Goal: Task Accomplishment & Management: Manage account settings

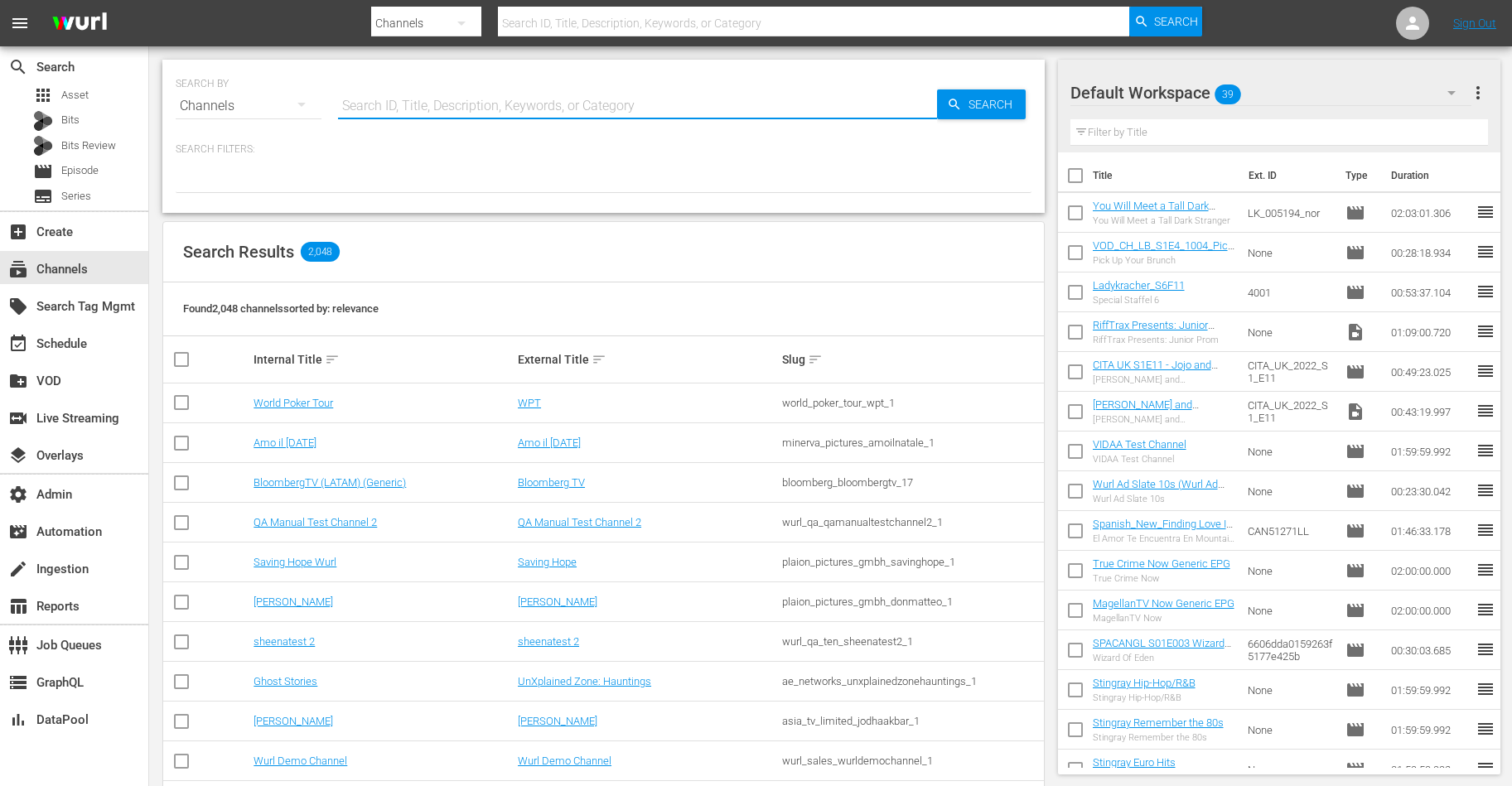
click at [390, 120] on input "text" at bounding box center [638, 107] width 599 height 40
type input "wein"
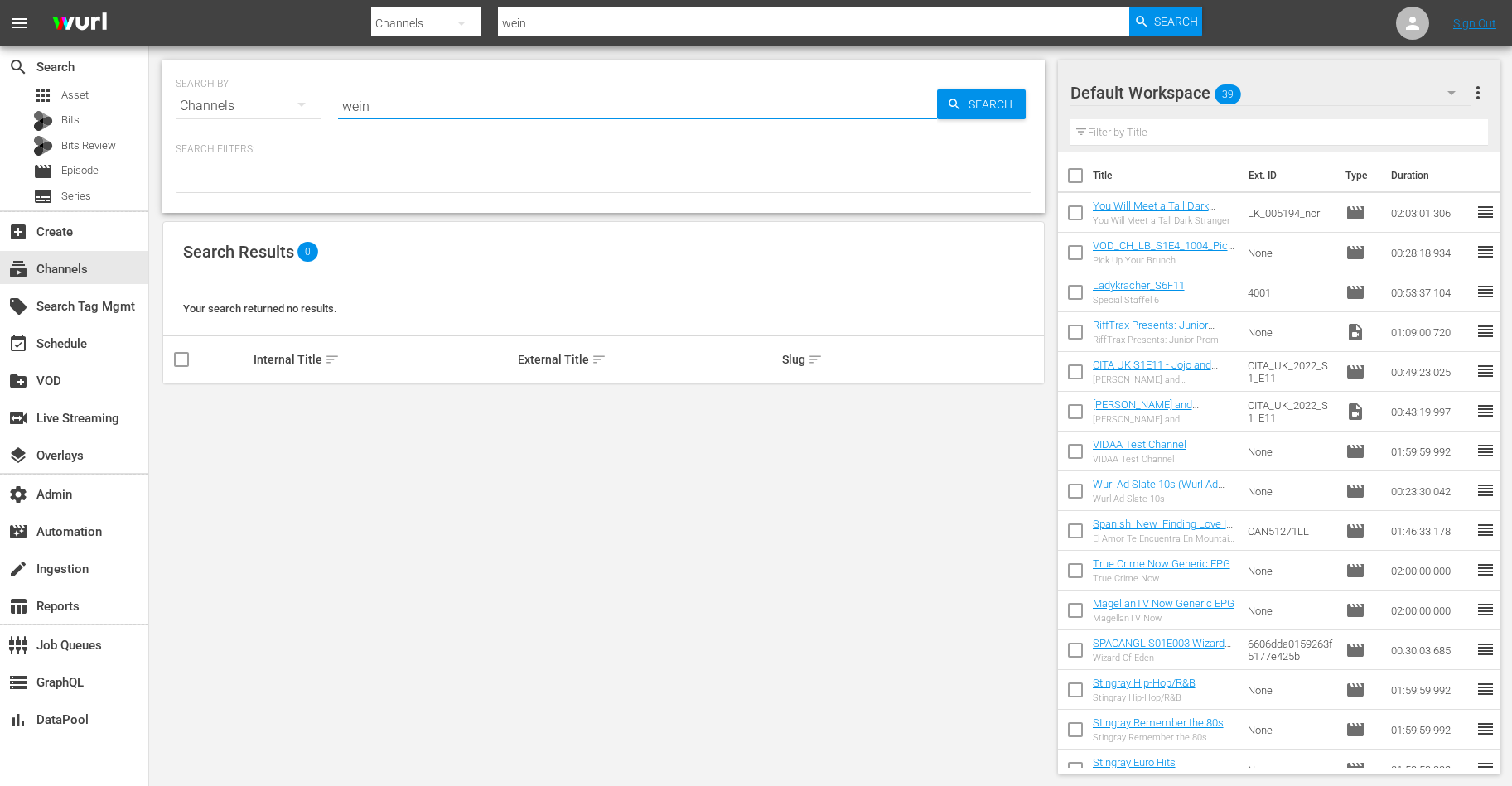
type input "Weihnachtskino"
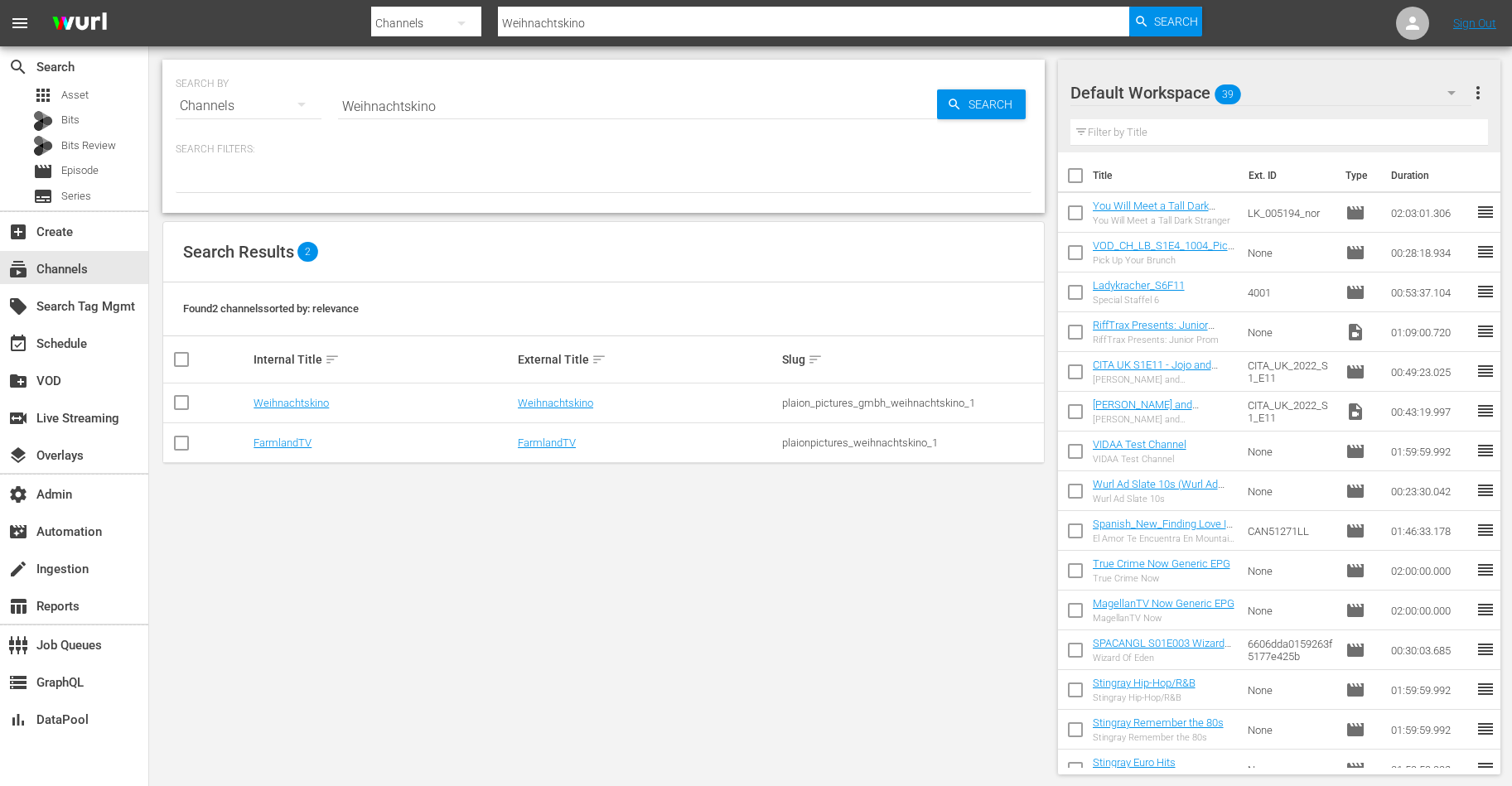
click at [281, 408] on td "Weihnachtskino" at bounding box center [383, 403] width 264 height 40
click at [291, 403] on link "Weihnachtskino" at bounding box center [291, 403] width 76 height 13
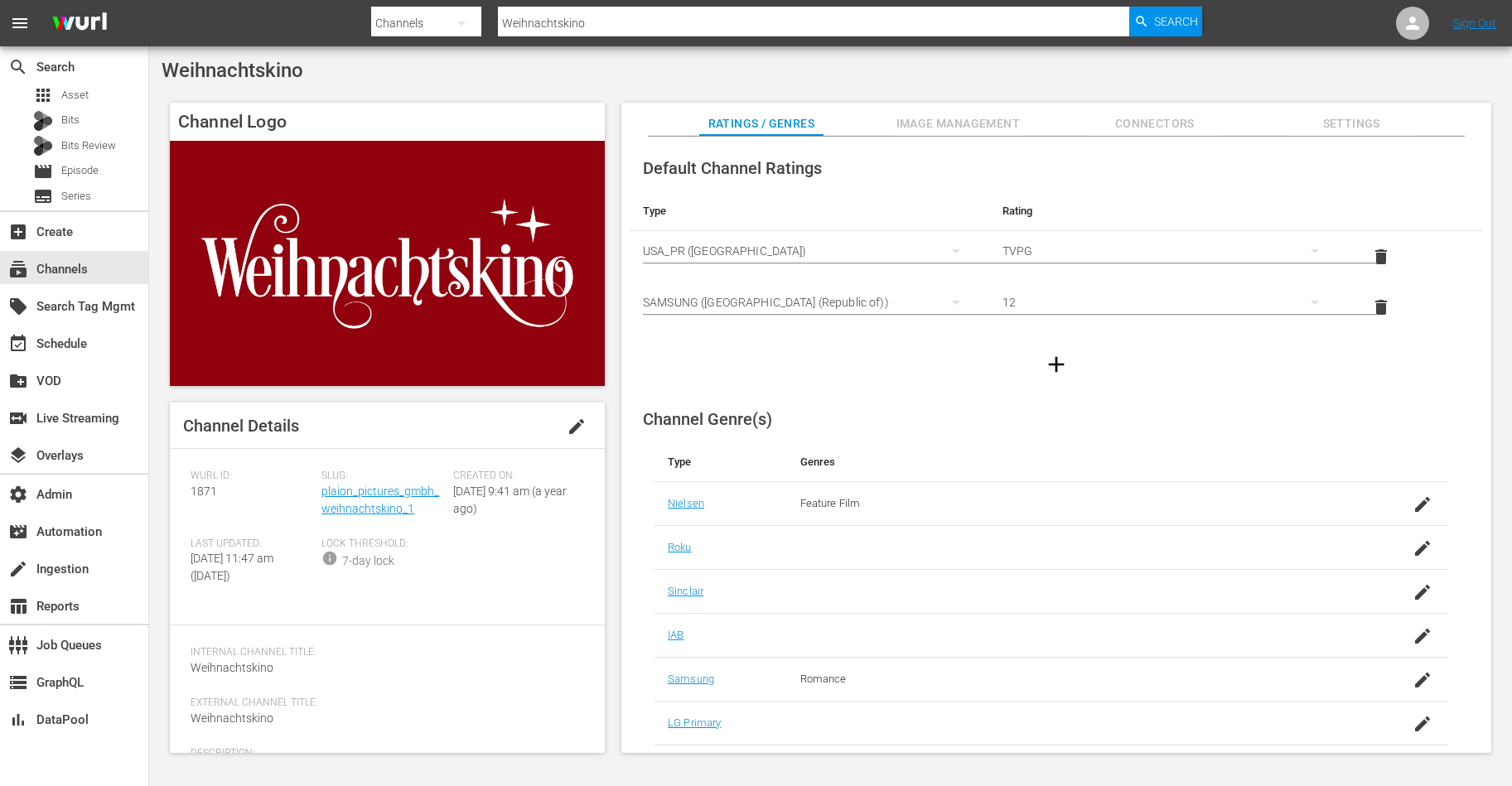
click at [343, 498] on div "Slug: plaion_pictures_gmbh_weihnachtskino_1" at bounding box center [387, 504] width 131 height 68
click at [350, 500] on div "Slug: plaion_pictures_gmbh_weihnachtskino_1" at bounding box center [387, 504] width 131 height 68
click at [350, 510] on link "plaion_pictures_gmbh_weihnachtskino_1" at bounding box center [380, 500] width 117 height 31
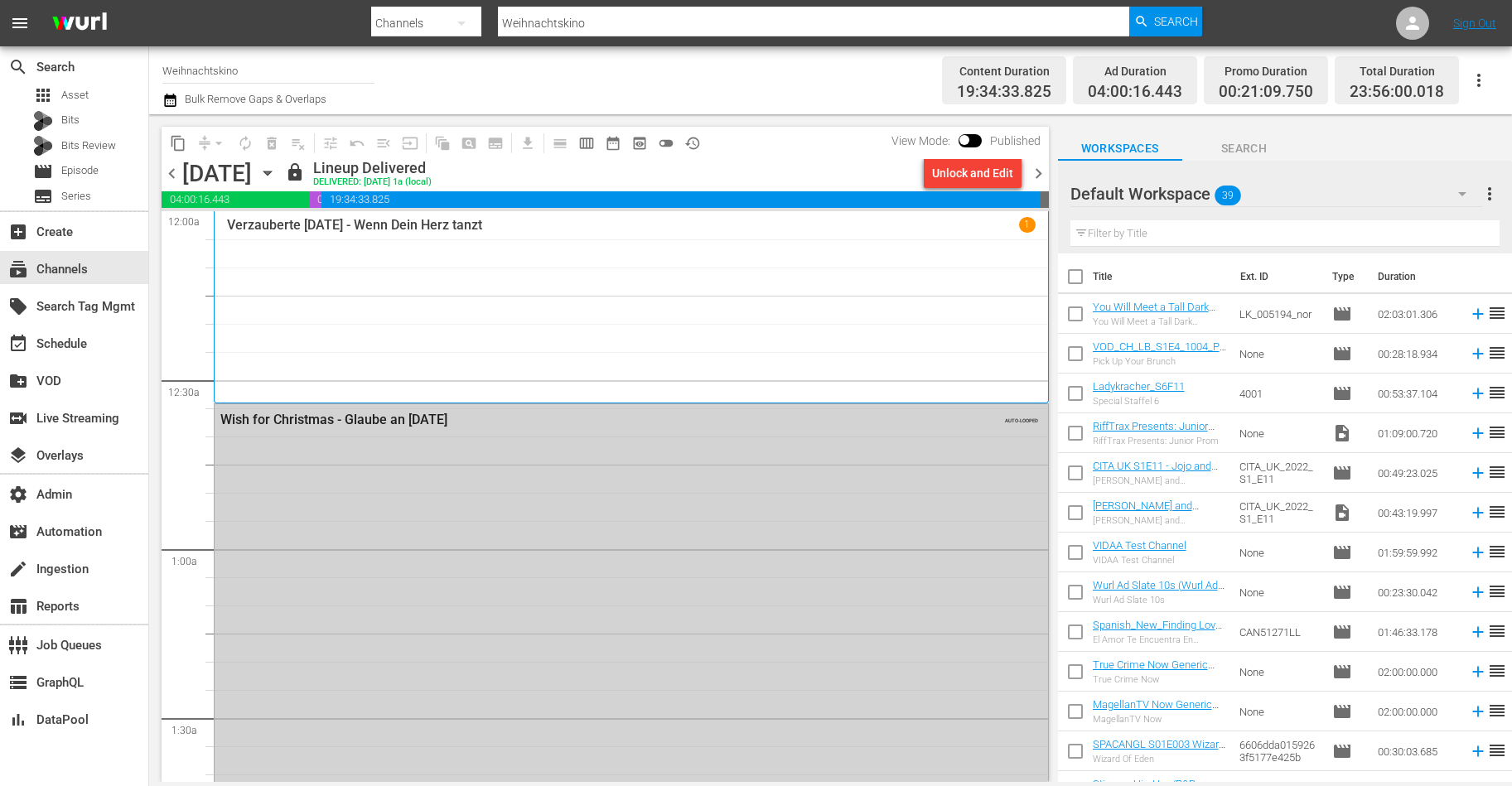
click at [439, 533] on div "Wish for Christmas - Glaube an Weihnachten AUTO-LOOPED" at bounding box center [631, 730] width 833 height 651
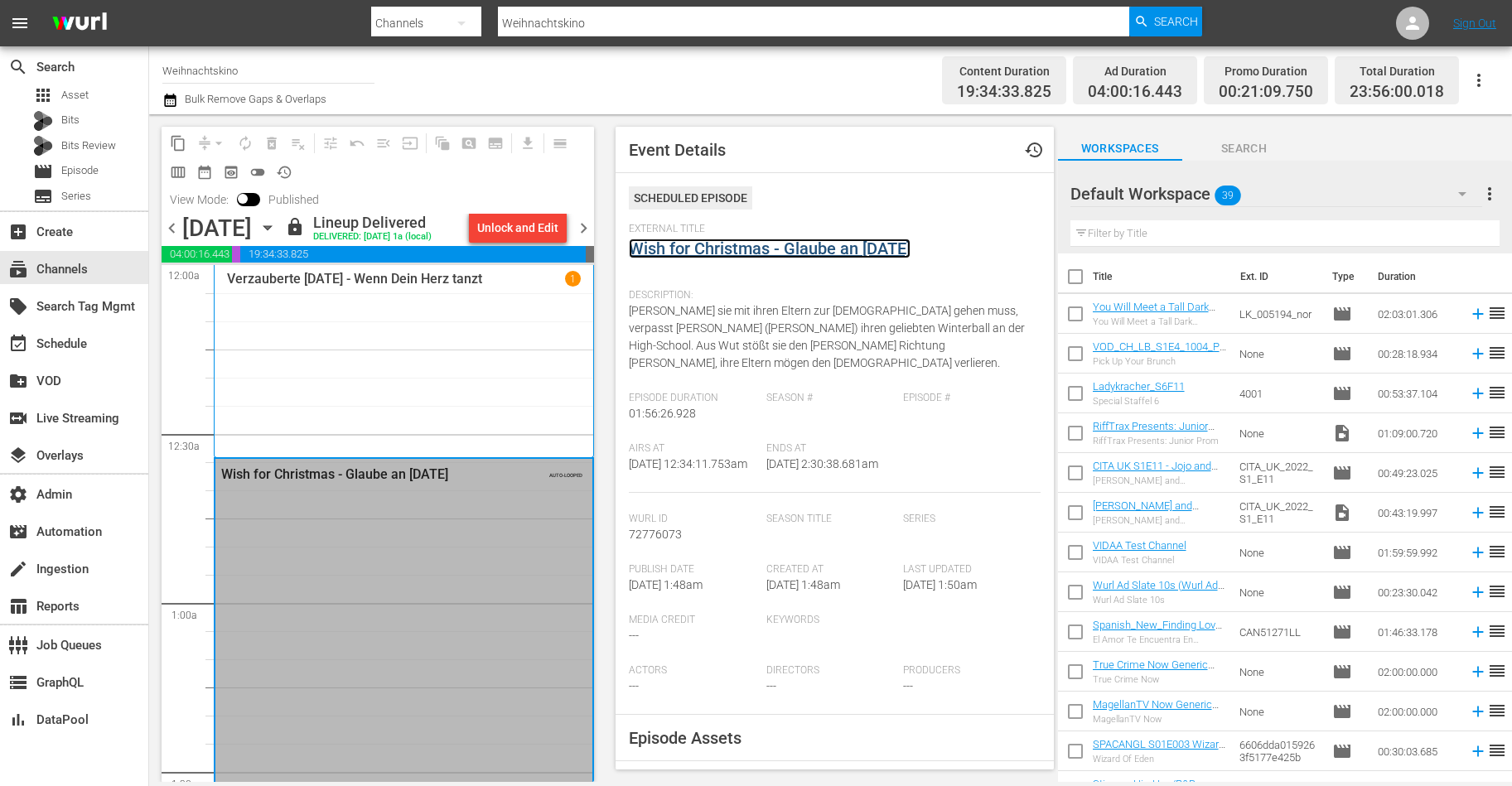
click at [715, 254] on link "Wish for Christmas - Glaube an Weihnachten" at bounding box center [769, 249] width 281 height 20
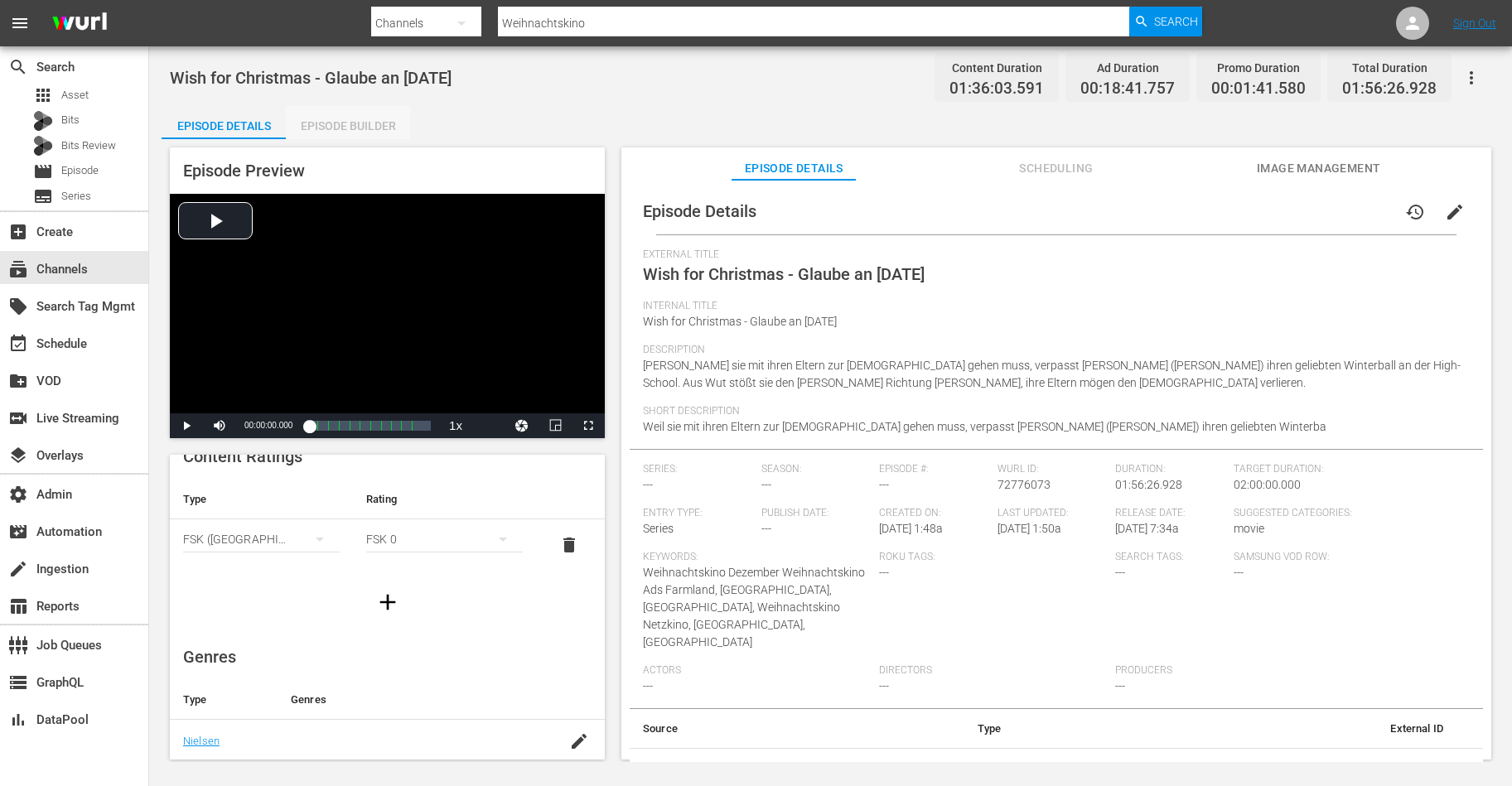
click at [349, 128] on div "Episode Builder" at bounding box center [348, 126] width 124 height 40
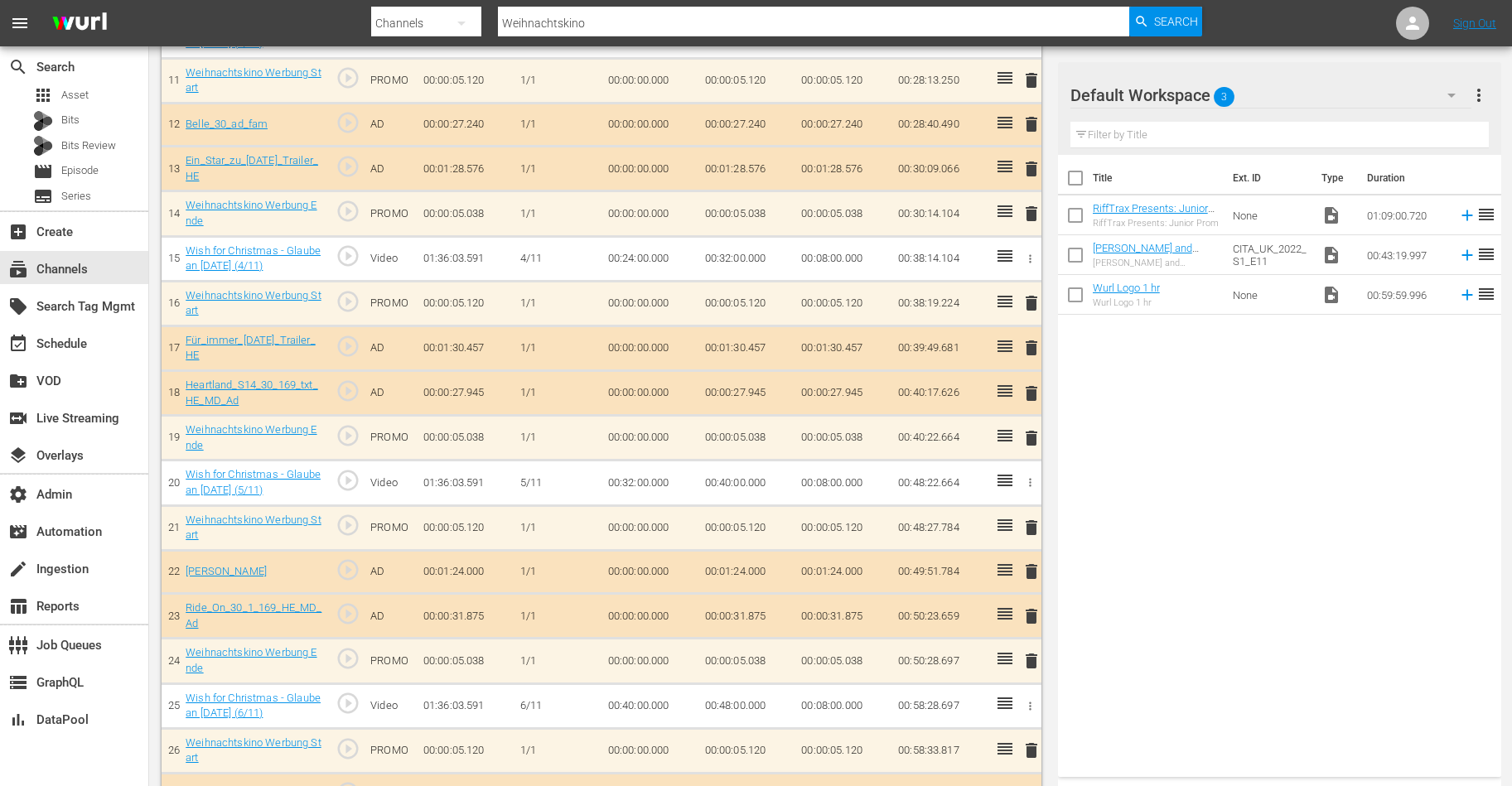
scroll to position [246, 0]
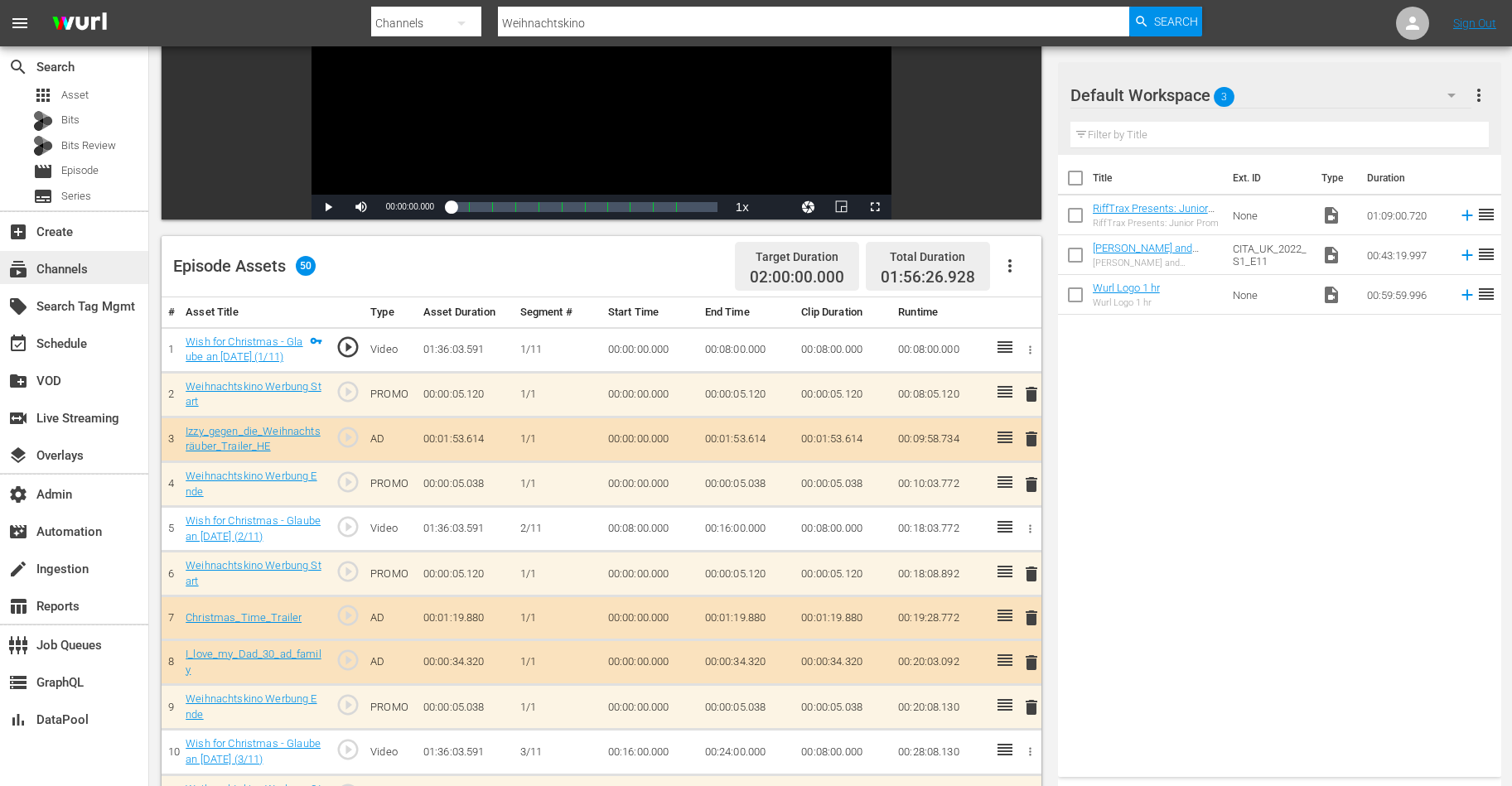
click at [43, 270] on div "subscriptions Channels" at bounding box center [46, 267] width 93 height 15
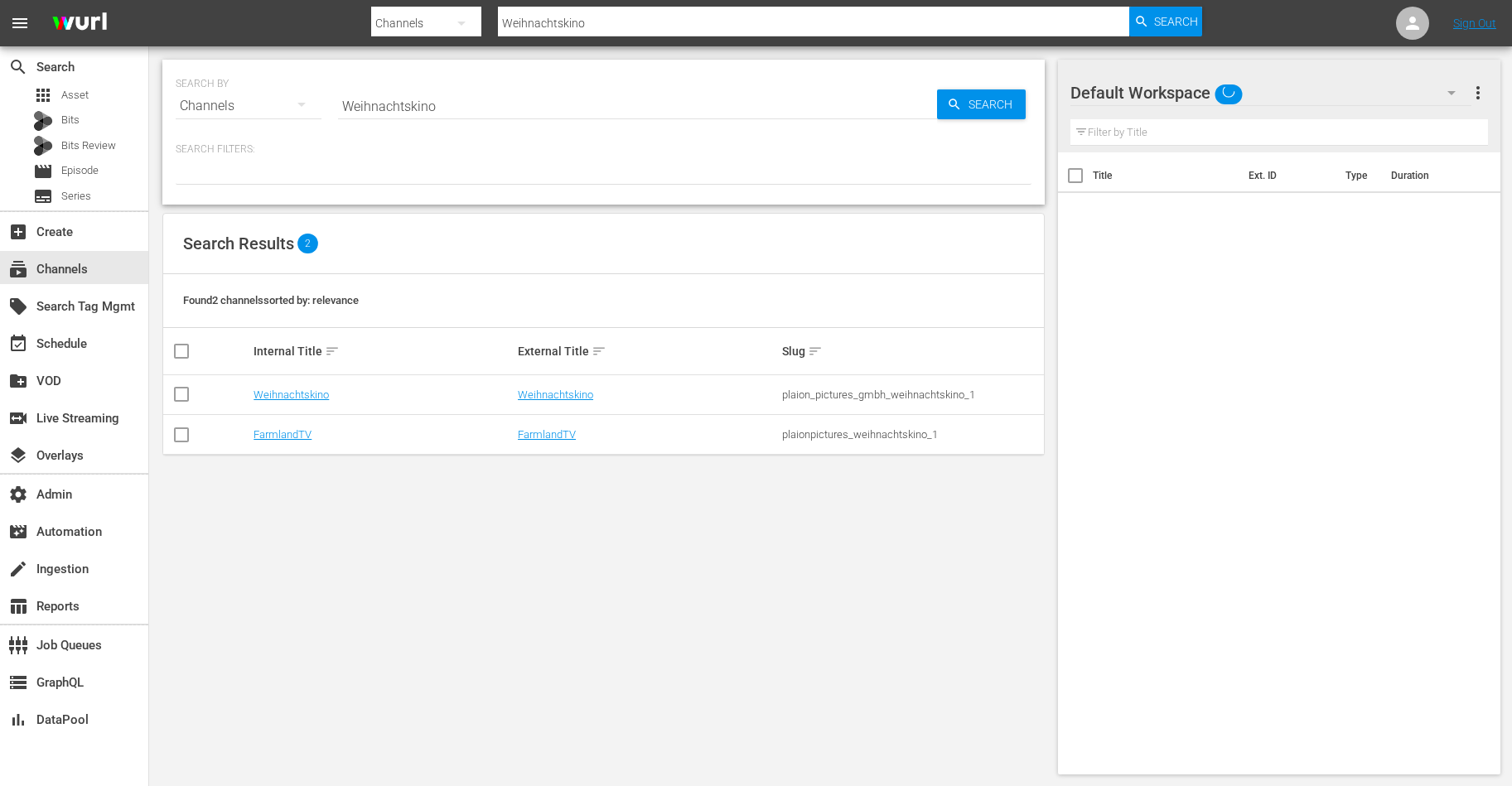
click at [391, 115] on input "Weihnachtskino" at bounding box center [638, 107] width 599 height 40
type input "below deck"
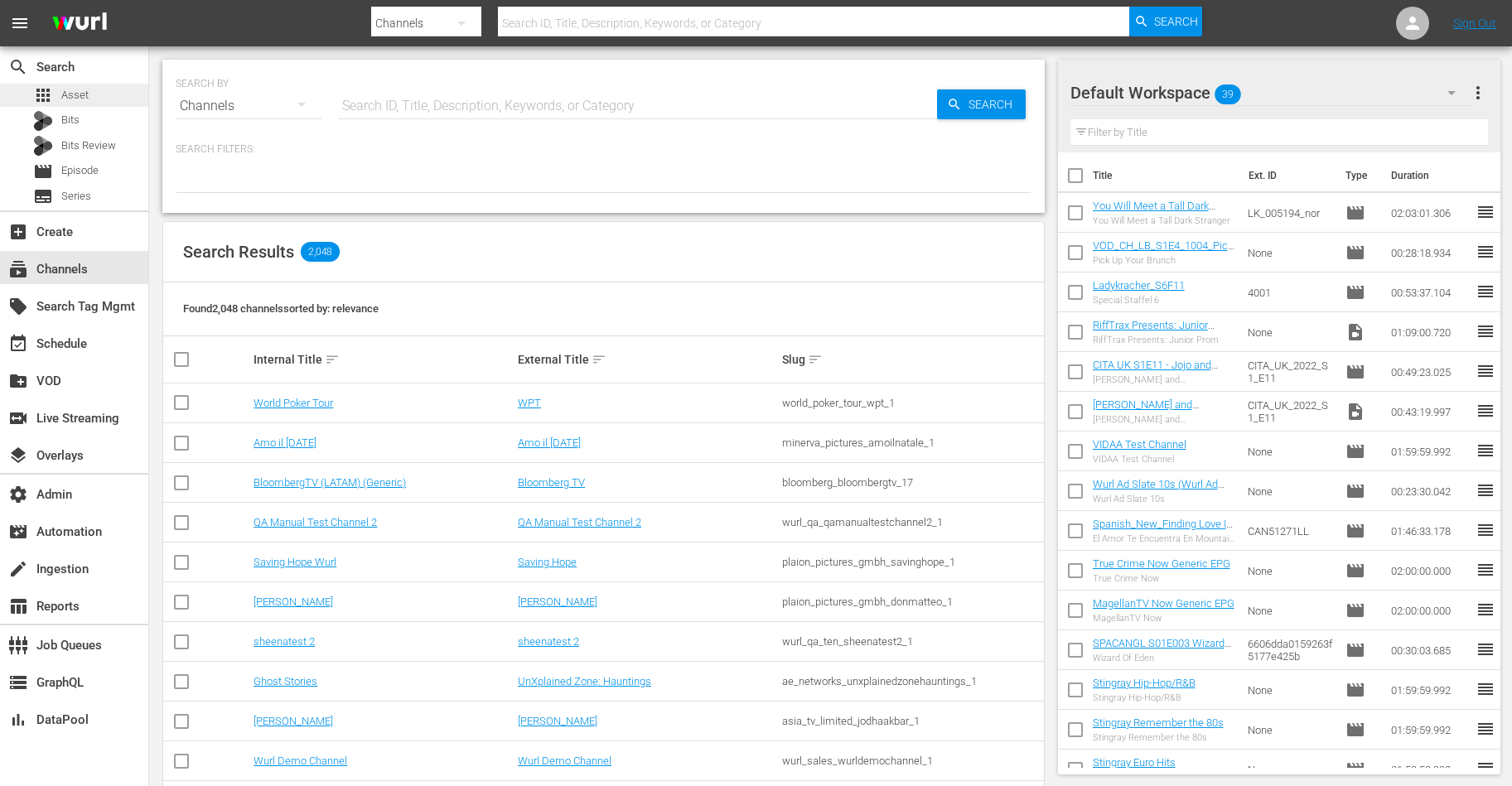
click at [58, 96] on div "apps Asset" at bounding box center [60, 95] width 56 height 23
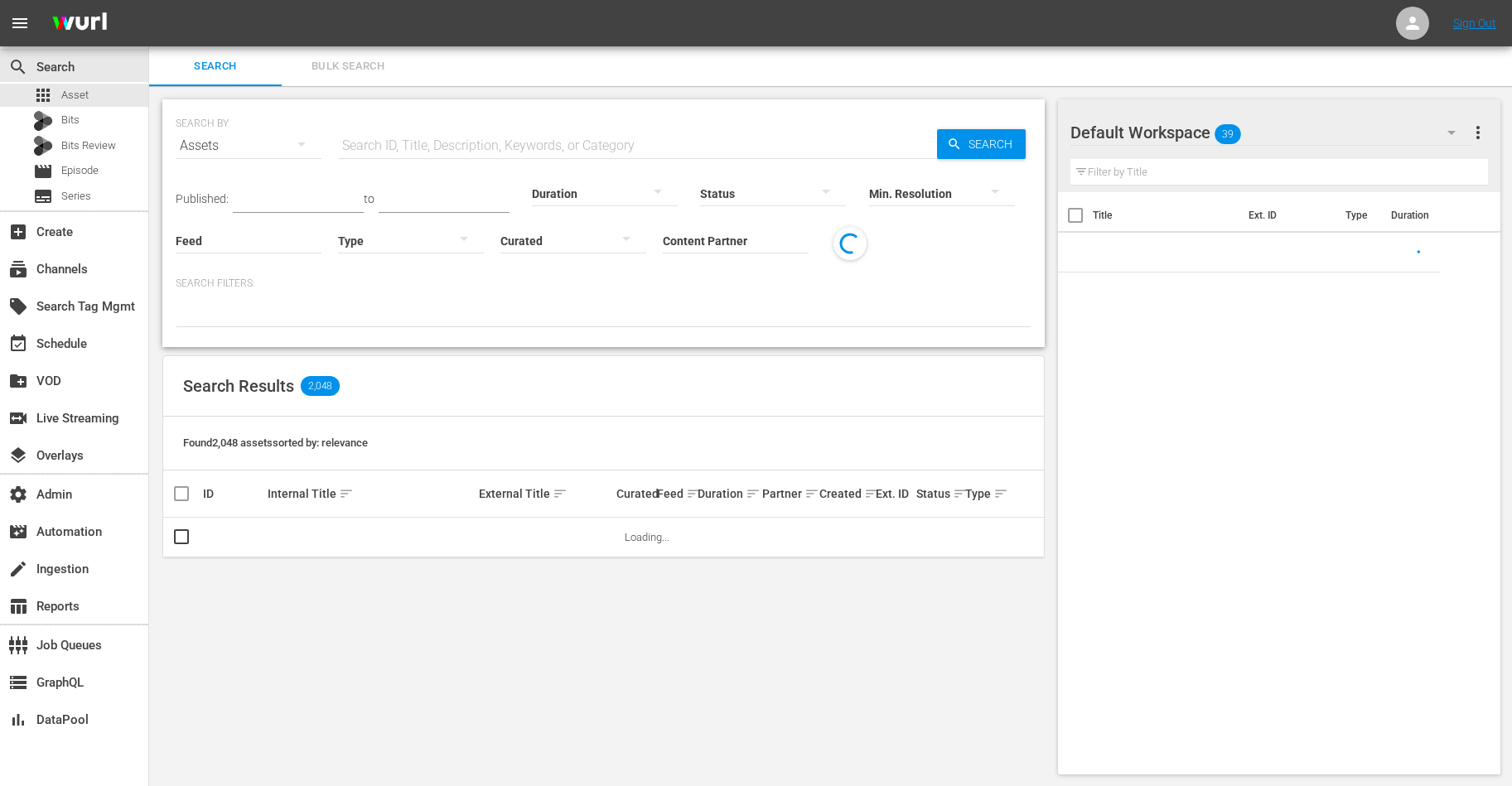
click at [427, 138] on input "text" at bounding box center [638, 146] width 599 height 40
paste input "EP034230800058"
type input "EP034230800058"
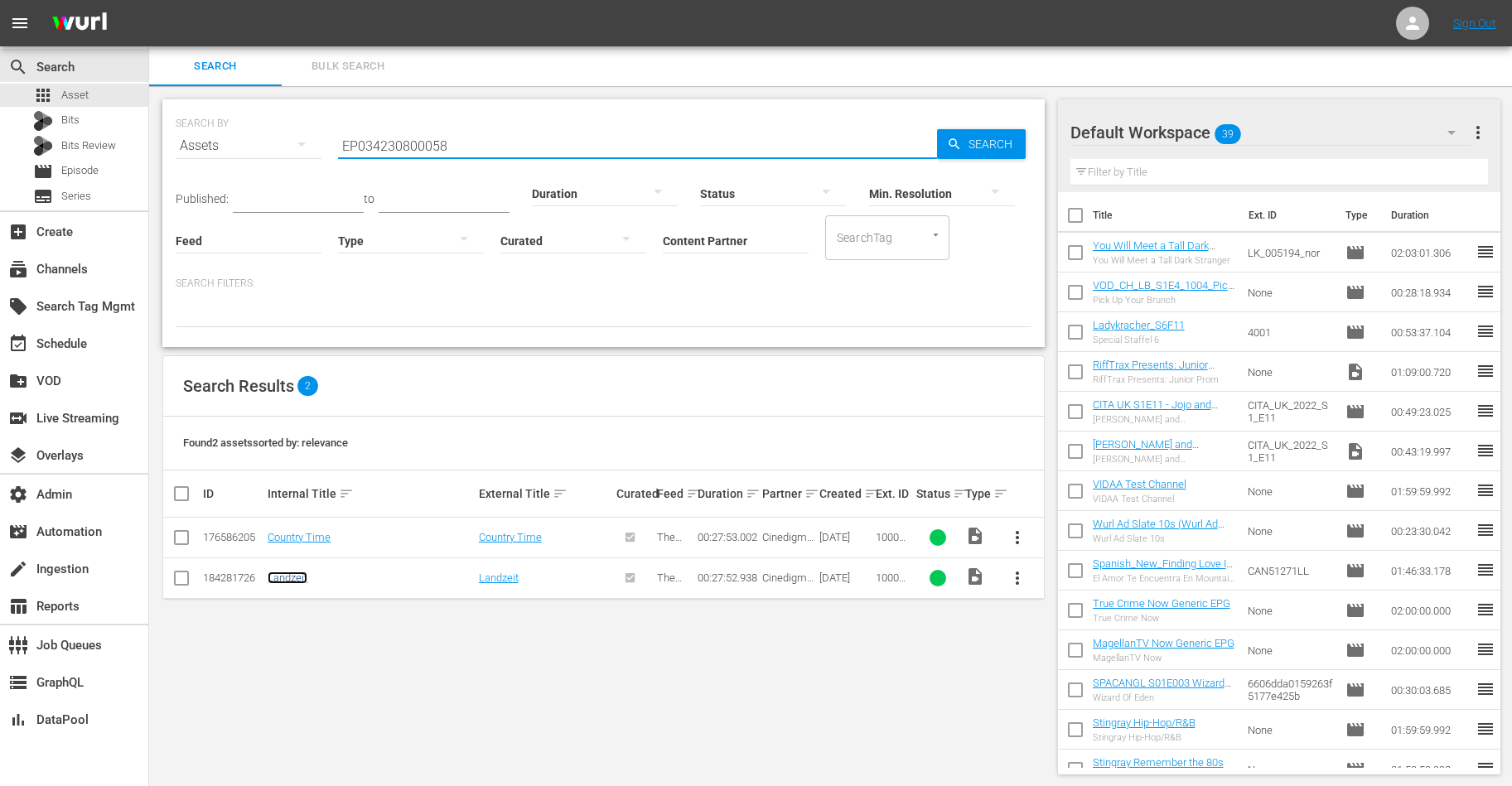
click at [296, 580] on link "Landzeit" at bounding box center [288, 578] width 40 height 13
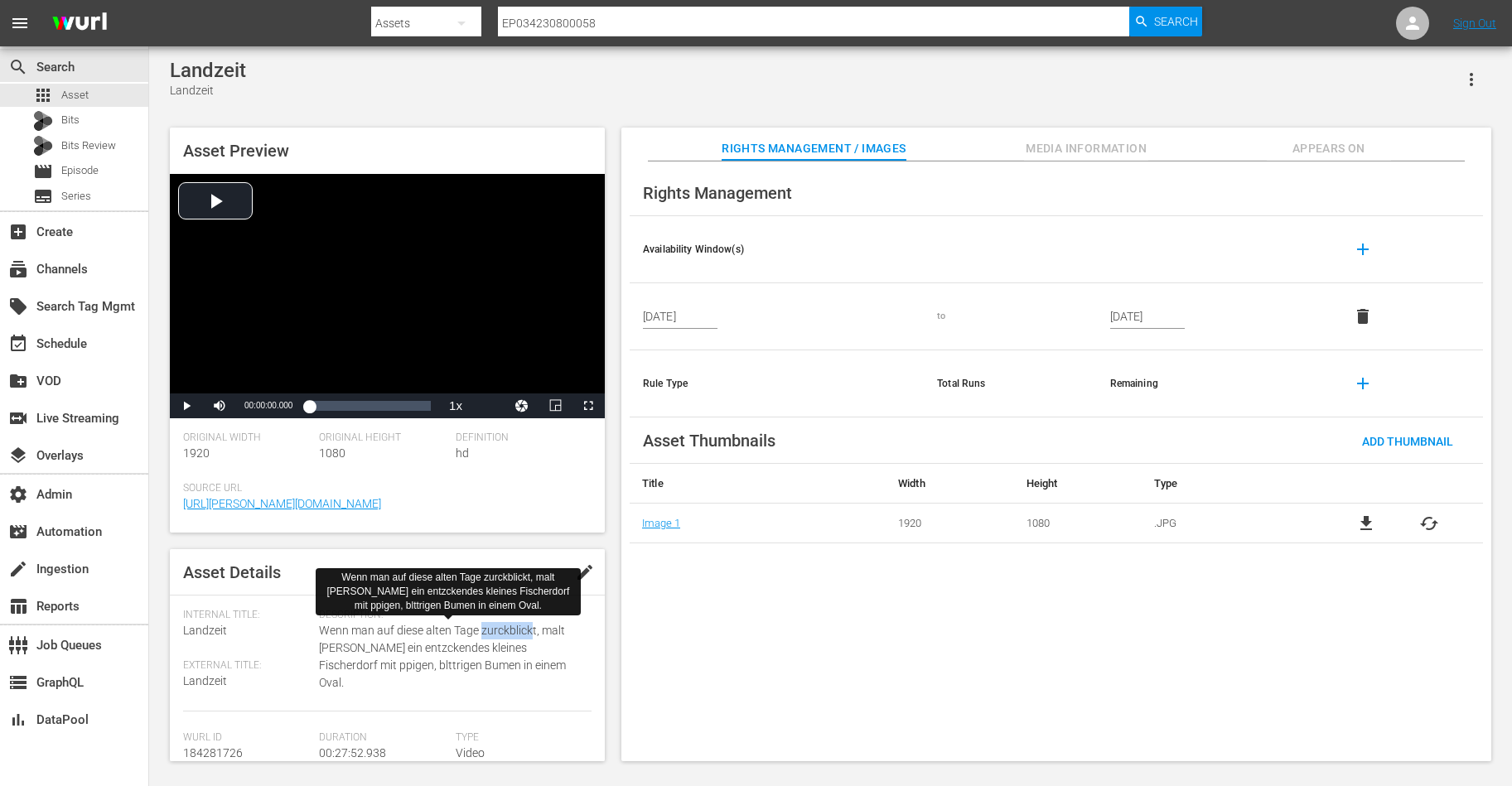
drag, startPoint x: 479, startPoint y: 632, endPoint x: 527, endPoint y: 632, distance: 48.0
click at [527, 632] on span "Wenn man auf diese alten Tage zurckblickt, malt Bob Ross ein entzckendes kleine…" at bounding box center [451, 657] width 264 height 69
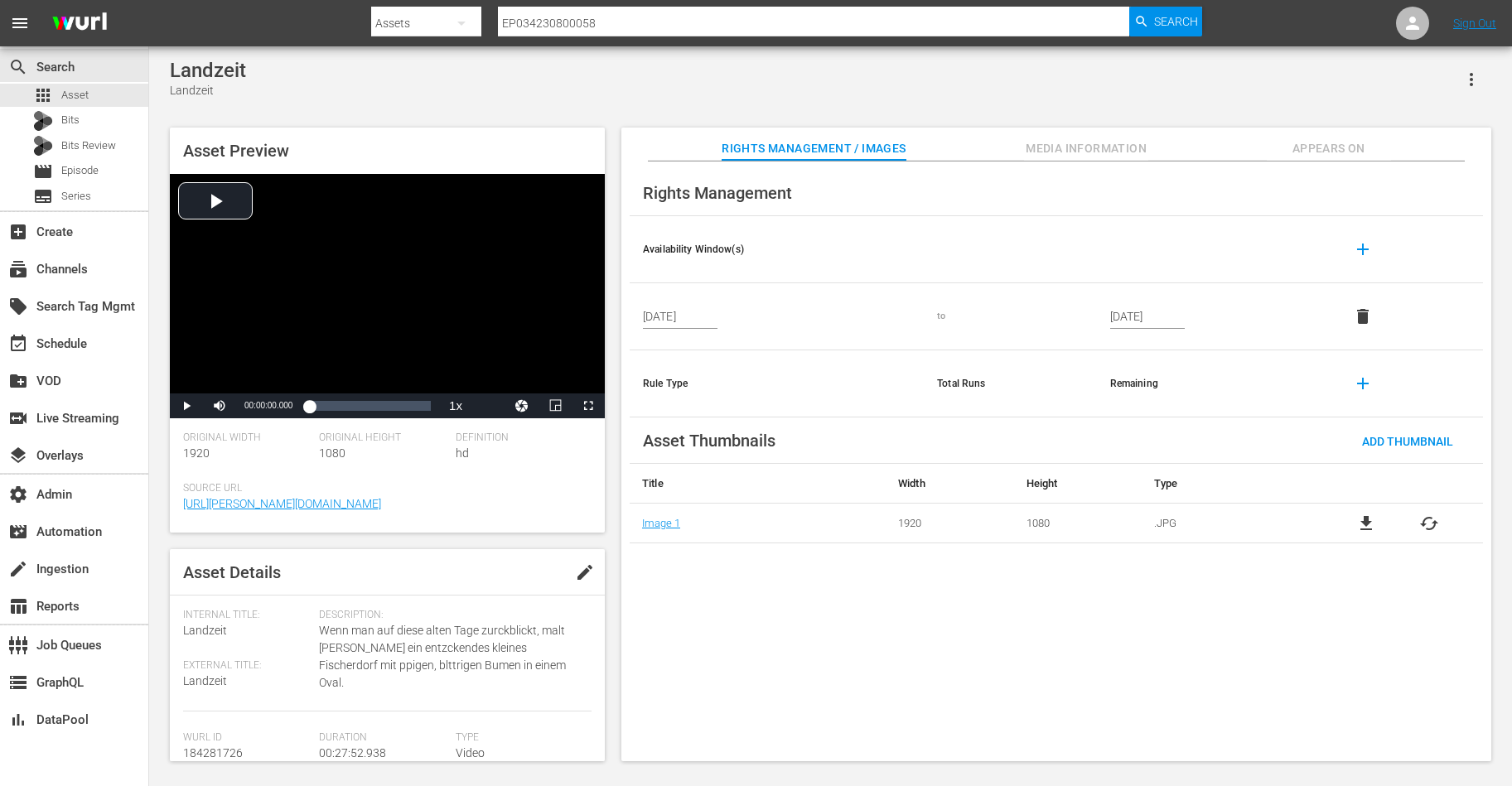
click at [472, 508] on span "https://wurl.com" at bounding box center [383, 504] width 400 height 17
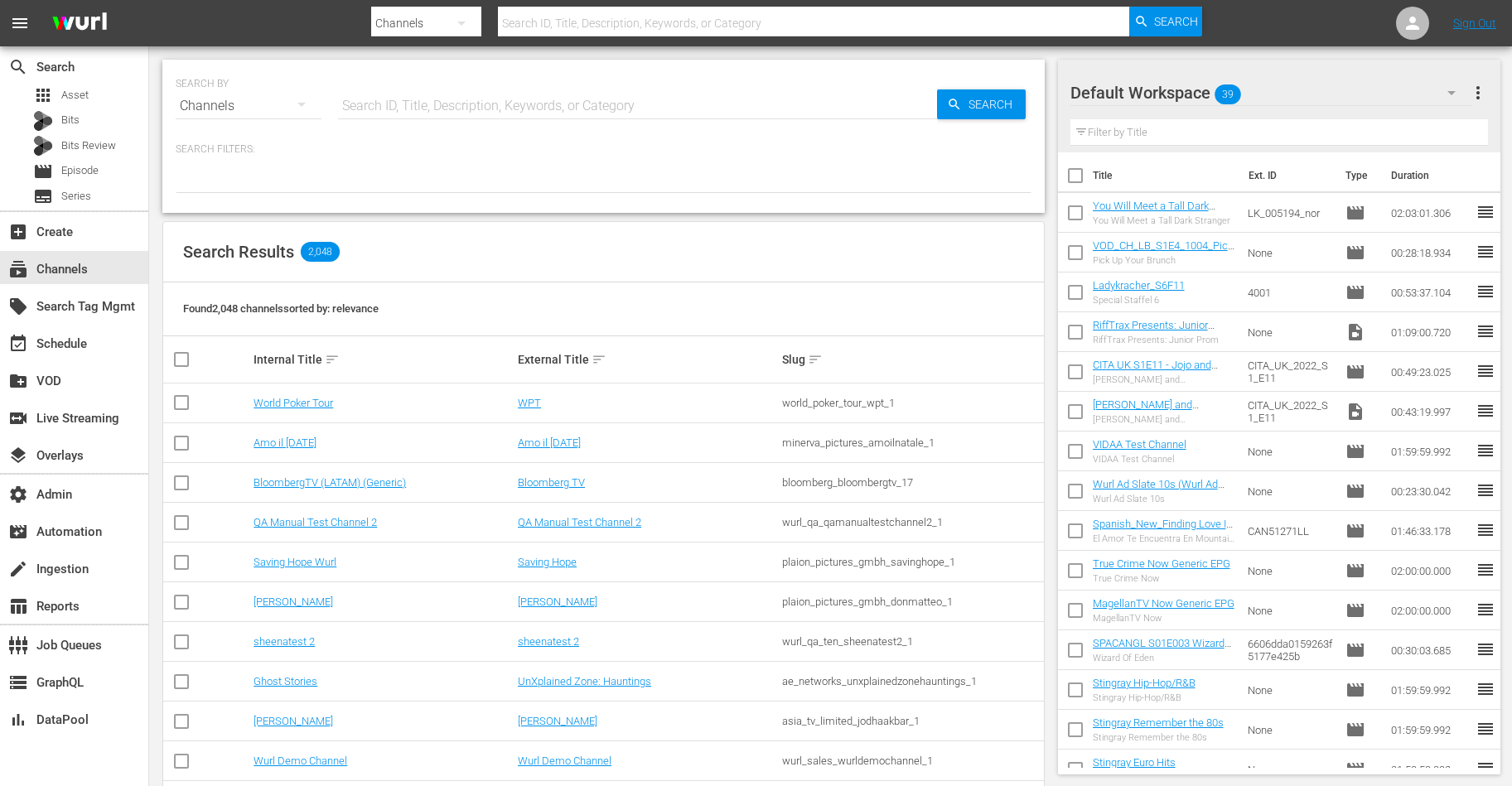
click at [717, 163] on div "Search Filters:" at bounding box center [604, 167] width 856 height 50
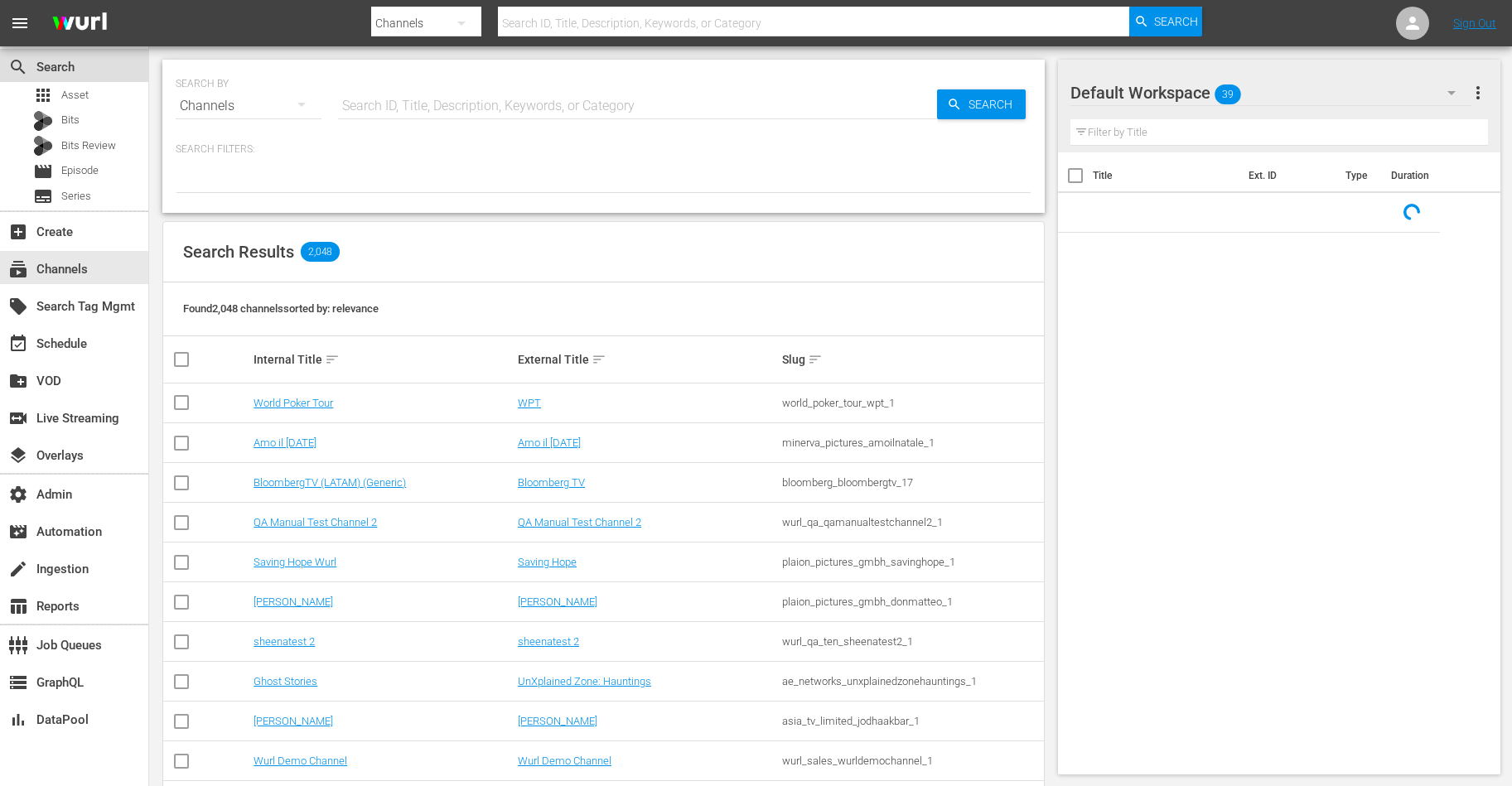
click at [62, 80] on div "search Search" at bounding box center [74, 66] width 148 height 33
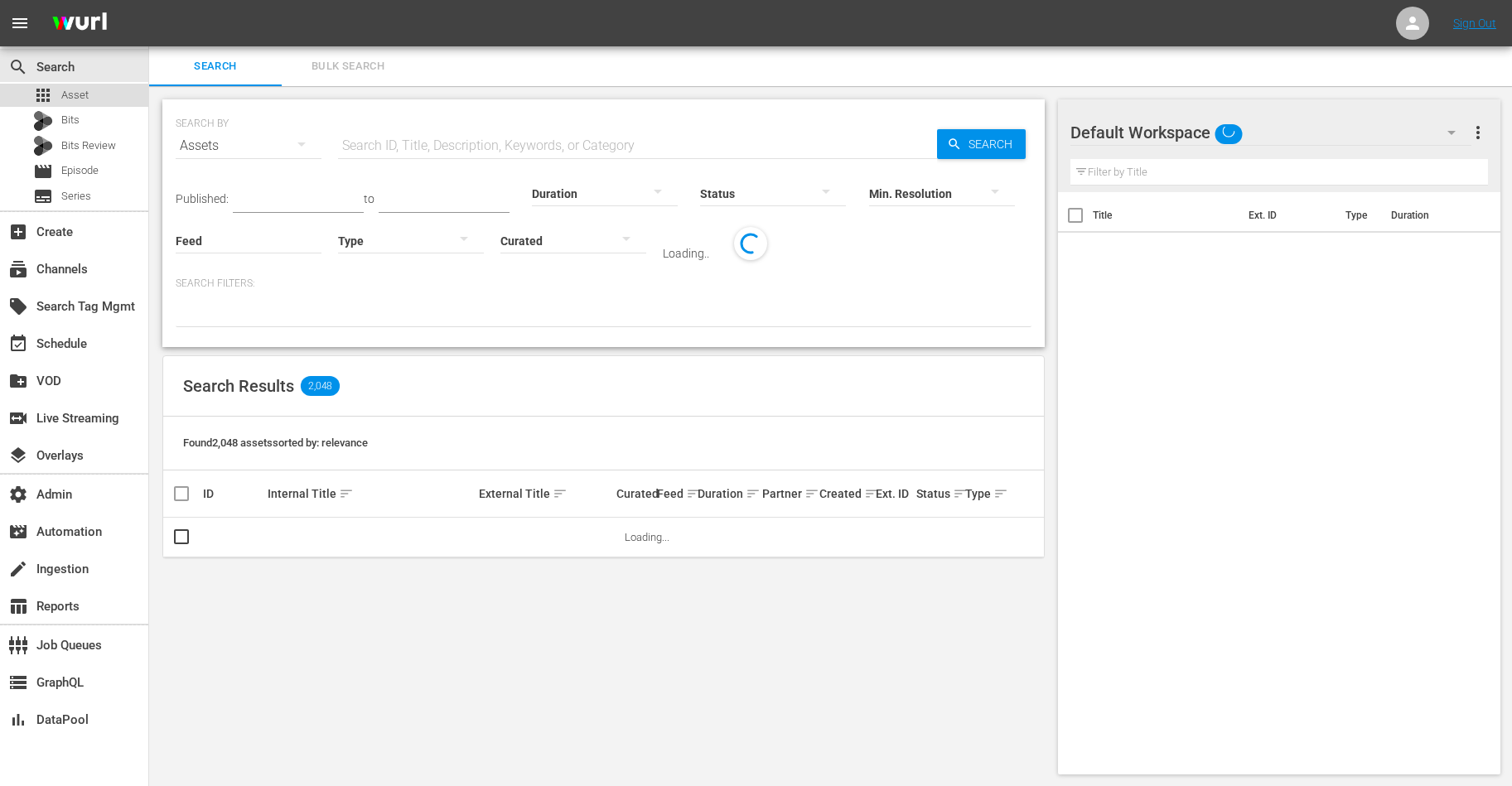
click at [67, 99] on span "Asset" at bounding box center [75, 96] width 27 height 16
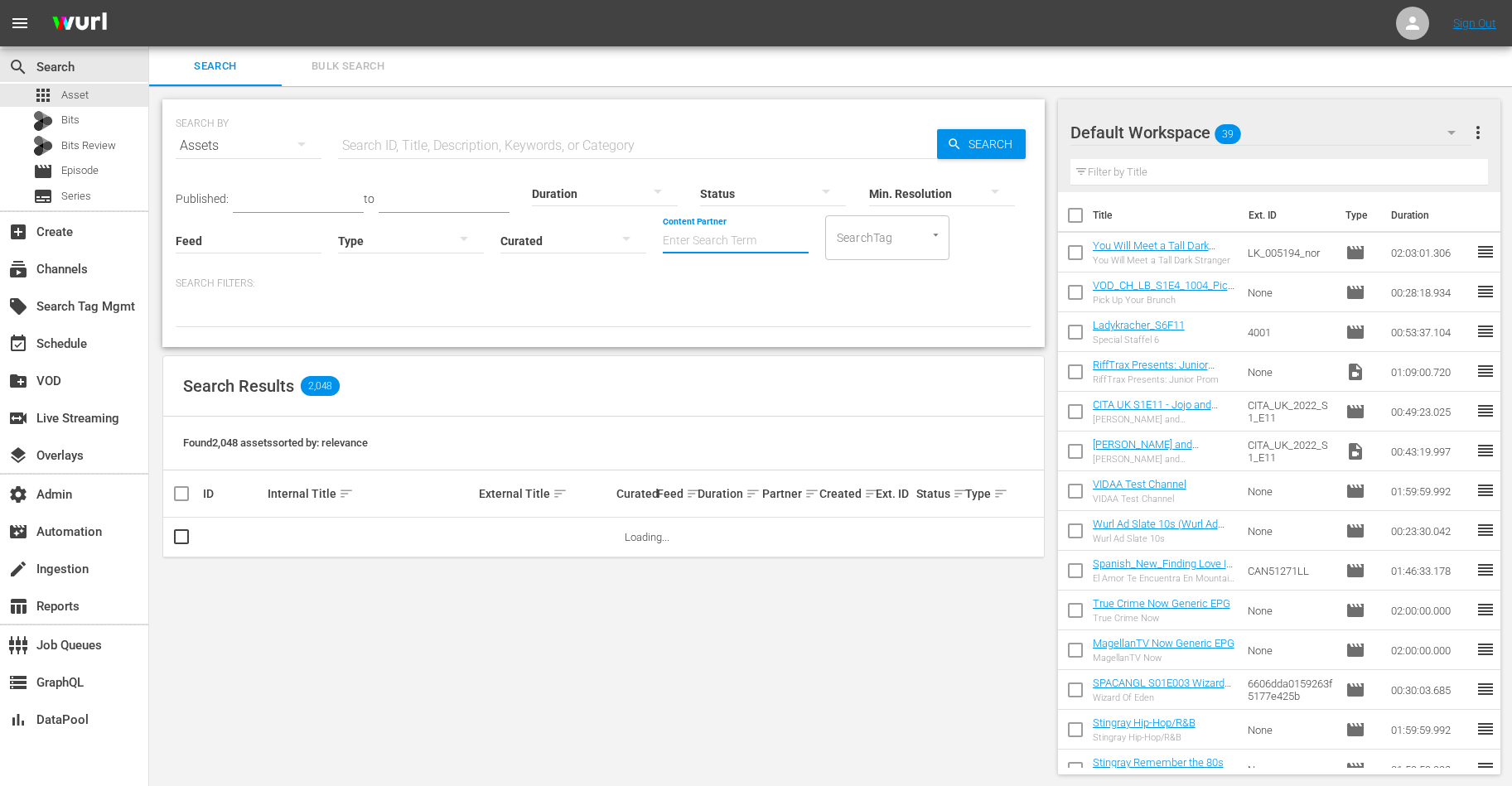
click at [738, 238] on input "Content Partner" at bounding box center [736, 241] width 146 height 59
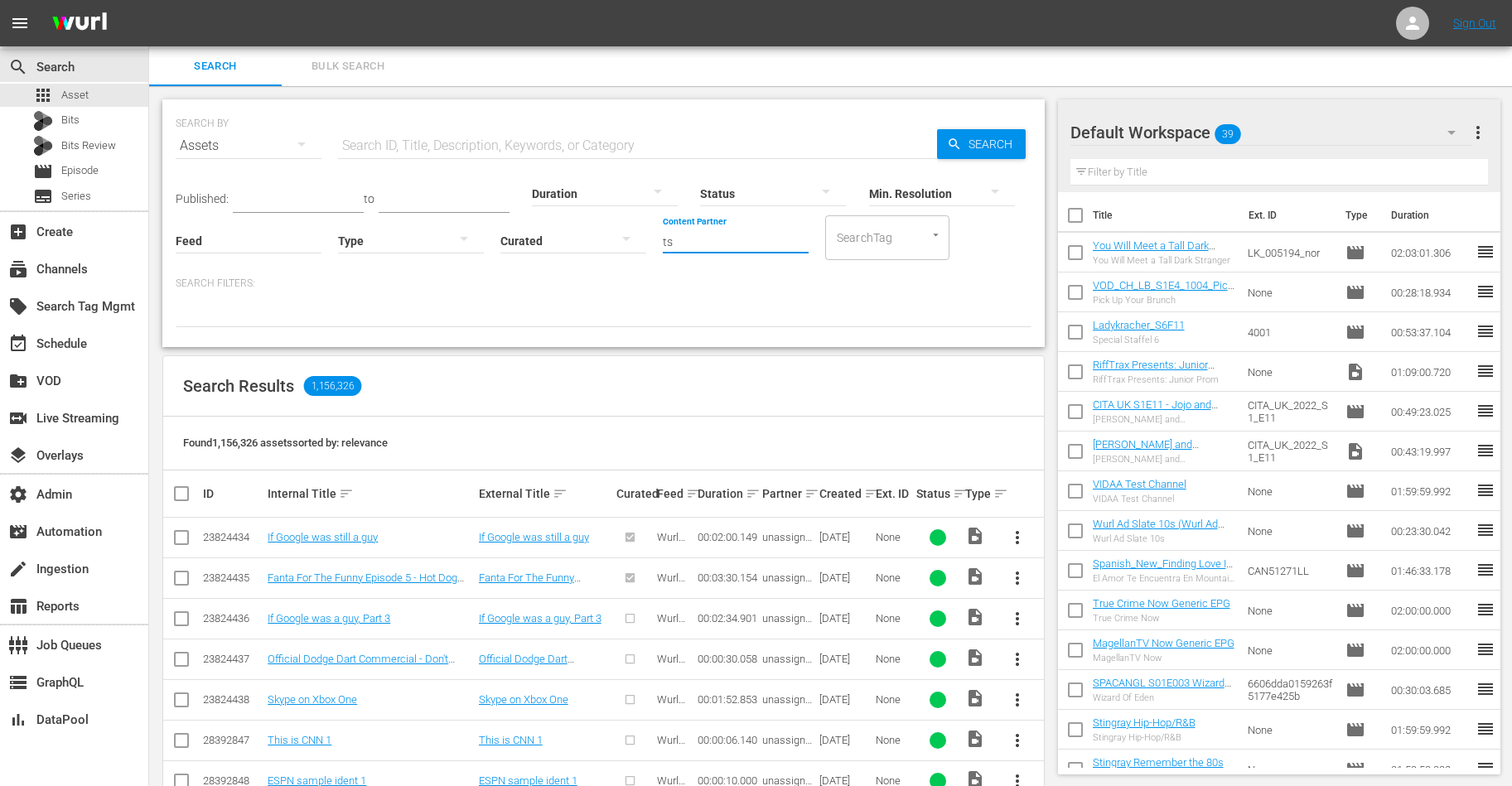
type input "t"
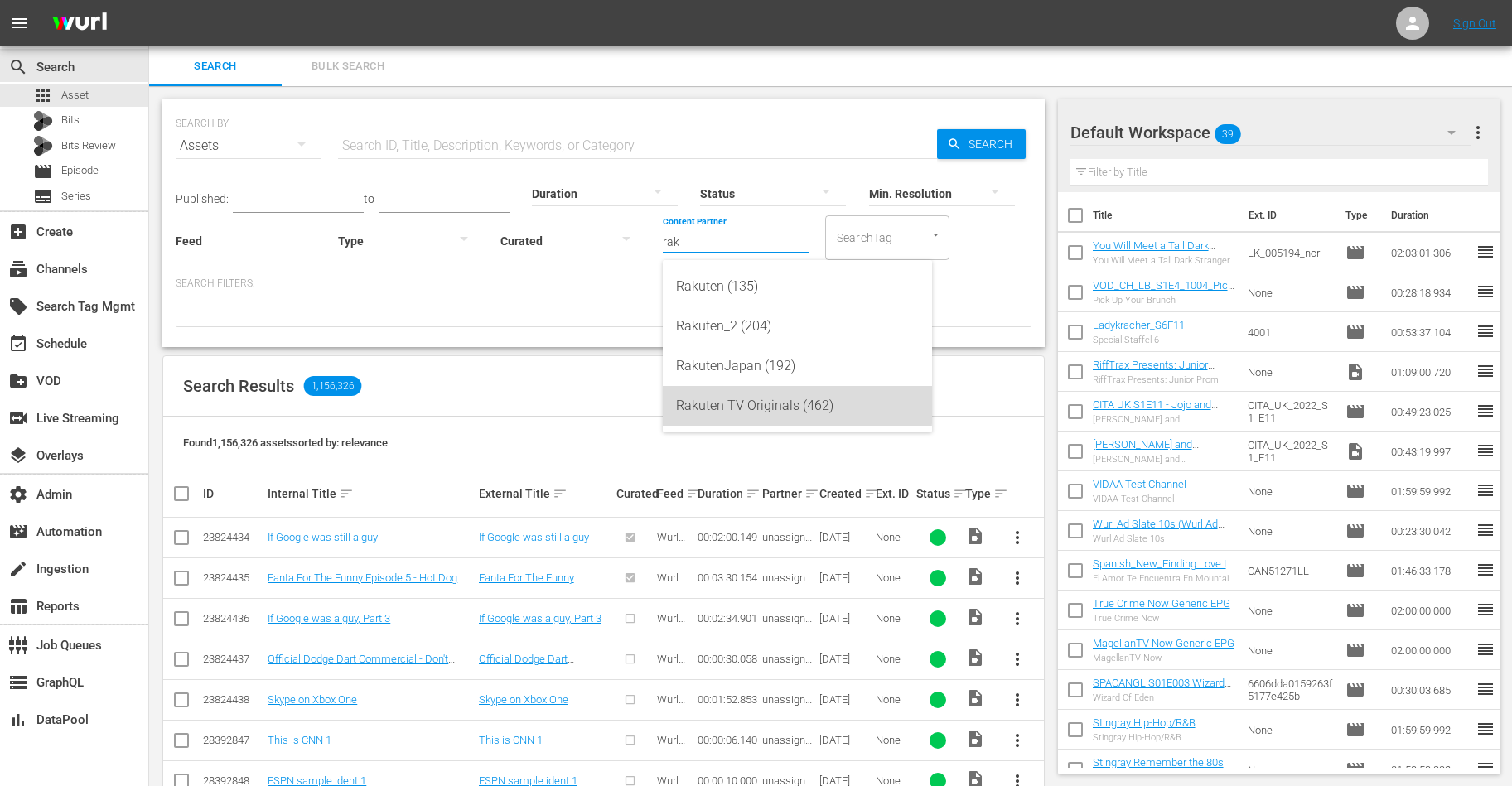
click at [752, 399] on div "Rakuten TV Originals (462)" at bounding box center [797, 406] width 243 height 40
type input "Rakuten TV Originals (462)"
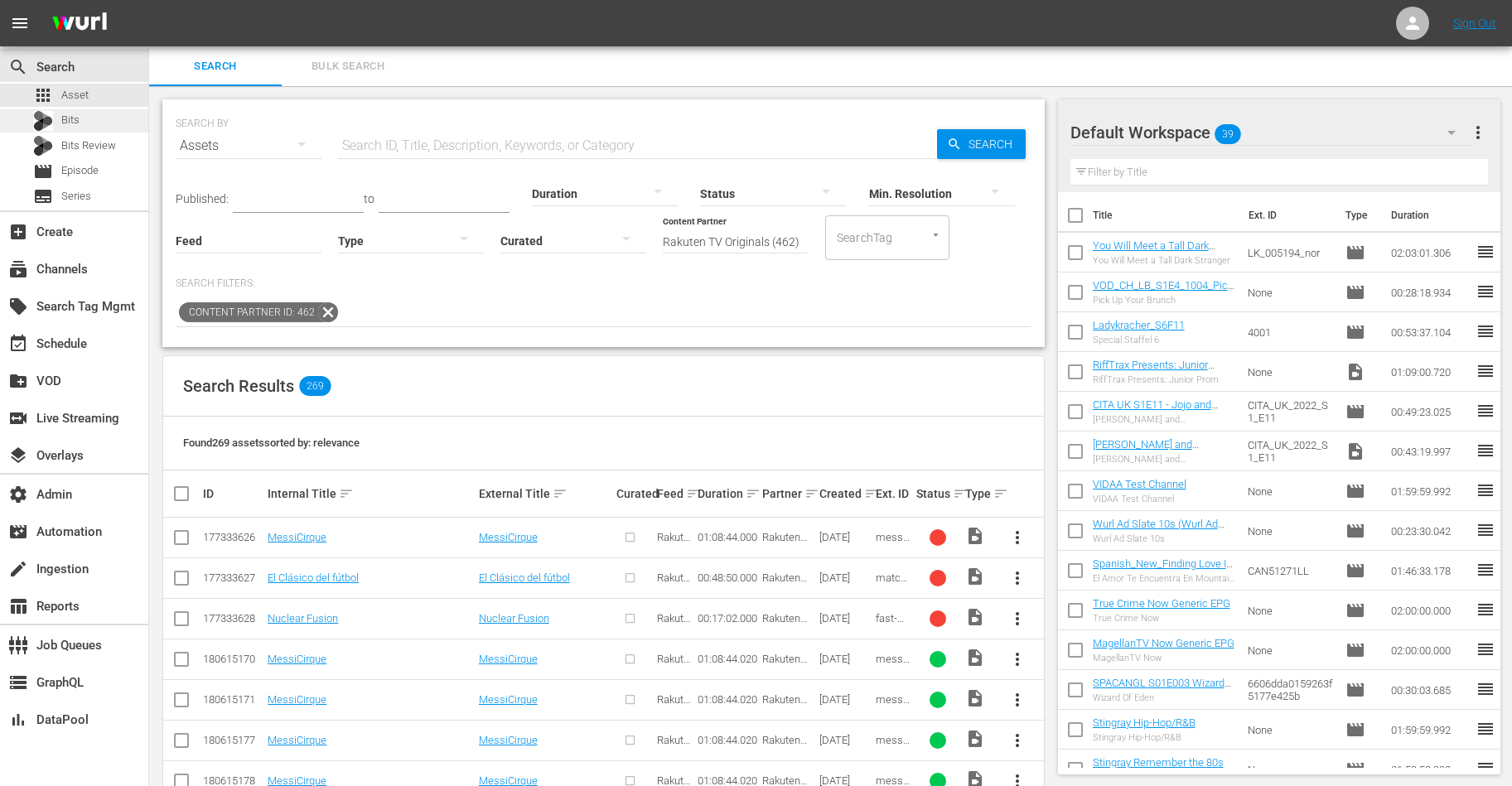
click at [87, 127] on div "Bits" at bounding box center [74, 120] width 148 height 23
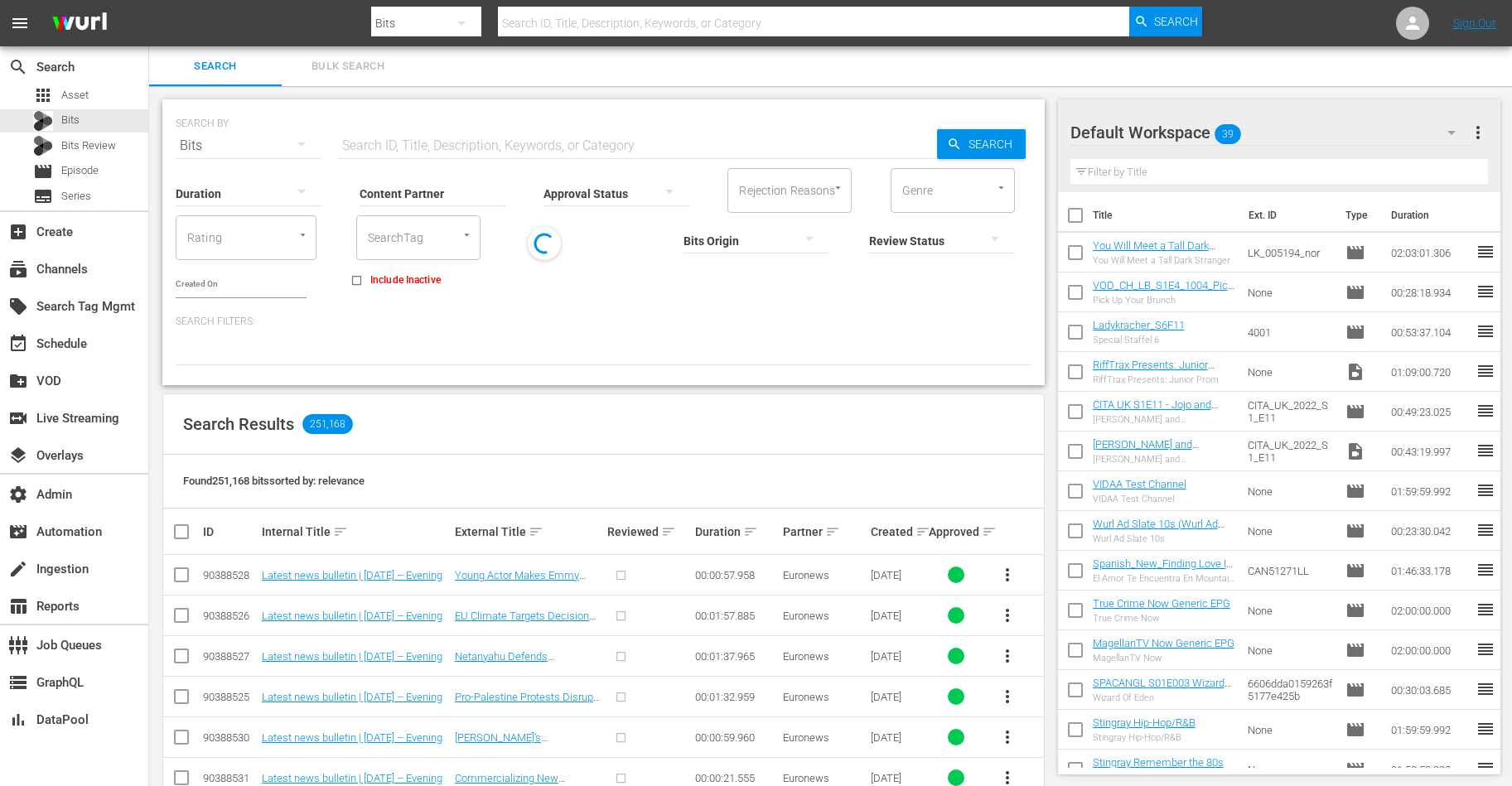
click at [421, 197] on input "Content Partner" at bounding box center [433, 194] width 146 height 59
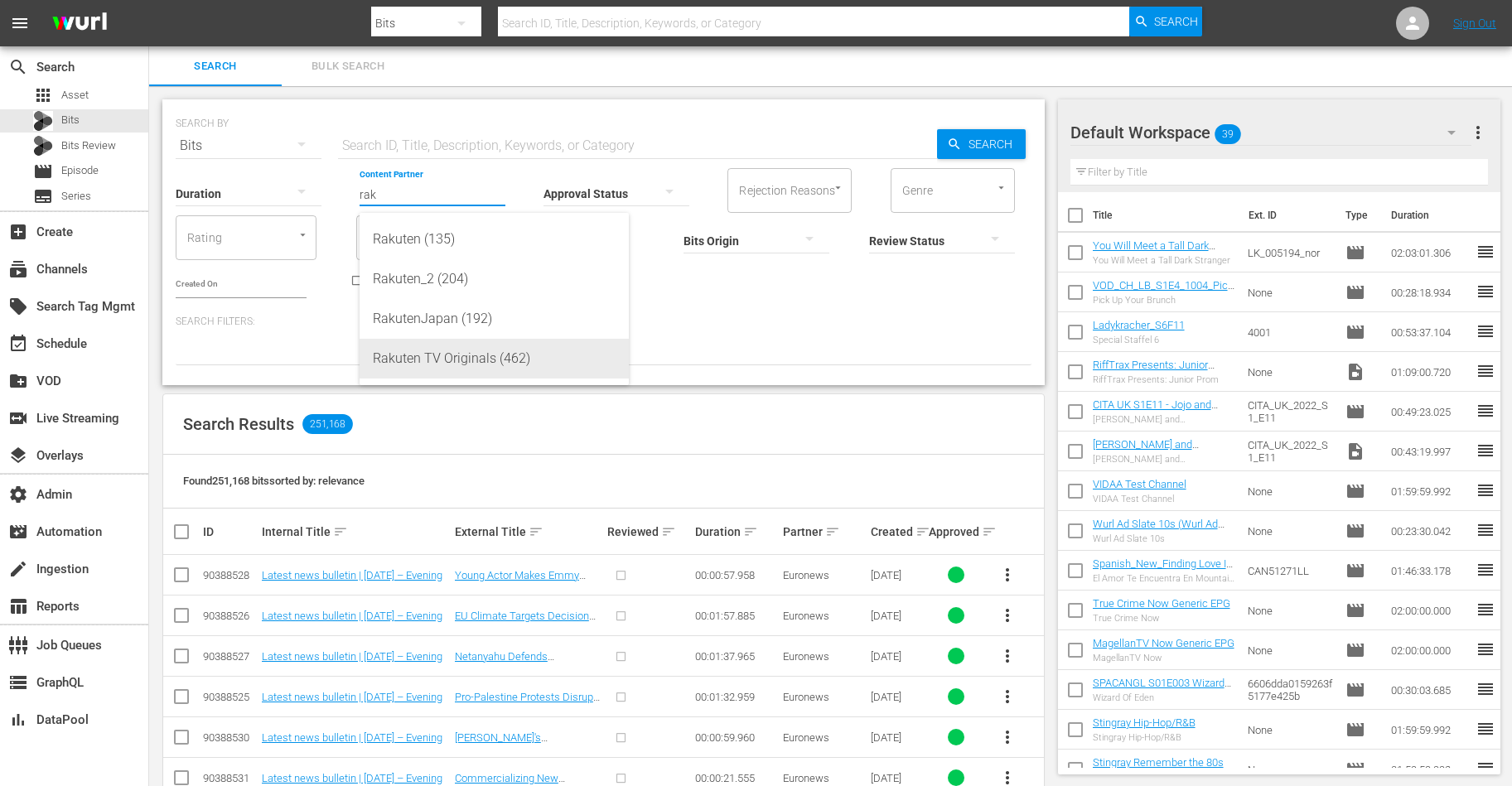
click at [444, 357] on div "Rakuten TV Originals (462)" at bounding box center [494, 359] width 243 height 40
type input "Rakuten TV Originals (462)"
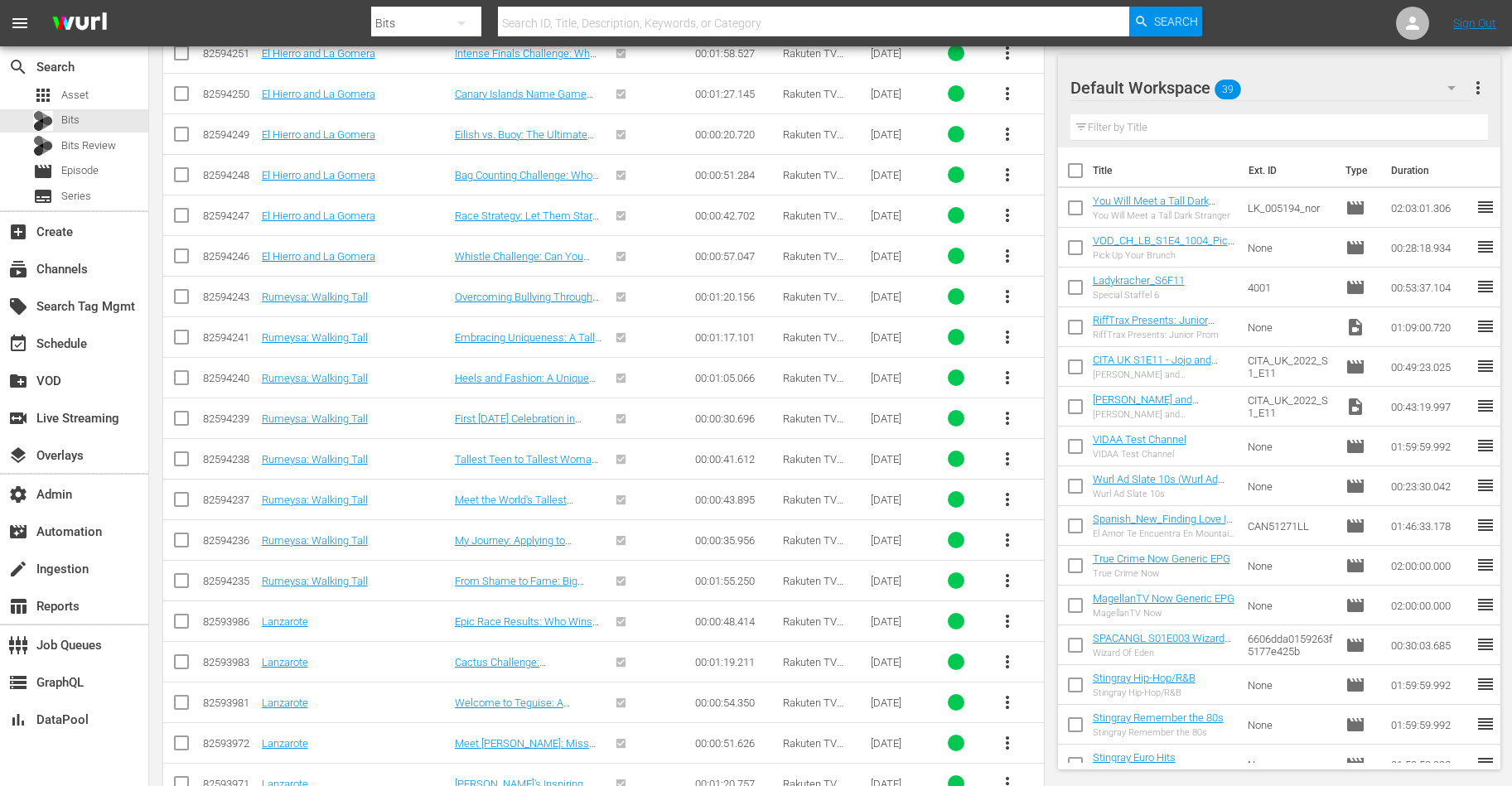
scroll to position [1094, 0]
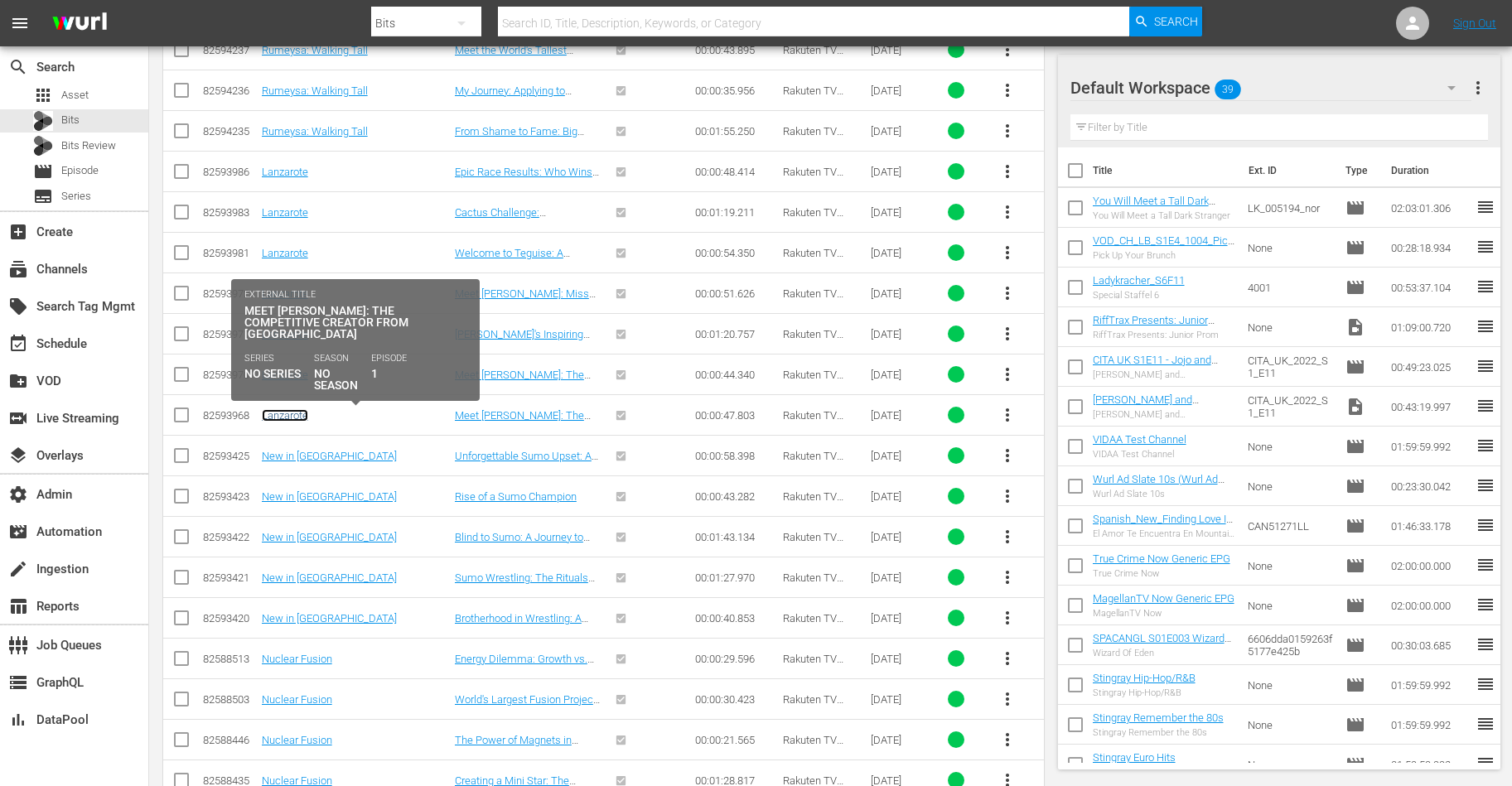
click at [292, 409] on link "Lanzarote" at bounding box center [284, 415] width 46 height 13
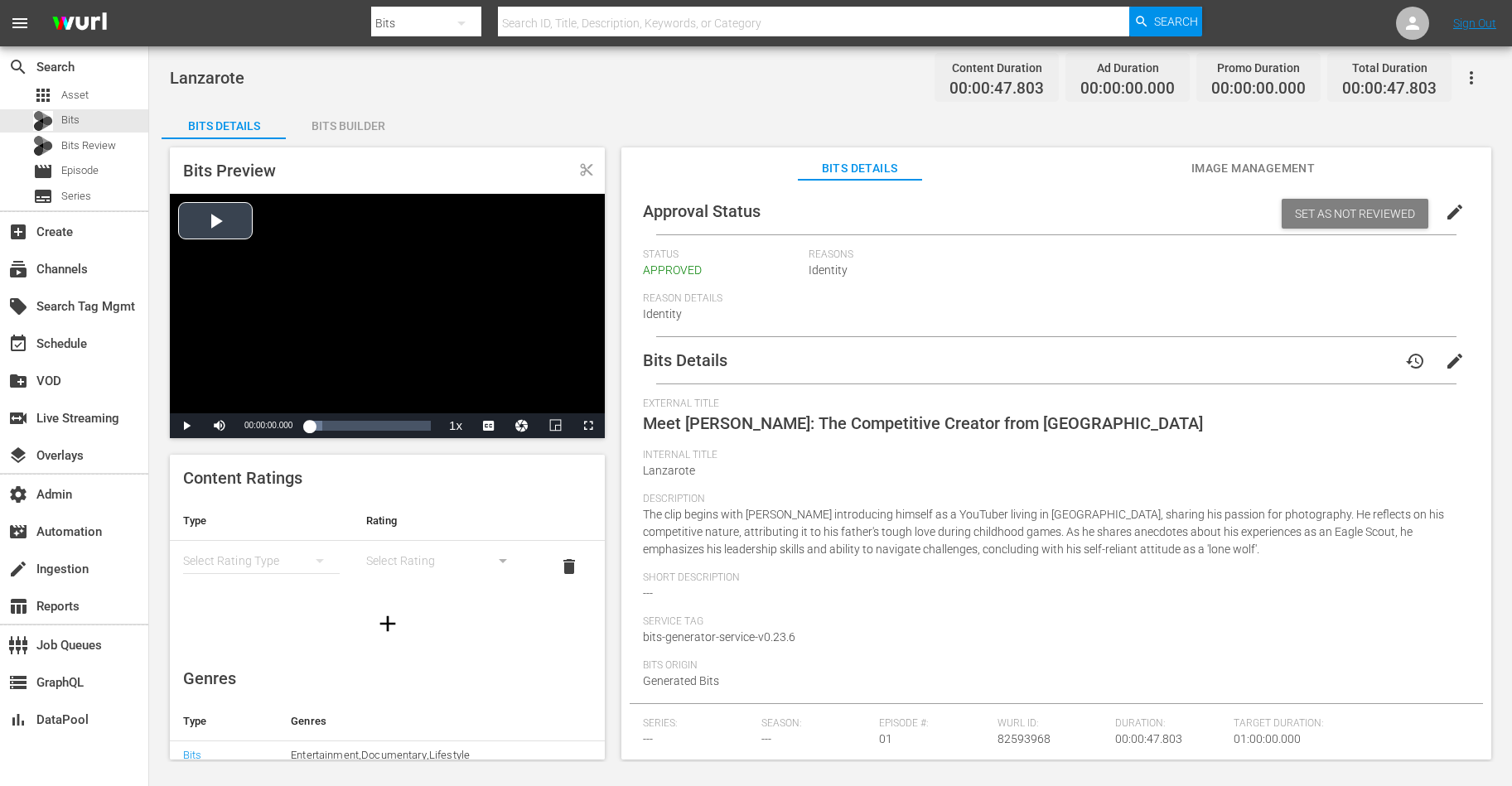
click at [334, 266] on div "Video Player" at bounding box center [387, 303] width 435 height 219
click at [384, 434] on div "Loaded : 48.78% 00:00:29.592 Lanzarote (1/1) 00:00:01.067" at bounding box center [370, 425] width 138 height 25
click at [187, 426] on span "Video Player" at bounding box center [187, 426] width 0 height 0
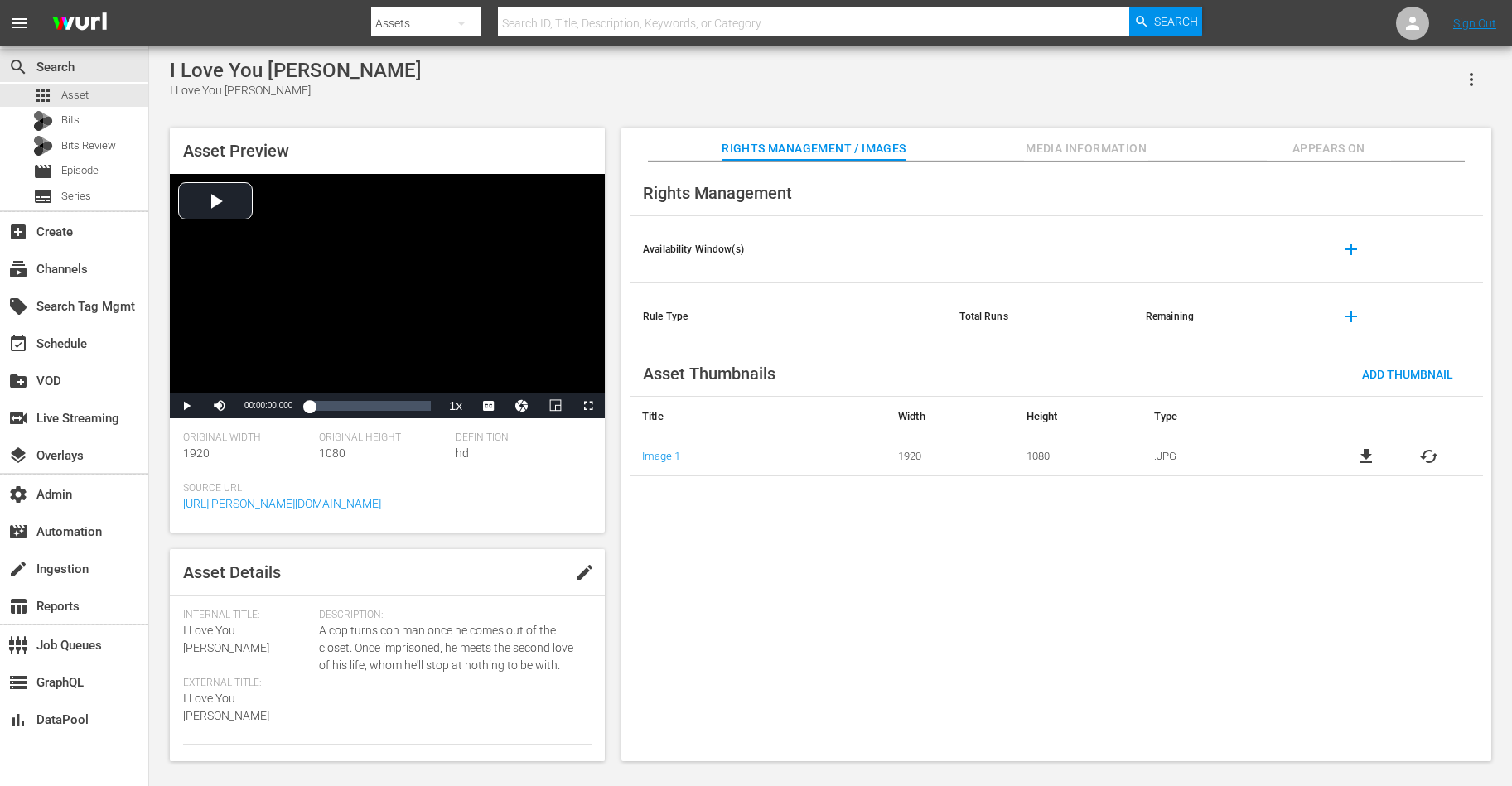
click at [1209, 153] on span "Appears On" at bounding box center [1329, 148] width 124 height 21
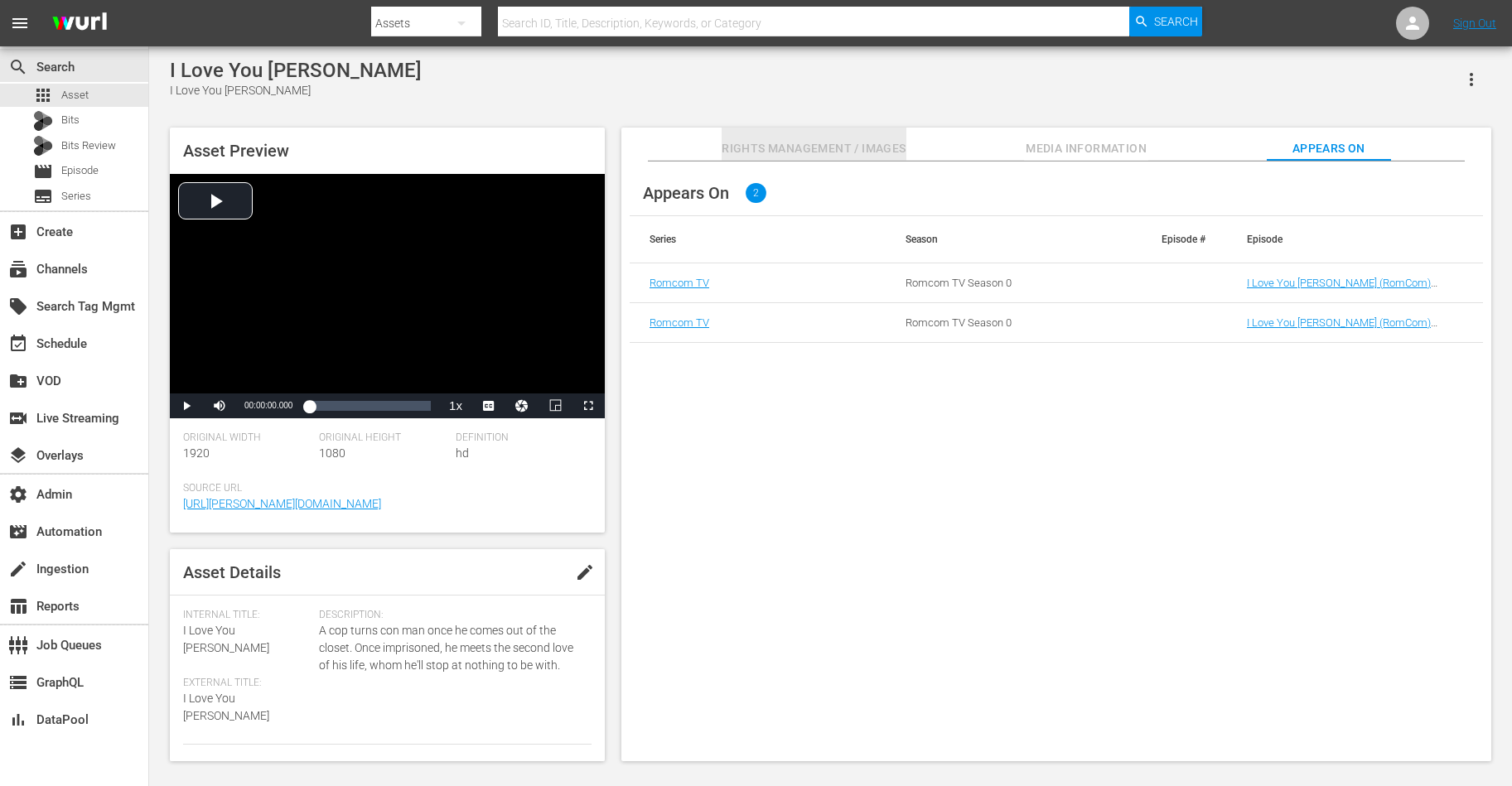
click at [813, 142] on span "Rights Management / Images" at bounding box center [813, 148] width 184 height 21
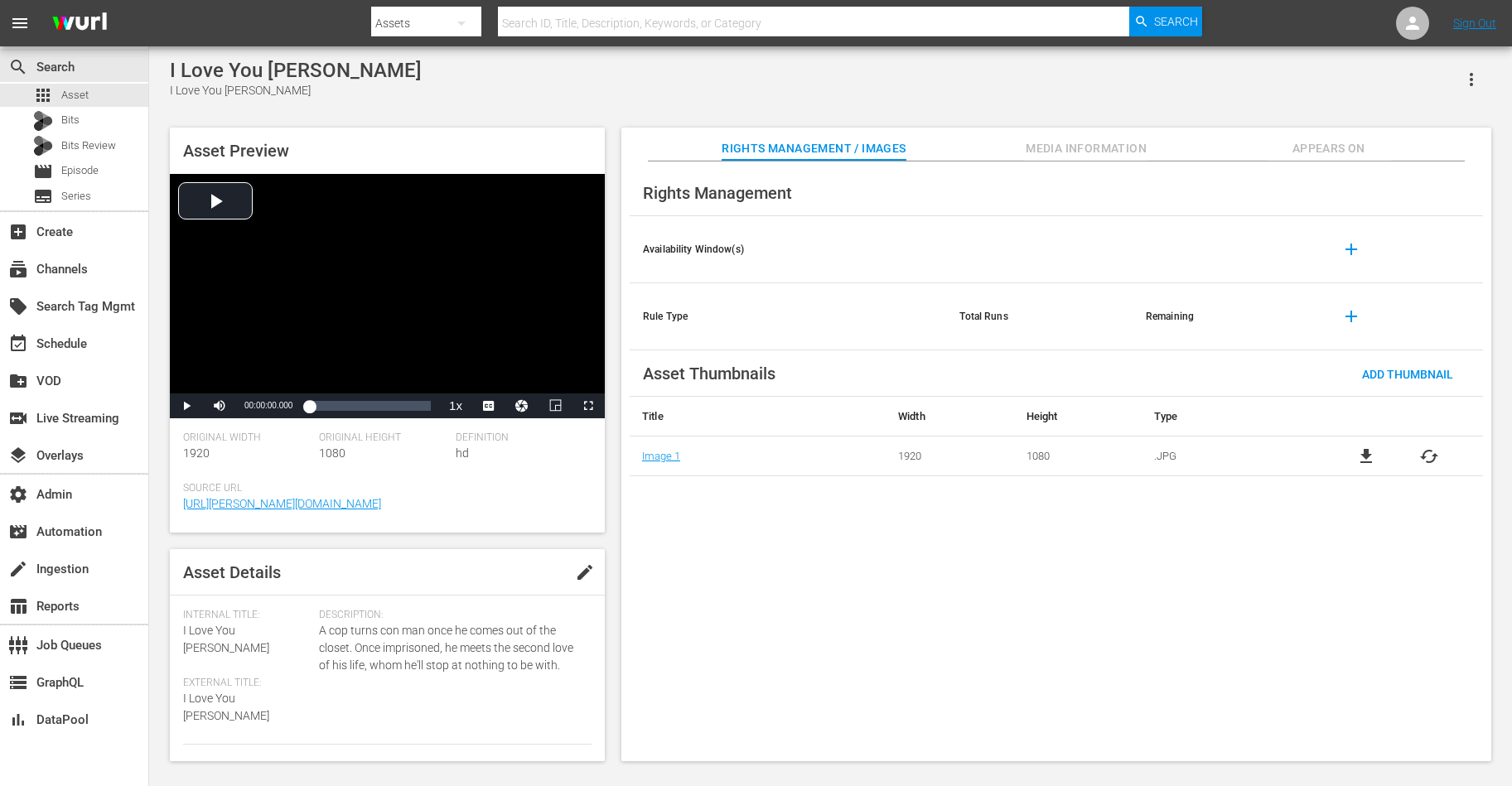
click at [1209, 151] on span "Appears On" at bounding box center [1329, 148] width 124 height 21
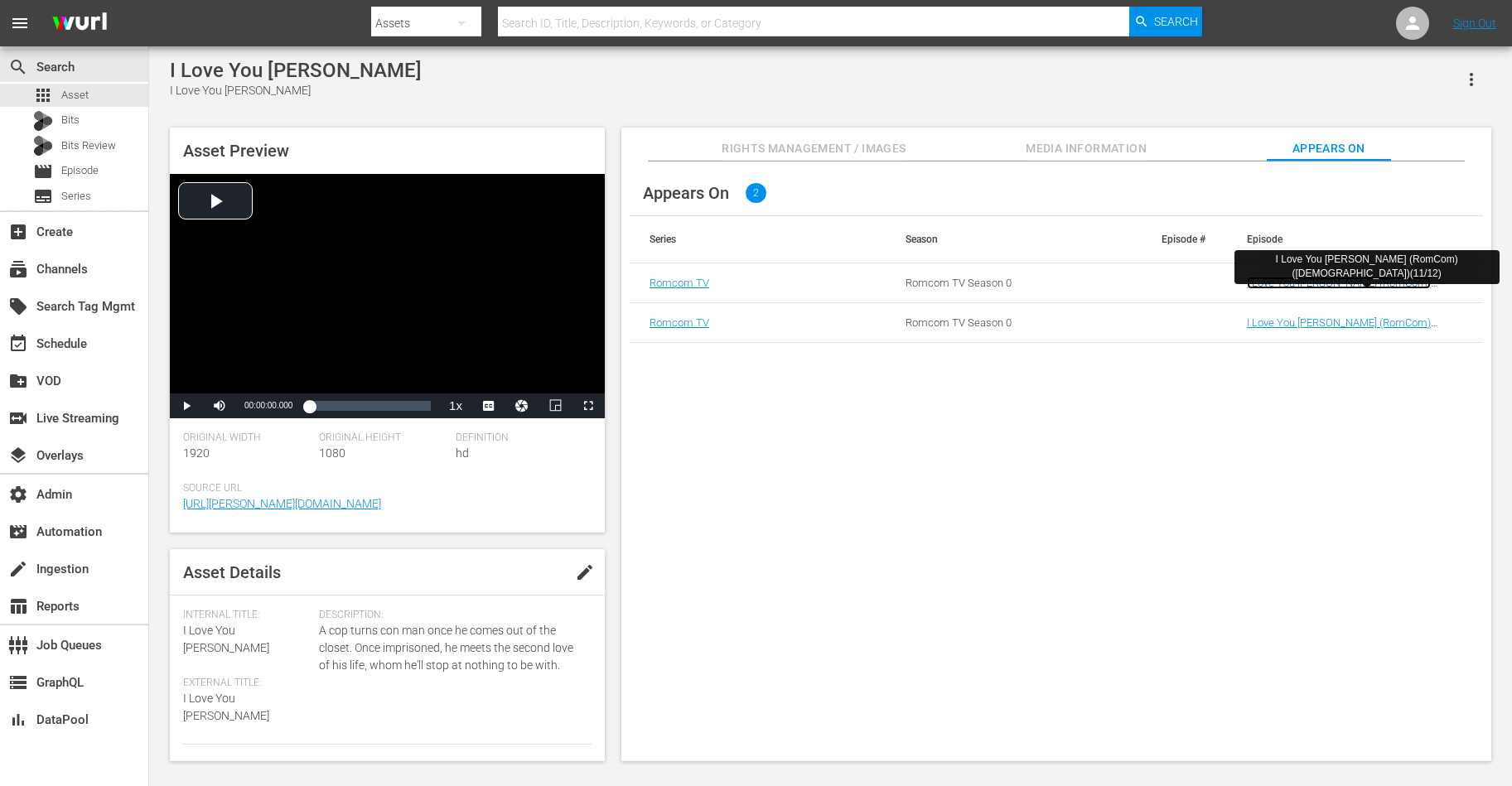
click at [1209, 277] on link "I Love You Phillip Morris (RomCom)(LGBTQ)(11/12)" at bounding box center [1339, 289] width 184 height 25
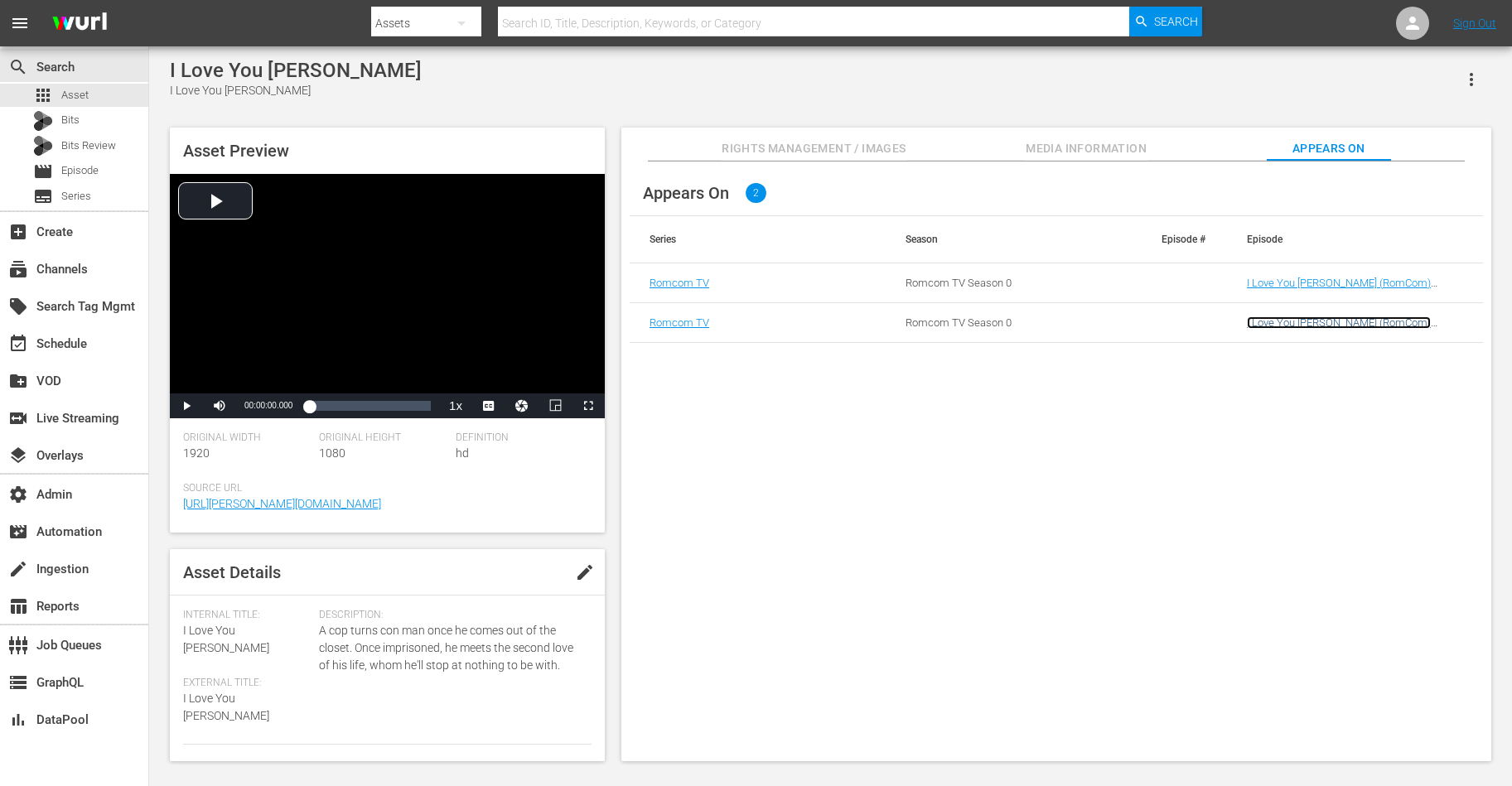
click at [1209, 328] on link "I Love You Phillip Morris (RomCom)(LGBTQ)(11/12) (I Love You Phillip Morris (02…" at bounding box center [1349, 334] width 204 height 37
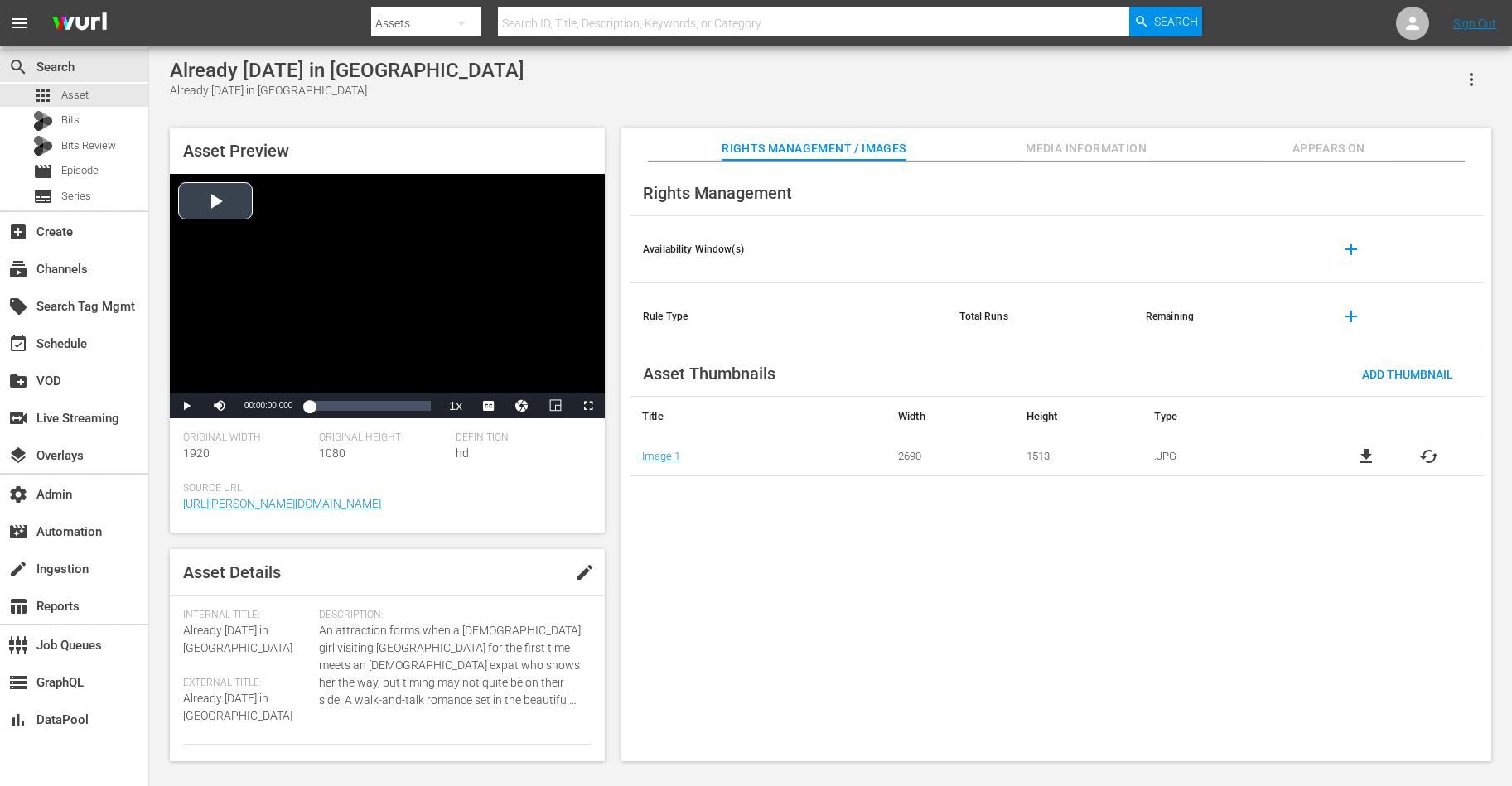
click at [290, 233] on div "Video Player" at bounding box center [387, 283] width 435 height 219
click at [491, 385] on span "[PERSON_NAME]" at bounding box center [488, 384] width 66 height 12
click at [381, 404] on div "Loaded : 0.76% 00:46:23.604 00:00:01.805" at bounding box center [370, 406] width 122 height 16
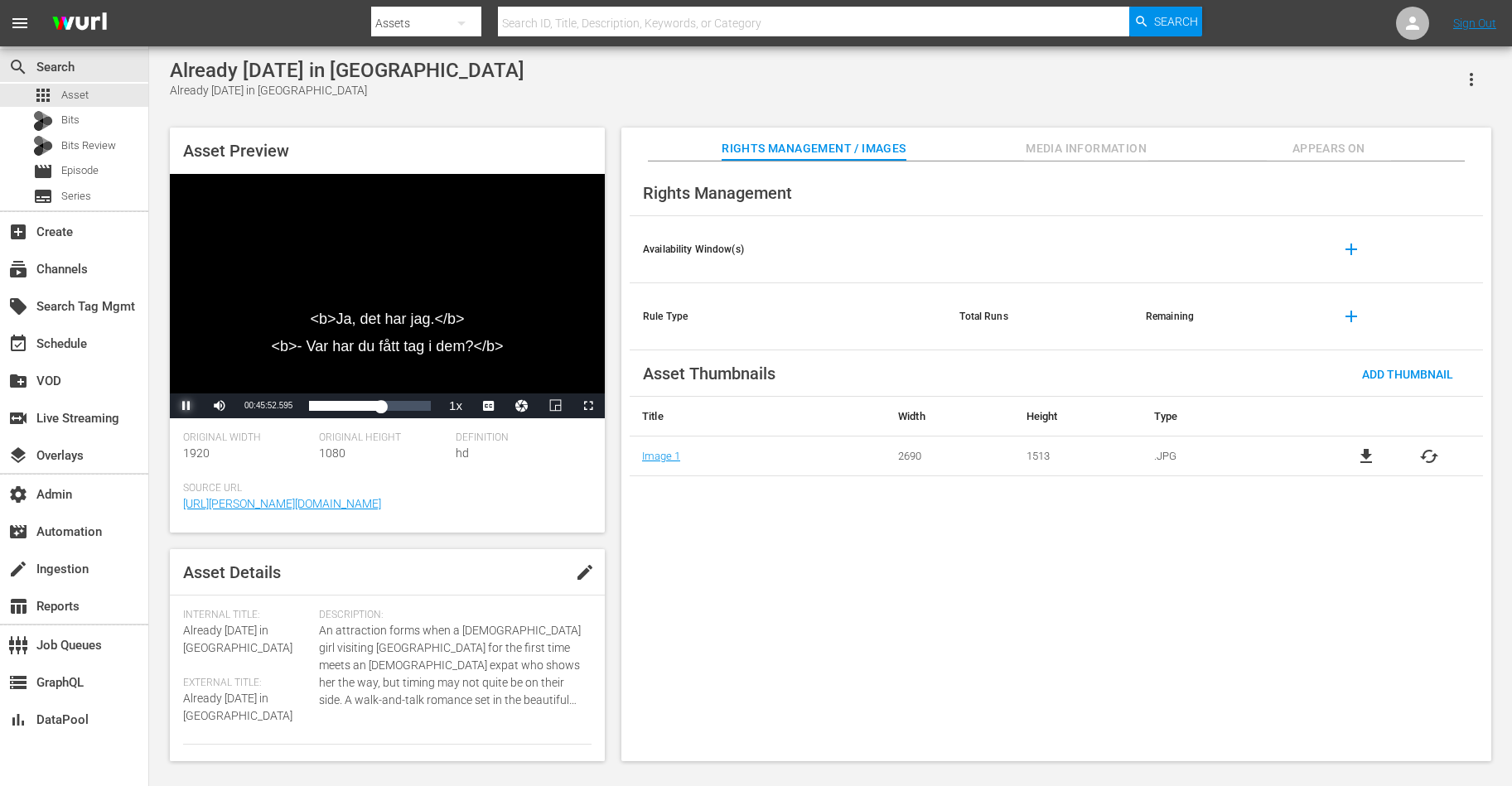
click at [187, 406] on span "Video Player" at bounding box center [187, 406] width 0 height 0
click at [1081, 143] on span "Media Information" at bounding box center [1086, 148] width 124 height 21
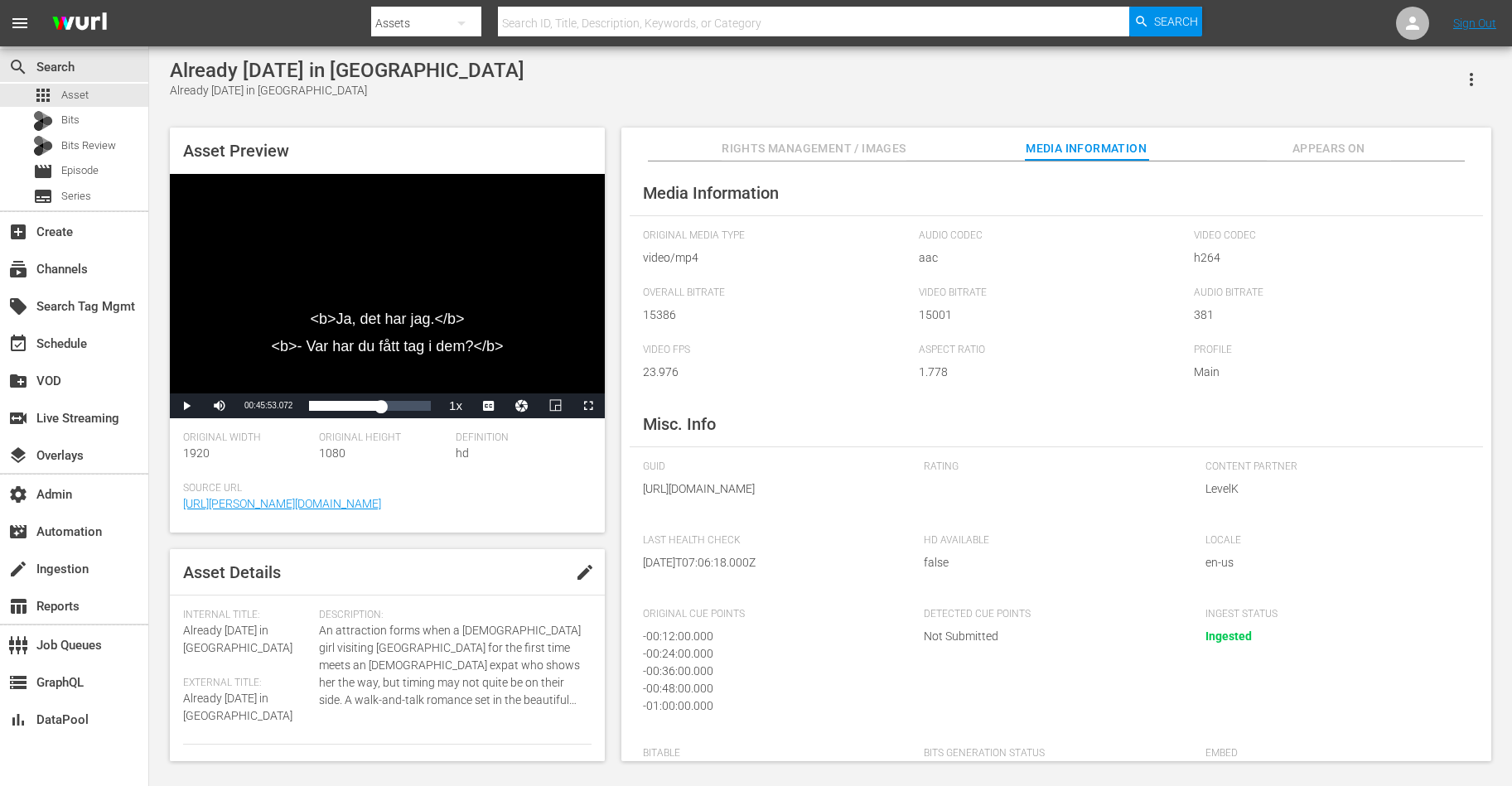
click at [1335, 153] on span "Appears On" at bounding box center [1329, 148] width 124 height 21
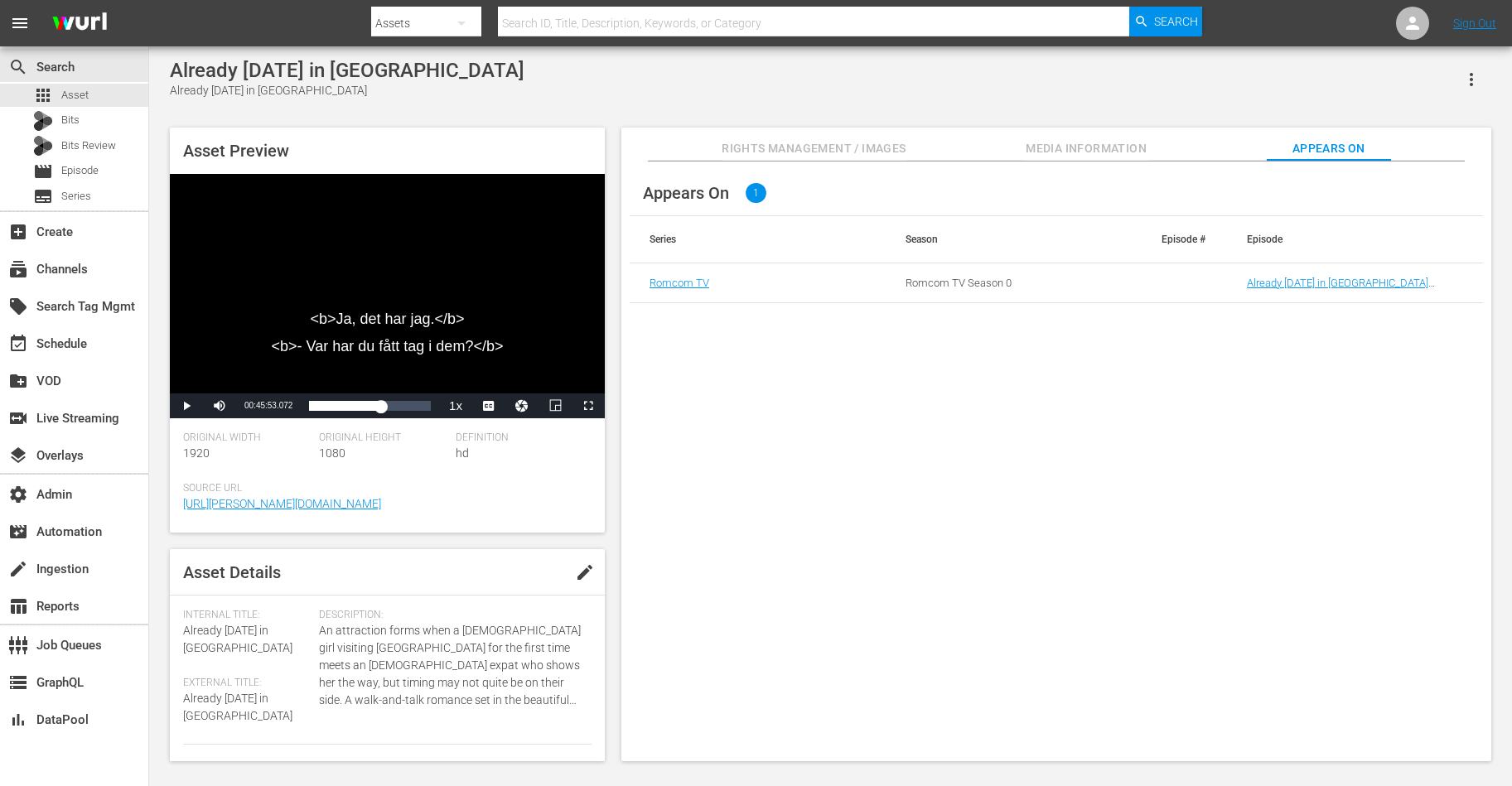
click at [1128, 160] on button "Media Information" at bounding box center [1086, 144] width 124 height 33
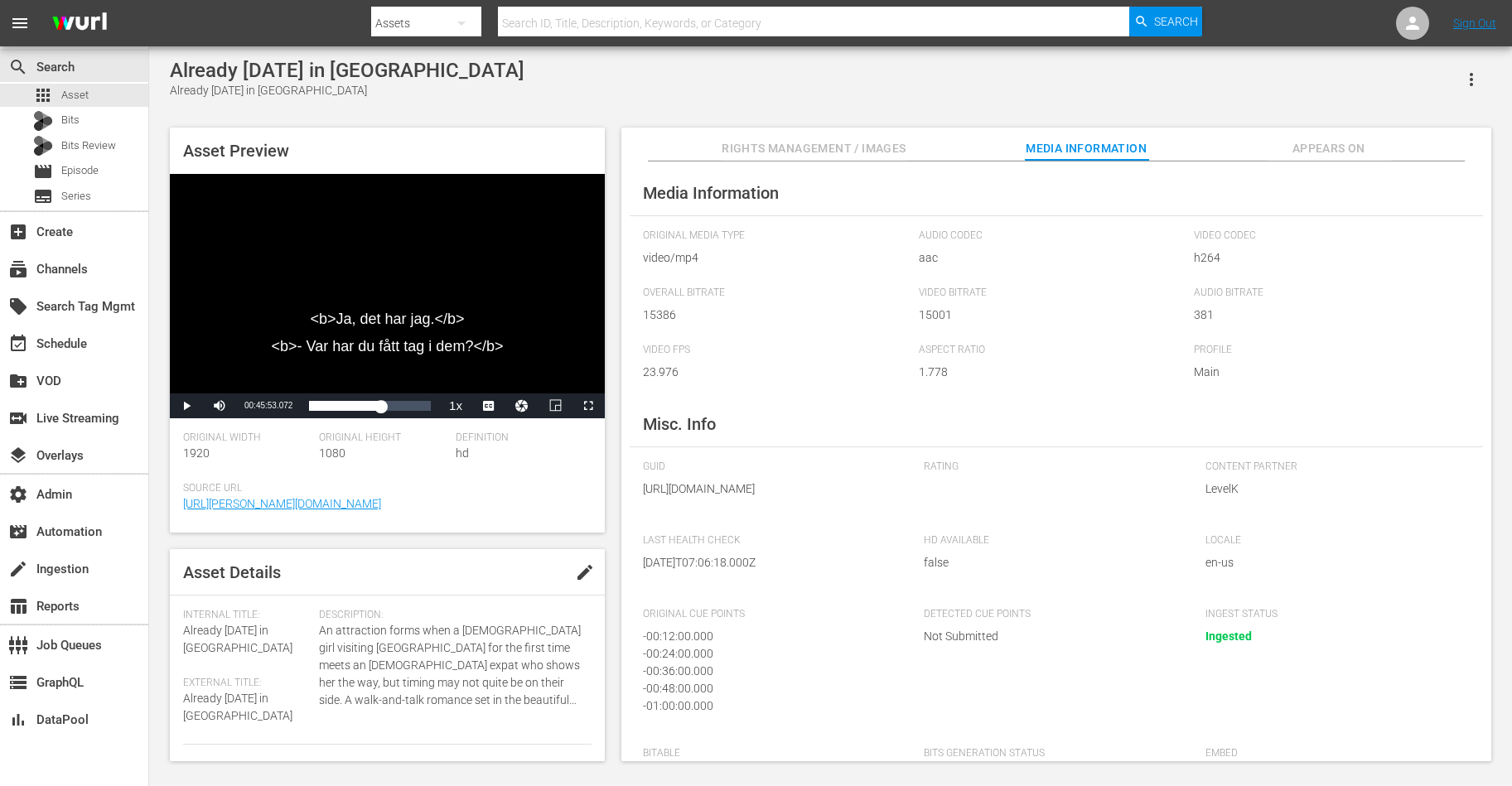
click at [831, 144] on span "Rights Management / Images" at bounding box center [813, 148] width 184 height 21
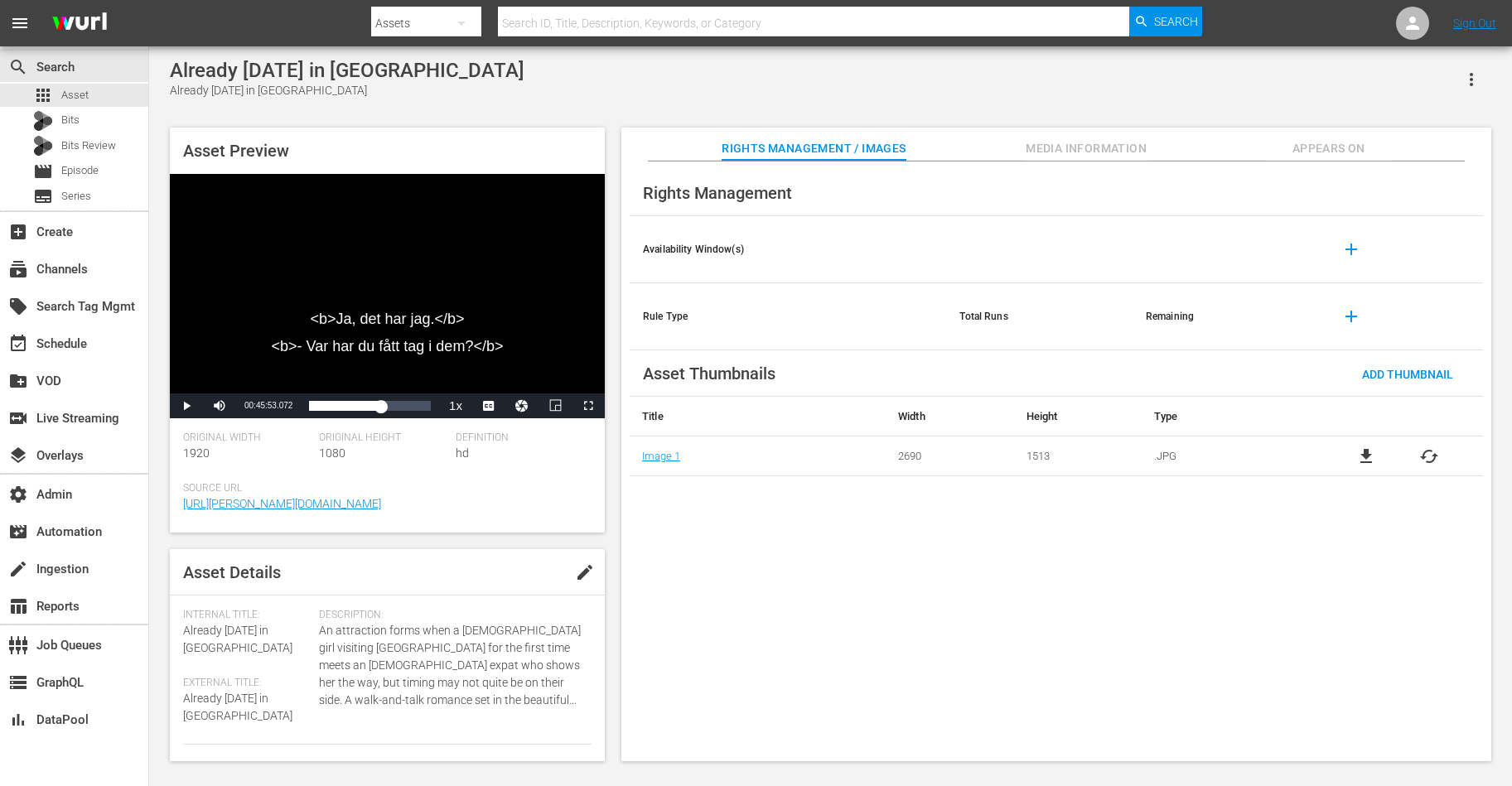
click at [1345, 149] on span "Appears On" at bounding box center [1329, 148] width 124 height 21
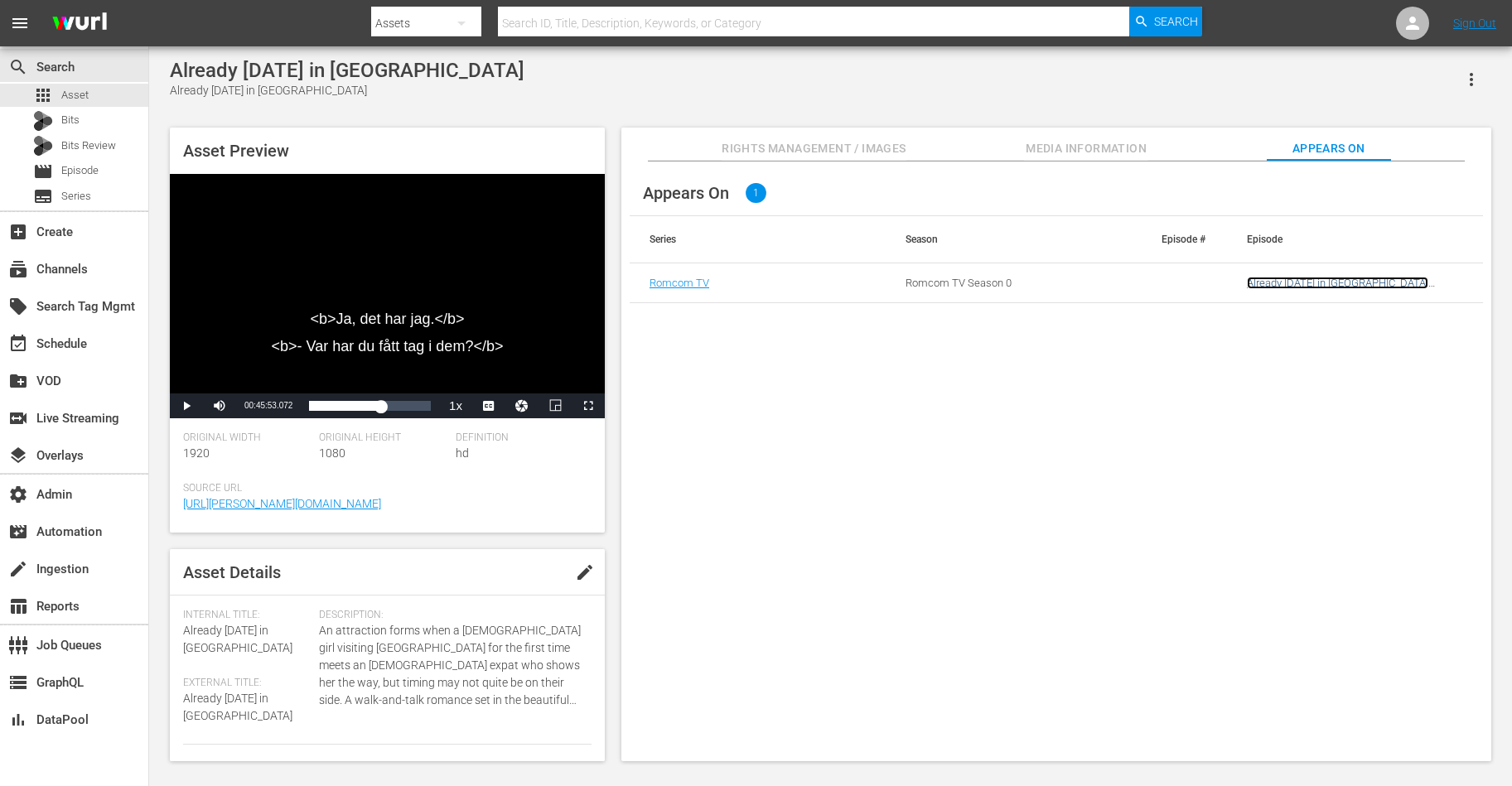
click at [1290, 281] on link "Already [DATE] in [GEOGRAPHIC_DATA] (RomCom) (A)" at bounding box center [1337, 289] width 181 height 25
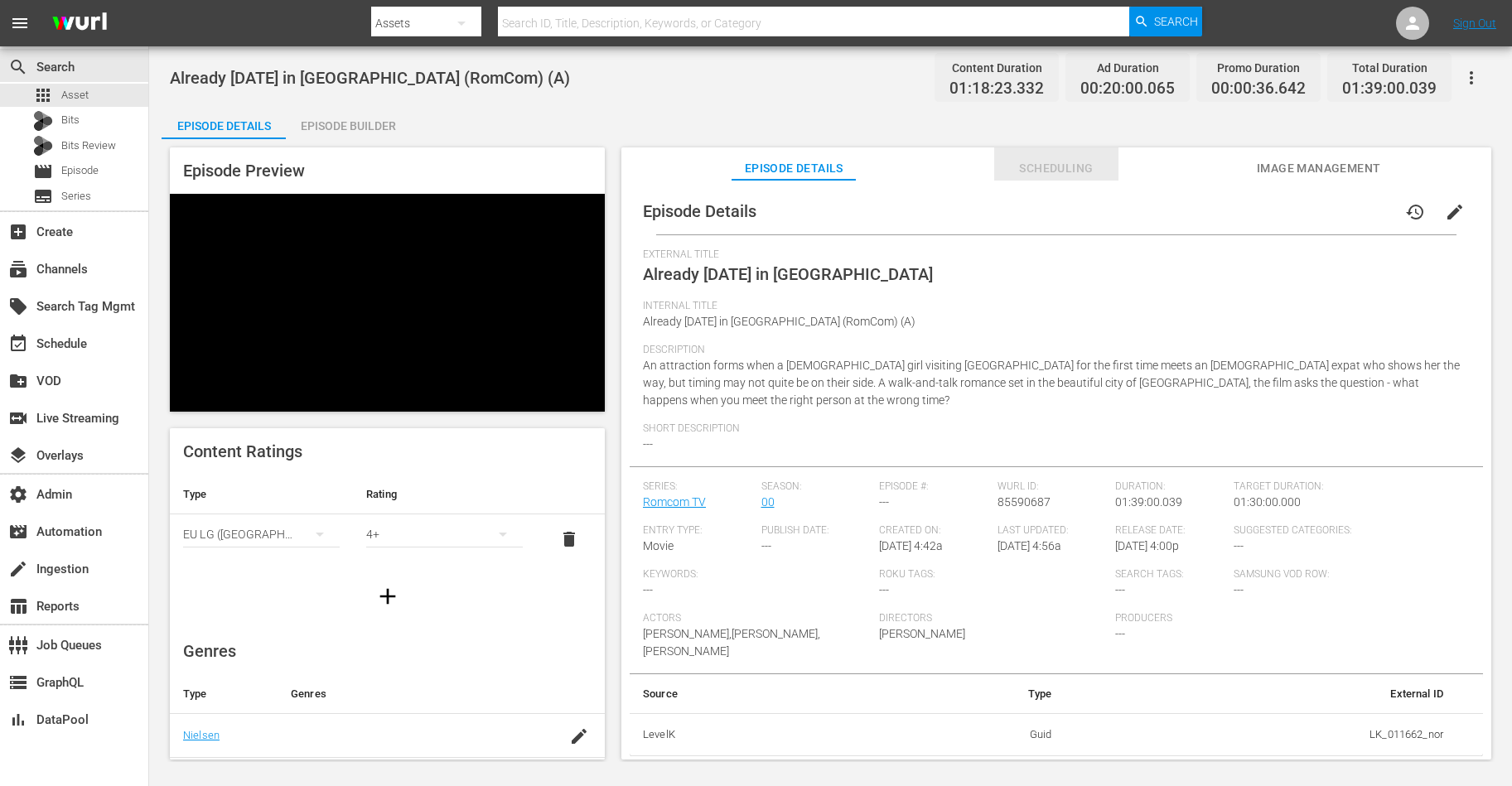
click at [1047, 163] on span "Scheduling" at bounding box center [1057, 168] width 124 height 21
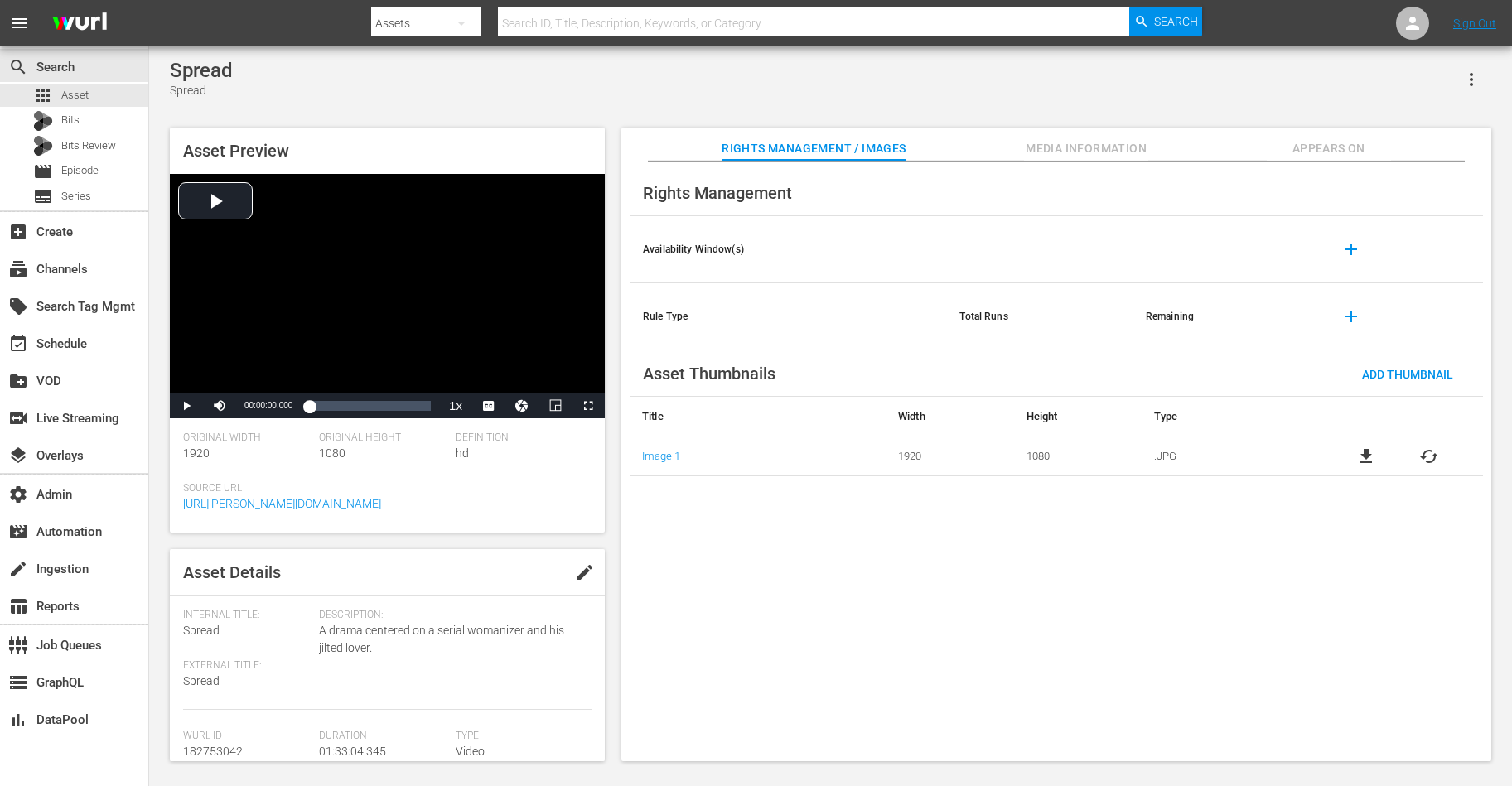
click at [1209, 165] on div "Rights Management Availability Window(s) add Rule Type Total Runs Remaining add…" at bounding box center [1056, 461] width 870 height 600
click at [1209, 142] on span "Appears On" at bounding box center [1329, 148] width 124 height 21
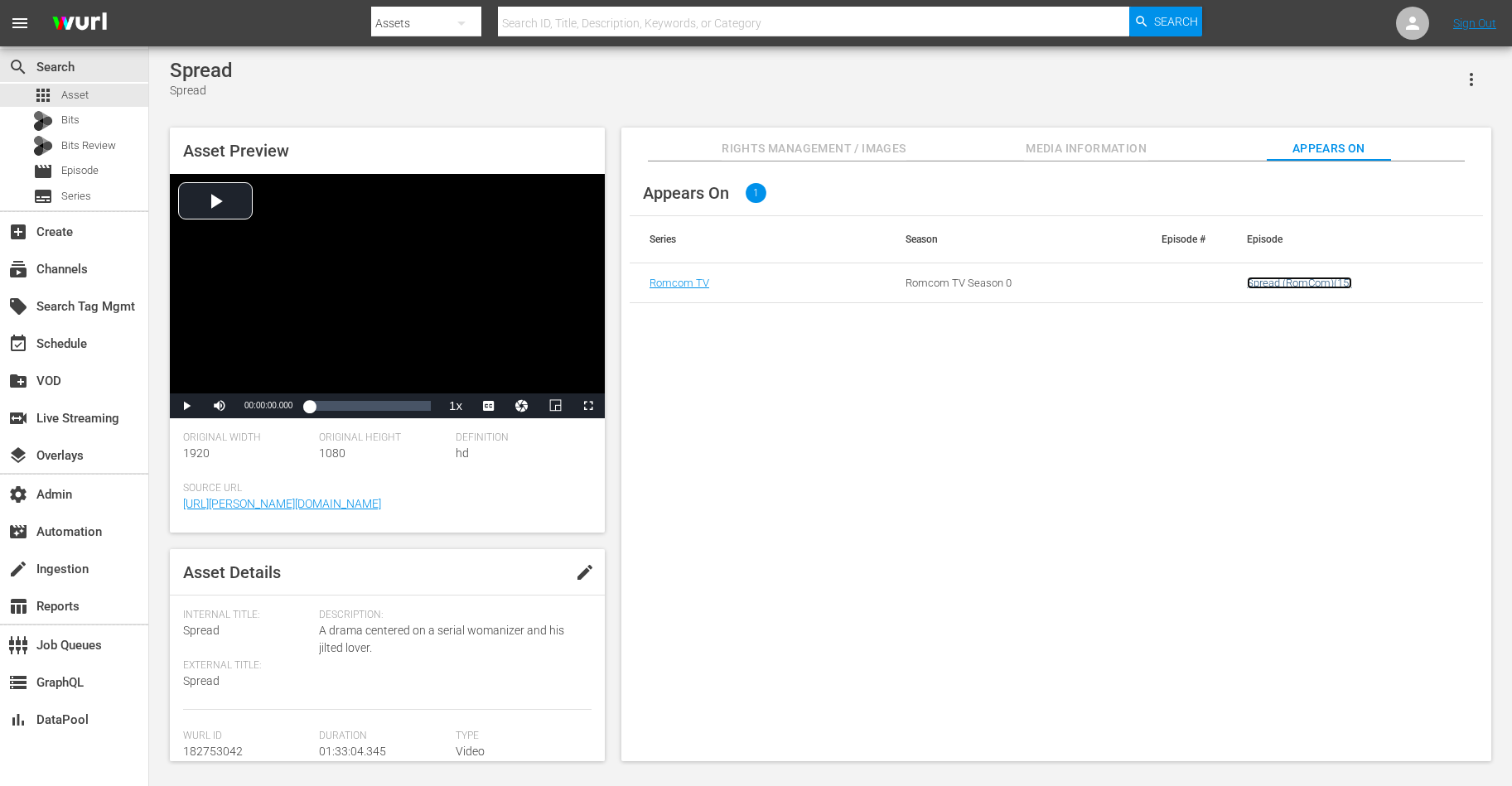
click at [1209, 287] on link "Spread (RomCom)(15)" at bounding box center [1300, 283] width 106 height 13
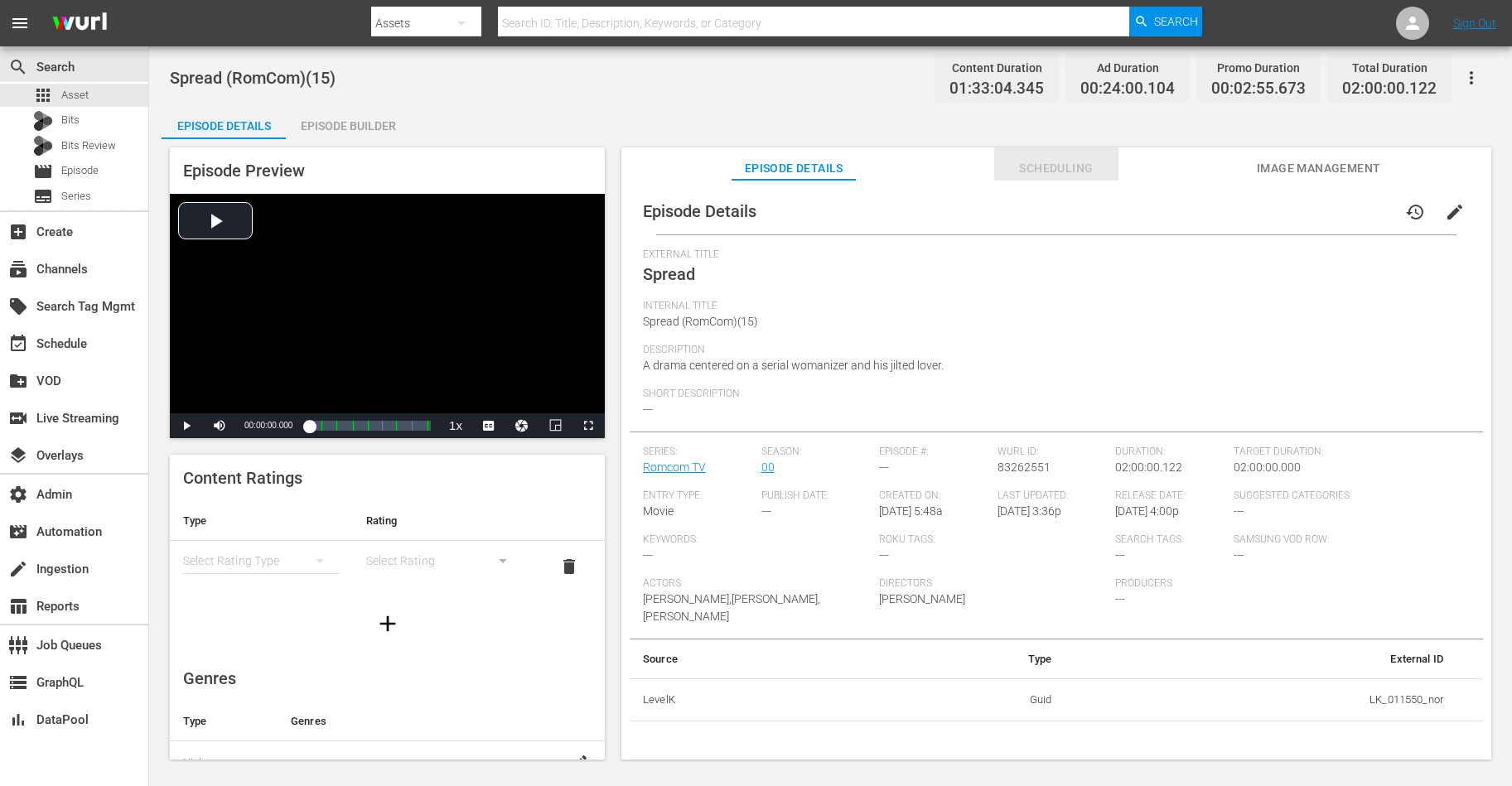
click at [1072, 176] on span "Scheduling" at bounding box center [1057, 168] width 124 height 21
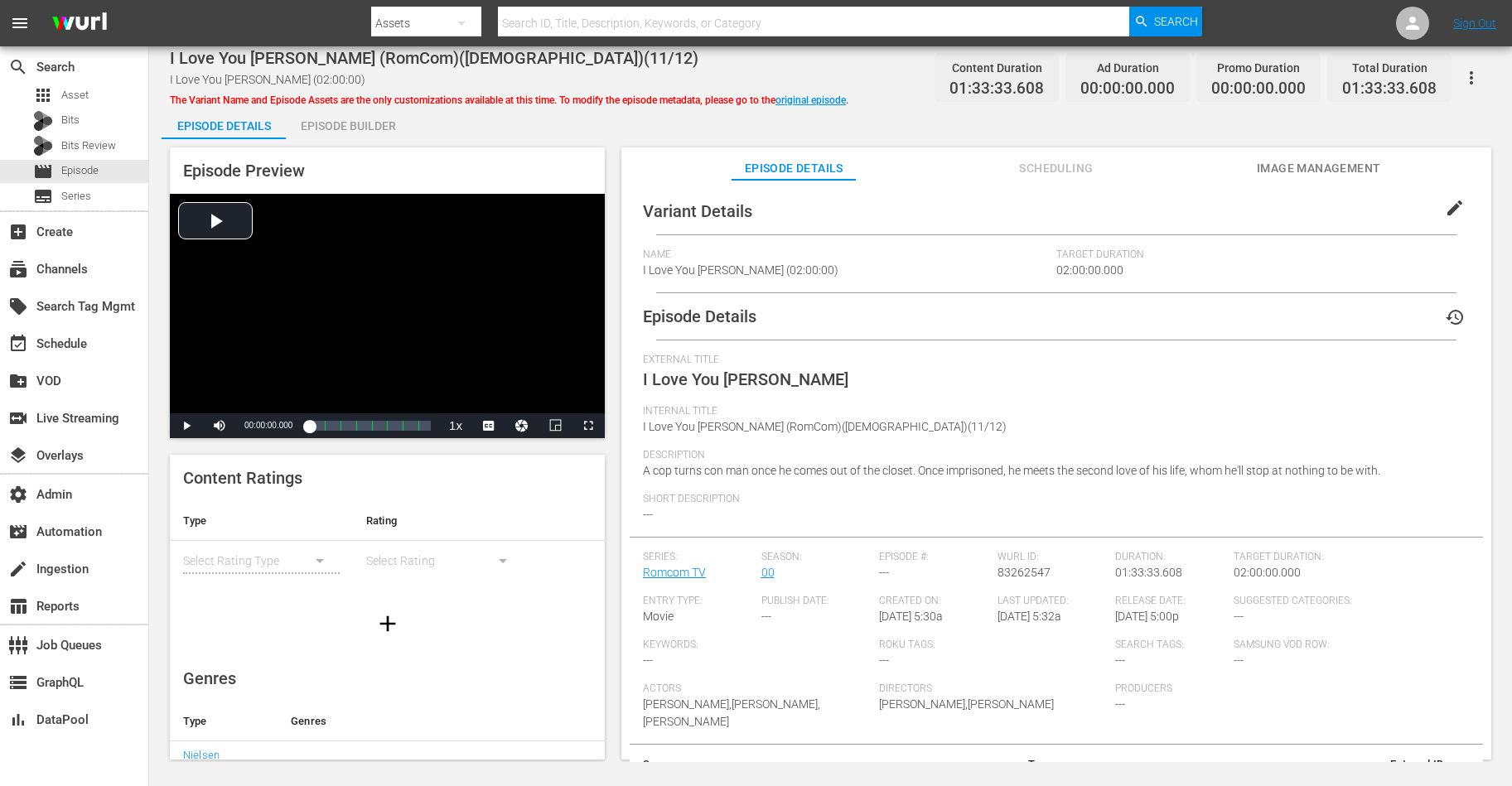
click at [1096, 160] on span "Scheduling" at bounding box center [1057, 168] width 124 height 21
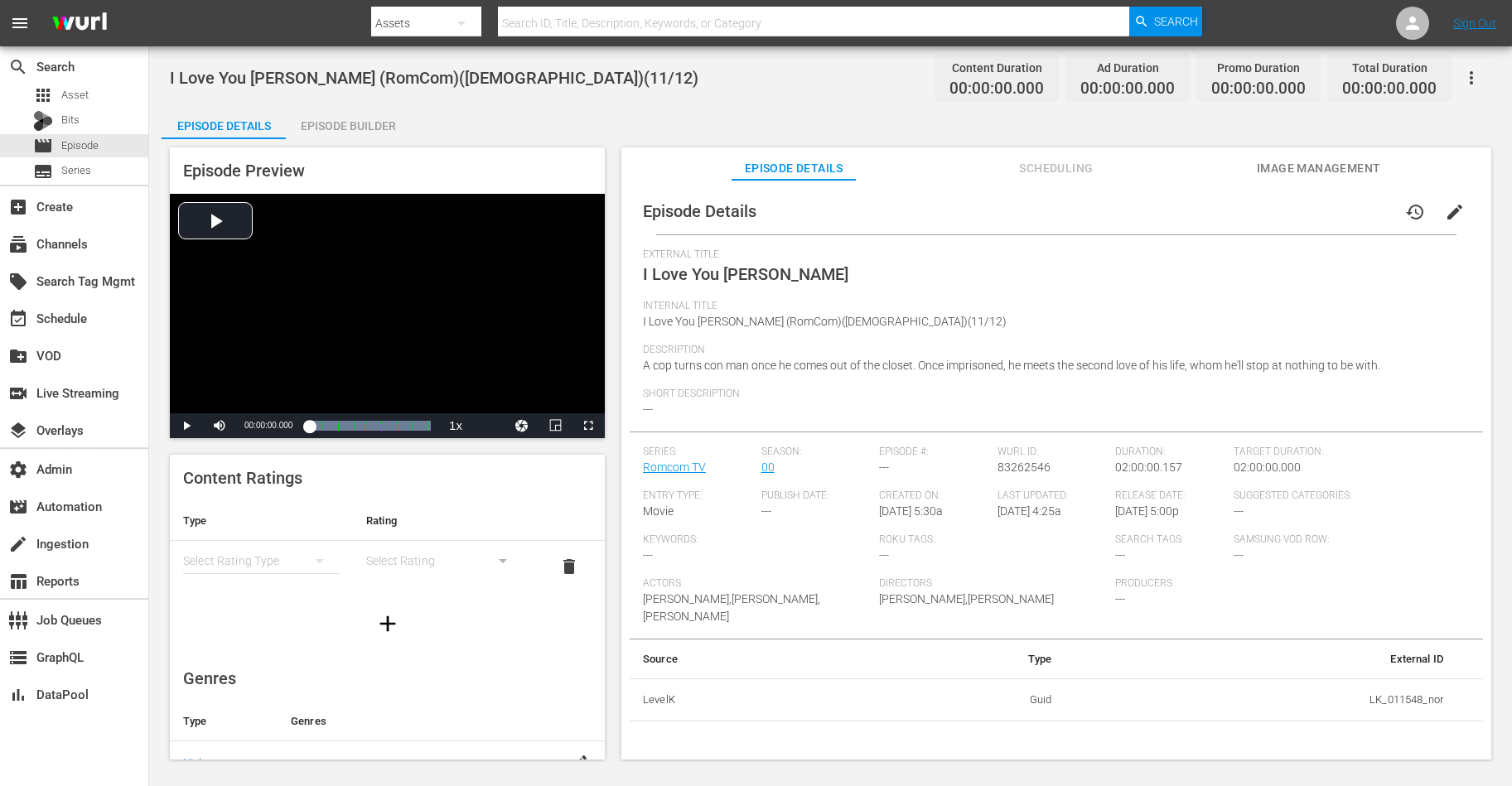
click at [1209, 163] on span "Image Management" at bounding box center [1319, 168] width 124 height 21
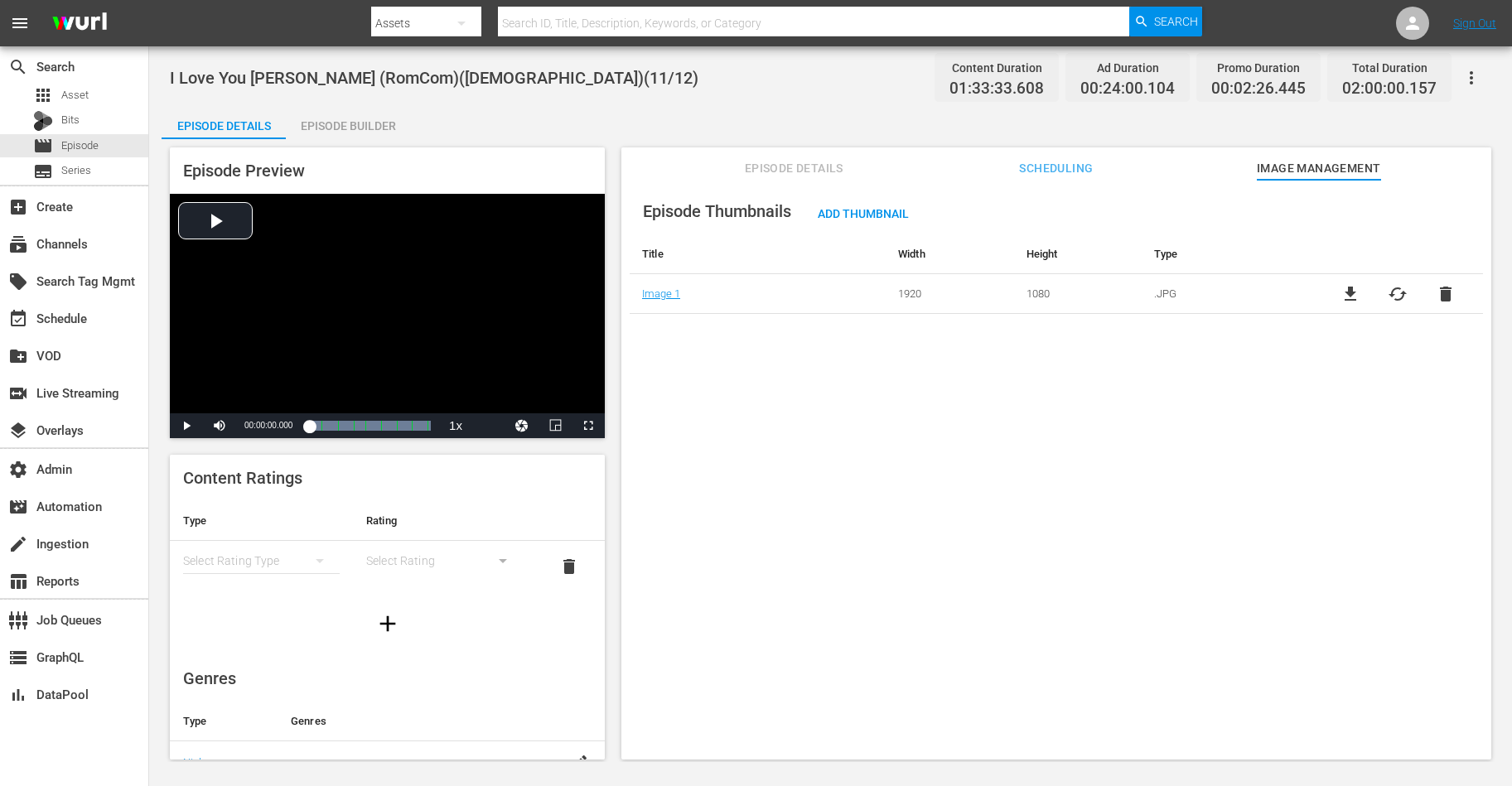
click at [1068, 168] on span "Scheduling" at bounding box center [1057, 168] width 124 height 21
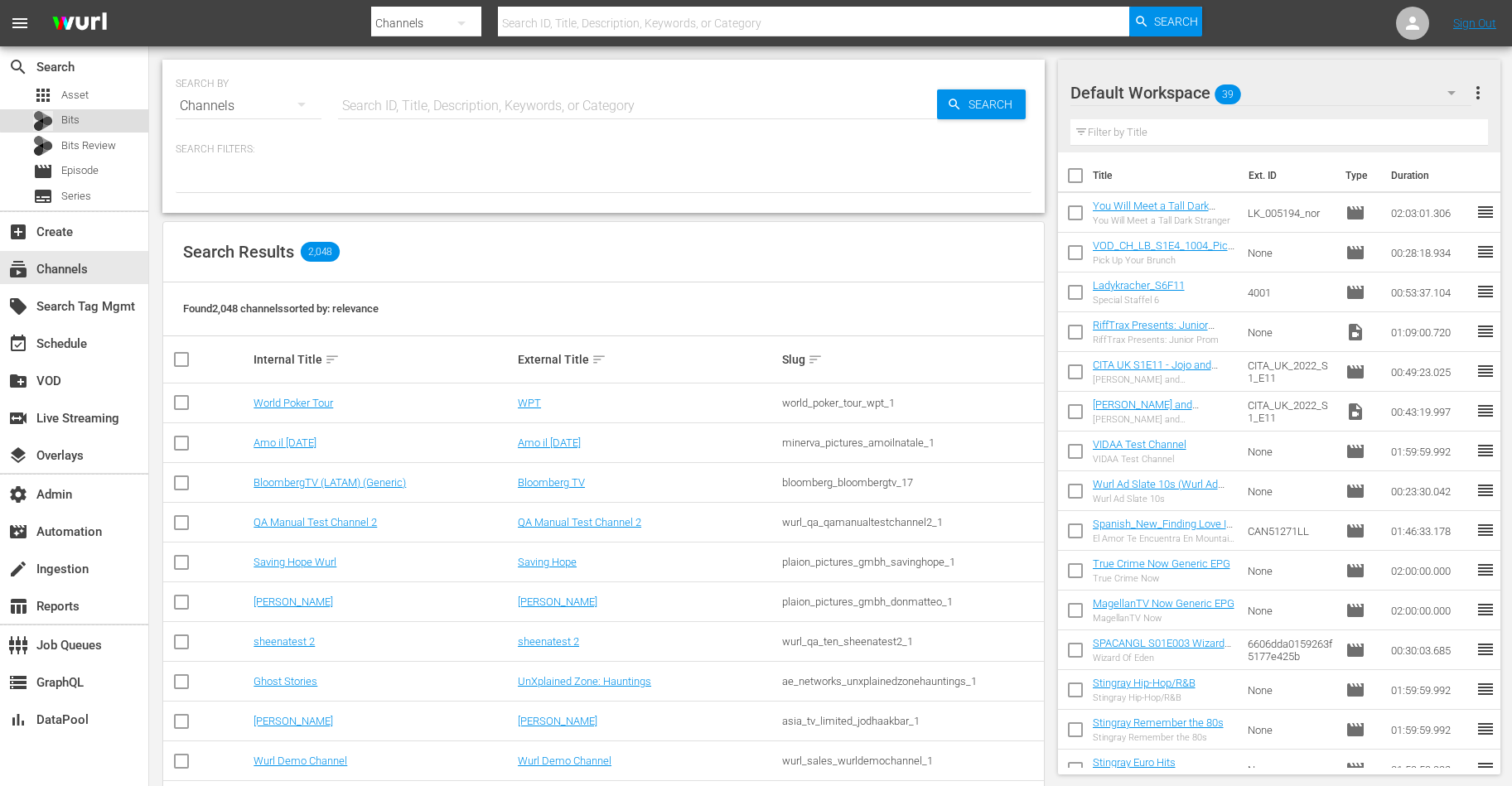
click at [85, 118] on div "Bits" at bounding box center [74, 120] width 148 height 23
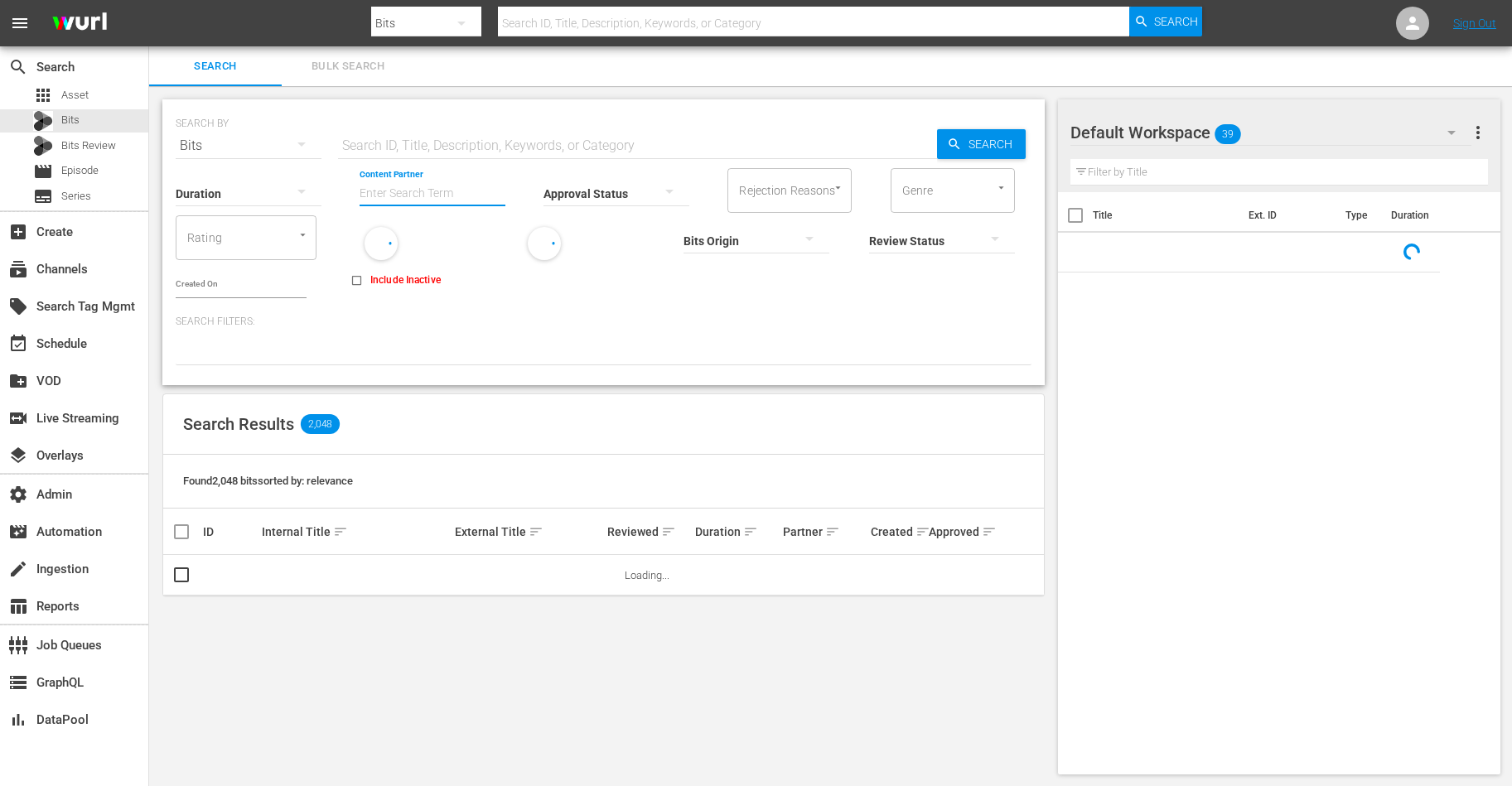
click at [437, 181] on input "Content Partner" at bounding box center [433, 194] width 146 height 59
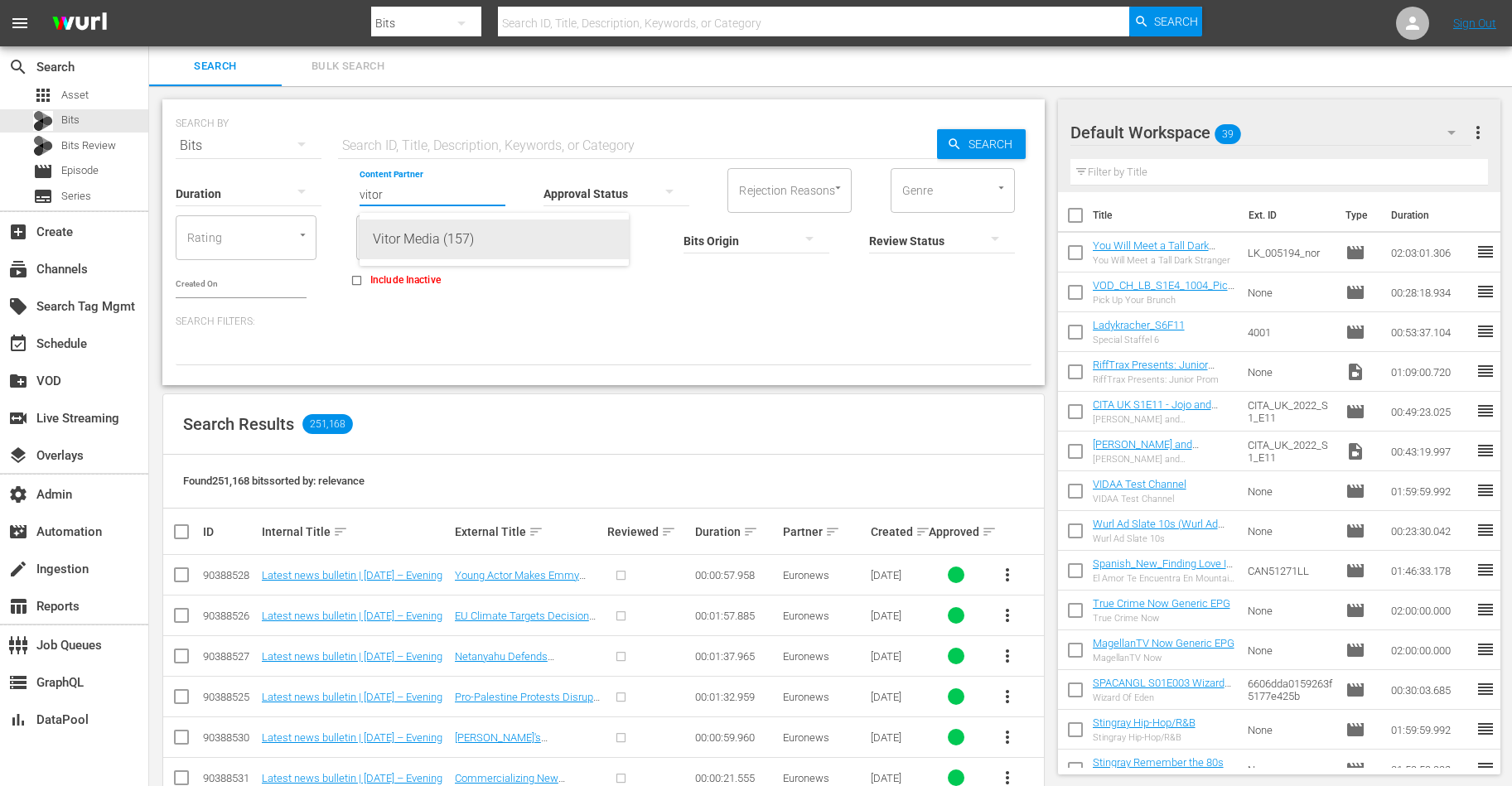
click at [430, 223] on div "Vitor Media (157)" at bounding box center [494, 240] width 243 height 40
type input "Vitor Media (157)"
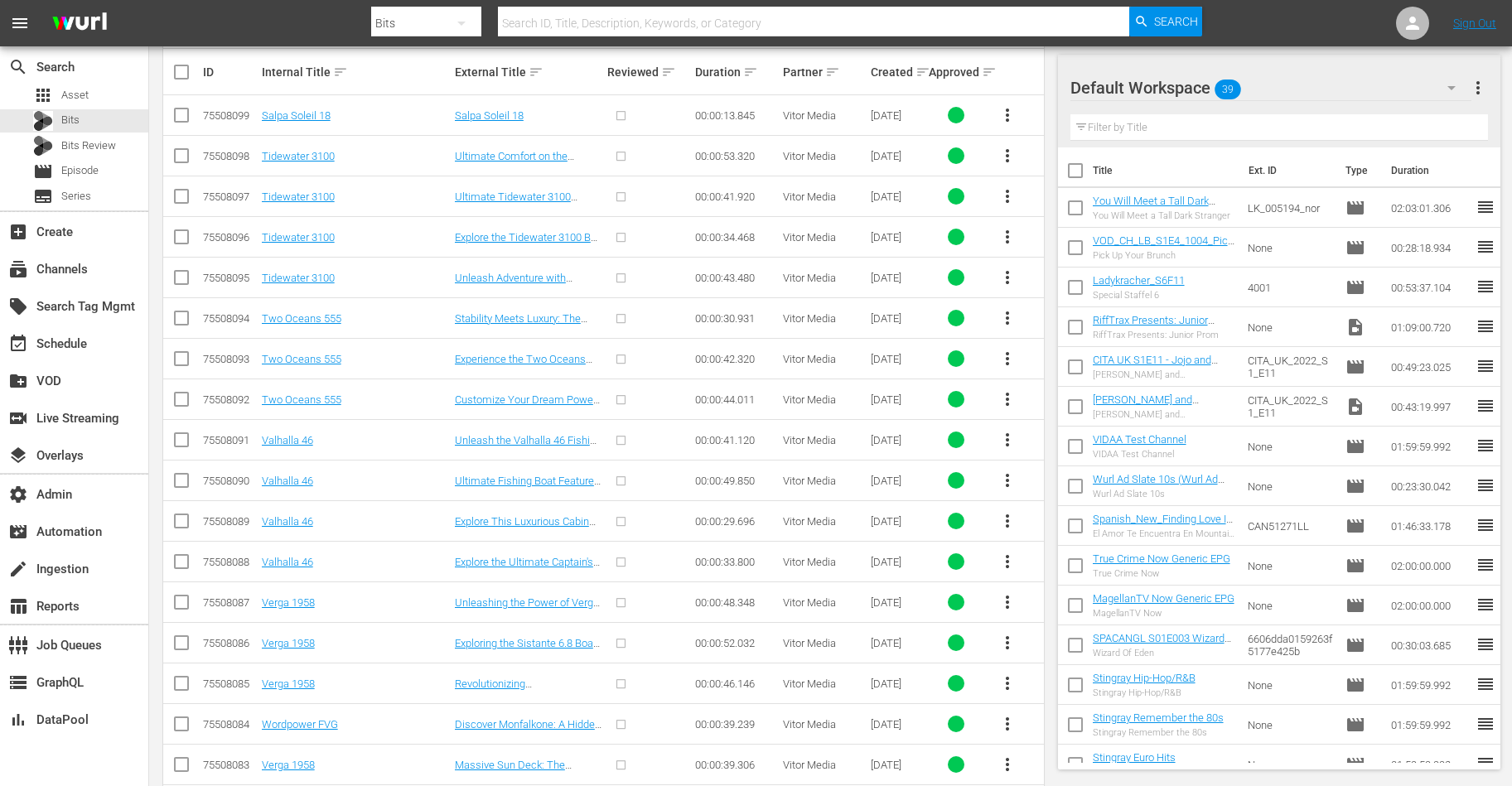
scroll to position [644, 0]
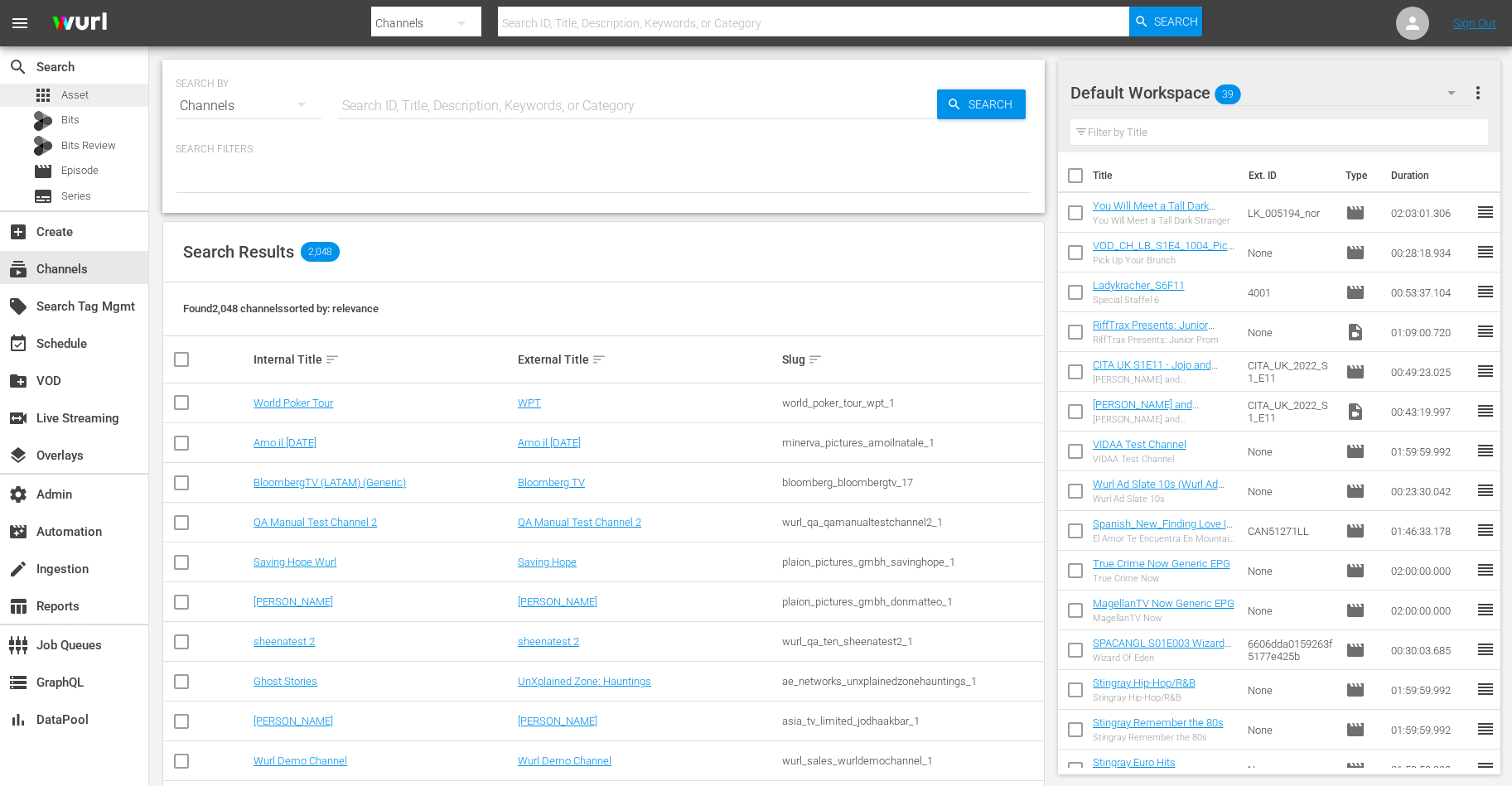
click at [102, 96] on div "apps Asset" at bounding box center [74, 95] width 148 height 23
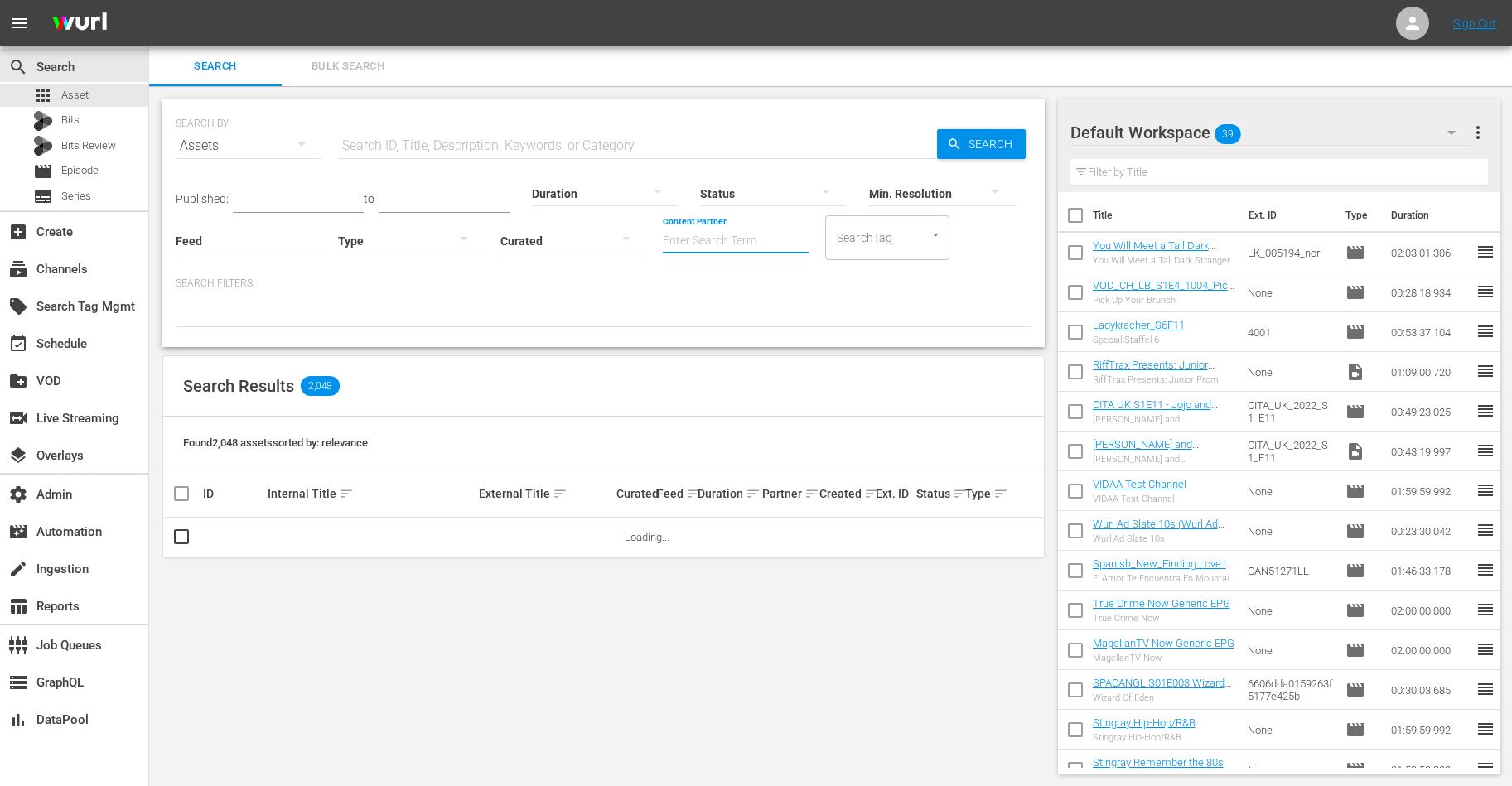
click at [700, 250] on input "Content Partner" at bounding box center [736, 241] width 146 height 59
click at [722, 291] on div "Vevo (469)" at bounding box center [797, 287] width 243 height 40
type input "Vevo (469)"
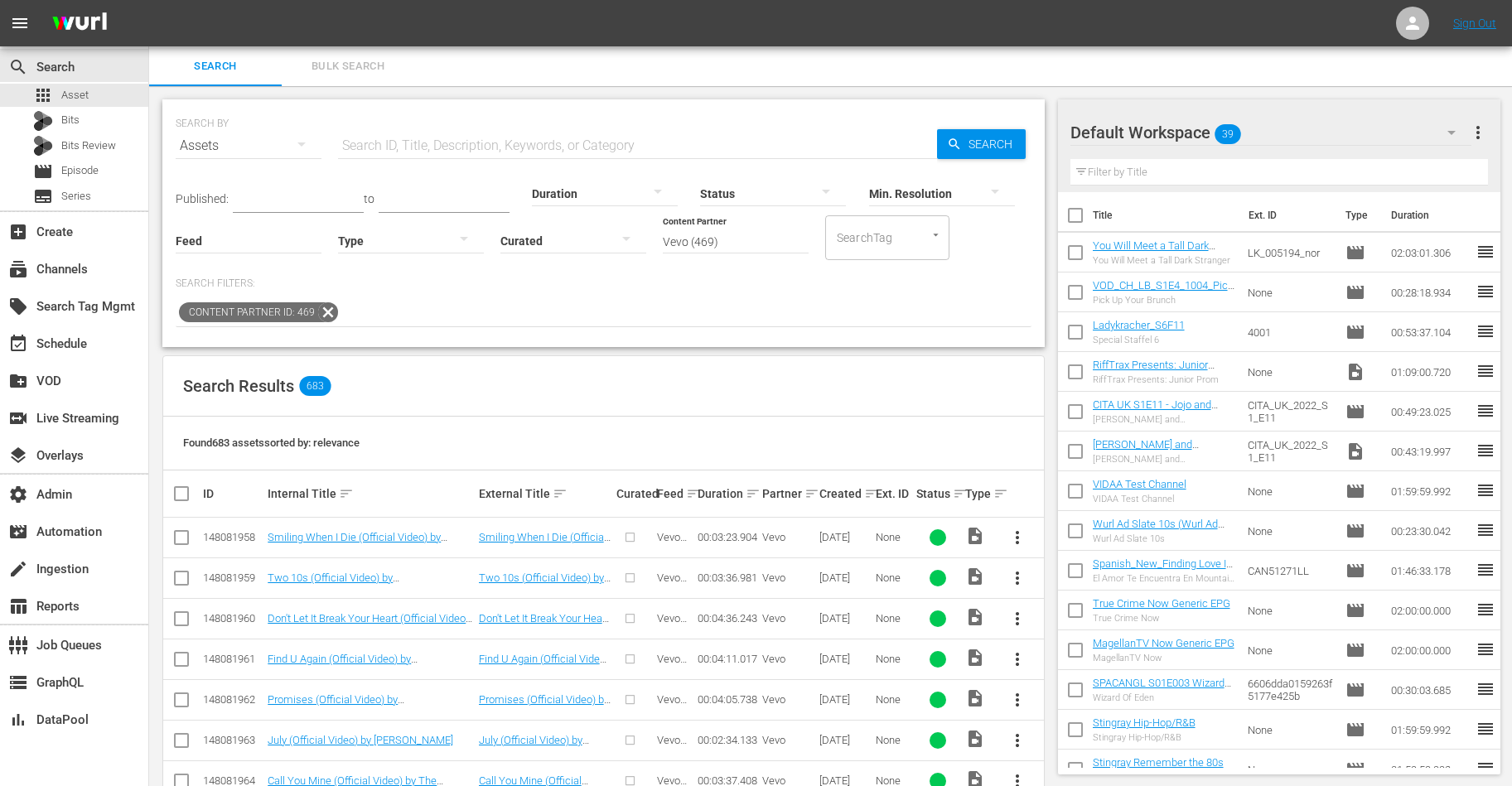
click at [875, 492] on div "Ext. ID" at bounding box center [893, 494] width 36 height 14
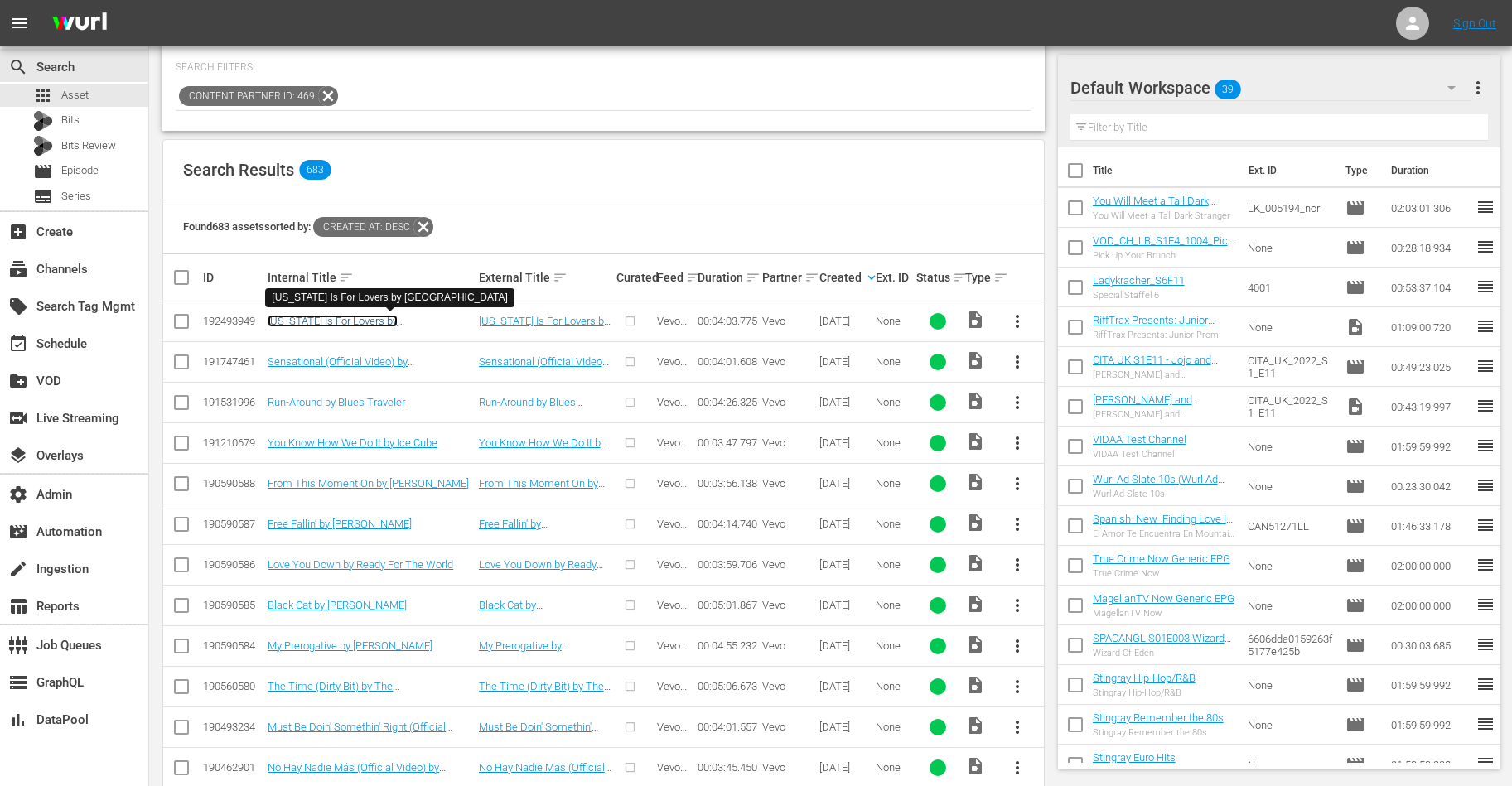
click at [398, 324] on link "Ohio Is For Lovers by Hawthorne Heights" at bounding box center [332, 327] width 130 height 25
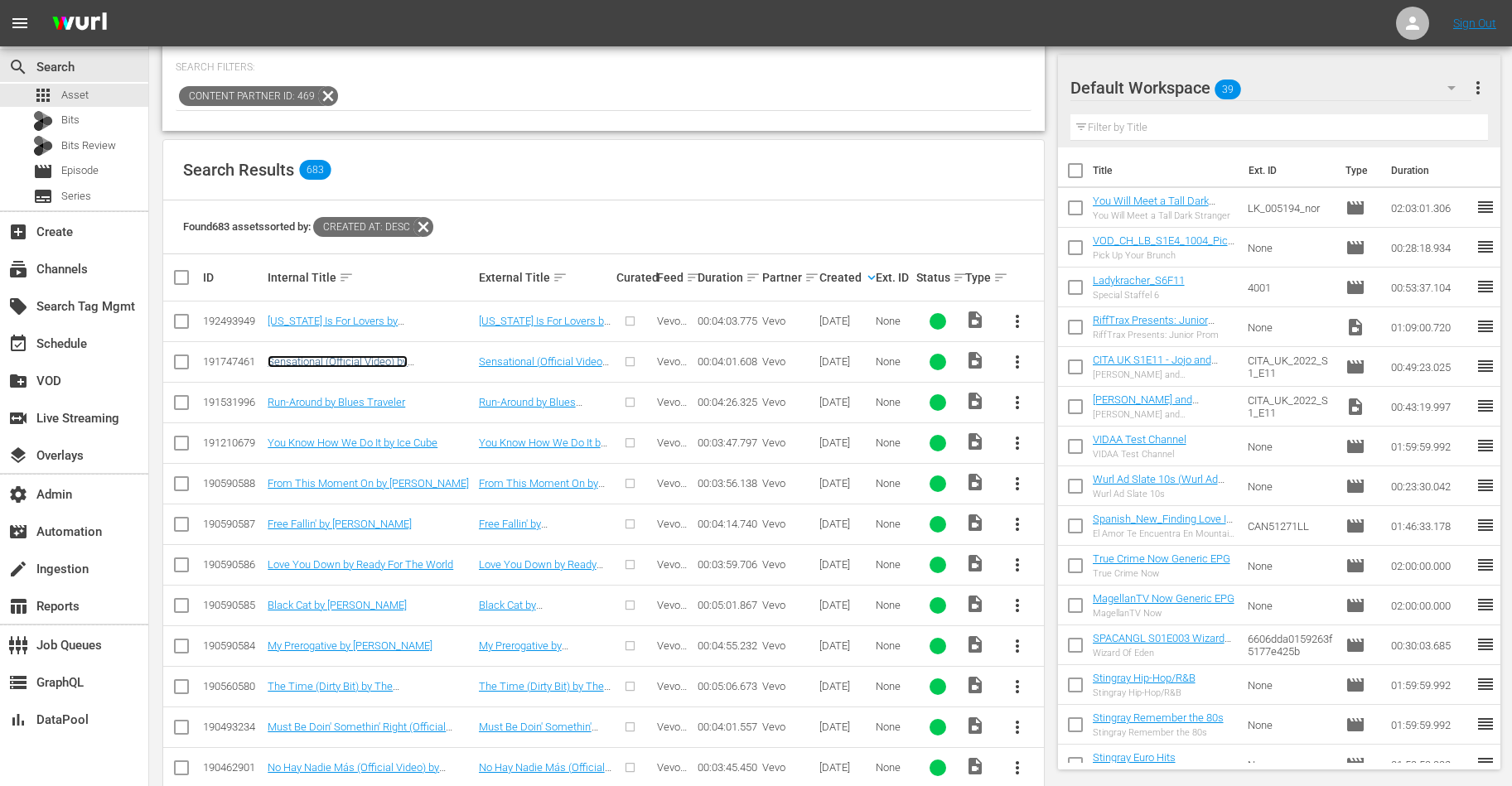
click at [407, 356] on link "Sensational (Official Video) by Chris Brown ft. Davido and Lojay" at bounding box center [364, 373] width 193 height 37
click at [372, 404] on link "Run-Around by Blues Traveler" at bounding box center [336, 403] width 138 height 13
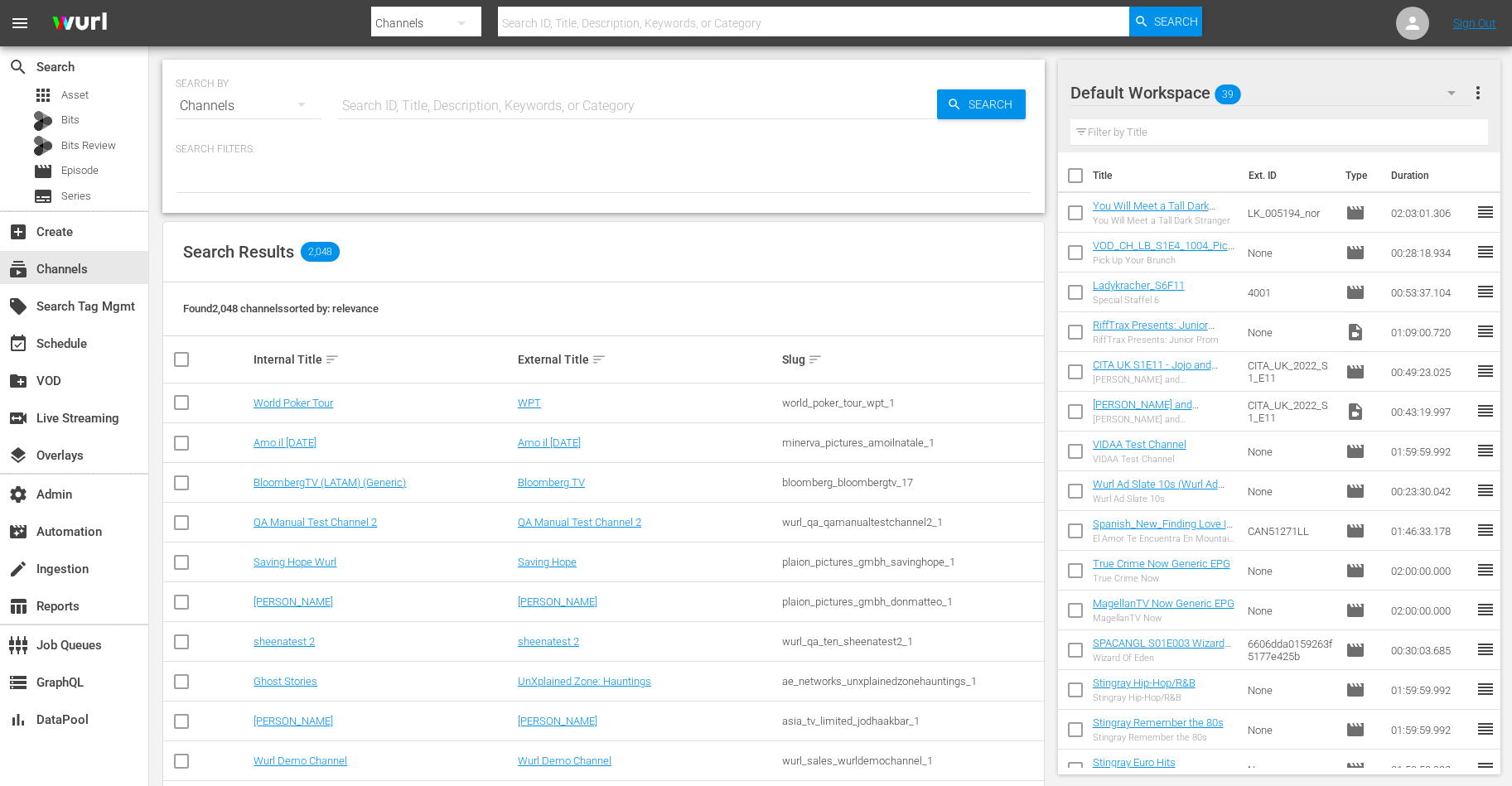
click at [381, 98] on input "text" at bounding box center [638, 107] width 599 height 40
paste input "amc_networks_uk_medicaldetectives_1"
type input "amc_networks_uk_medicaldetectives_1"
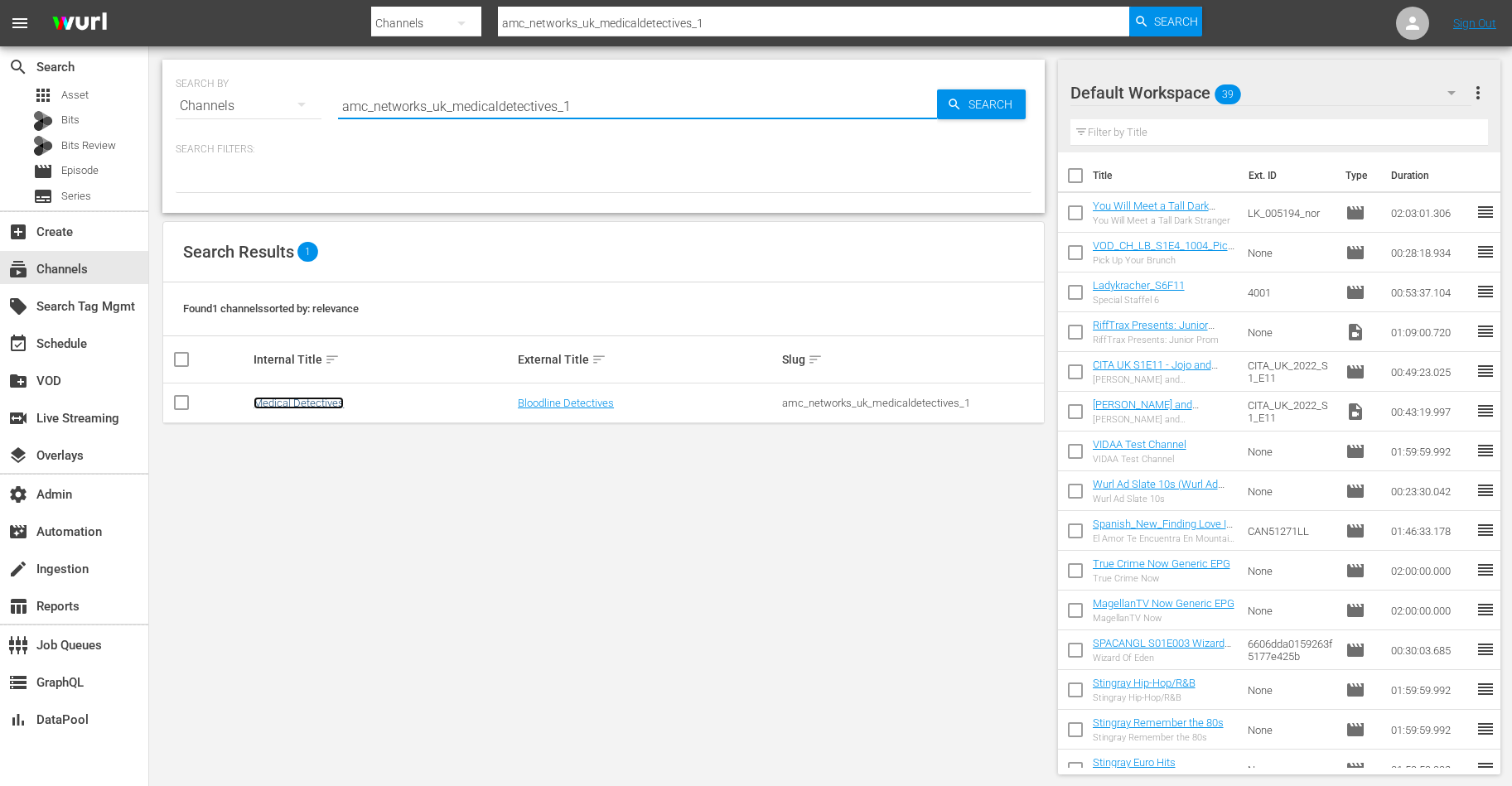
click at [328, 399] on link "Medical Detectives" at bounding box center [298, 403] width 90 height 13
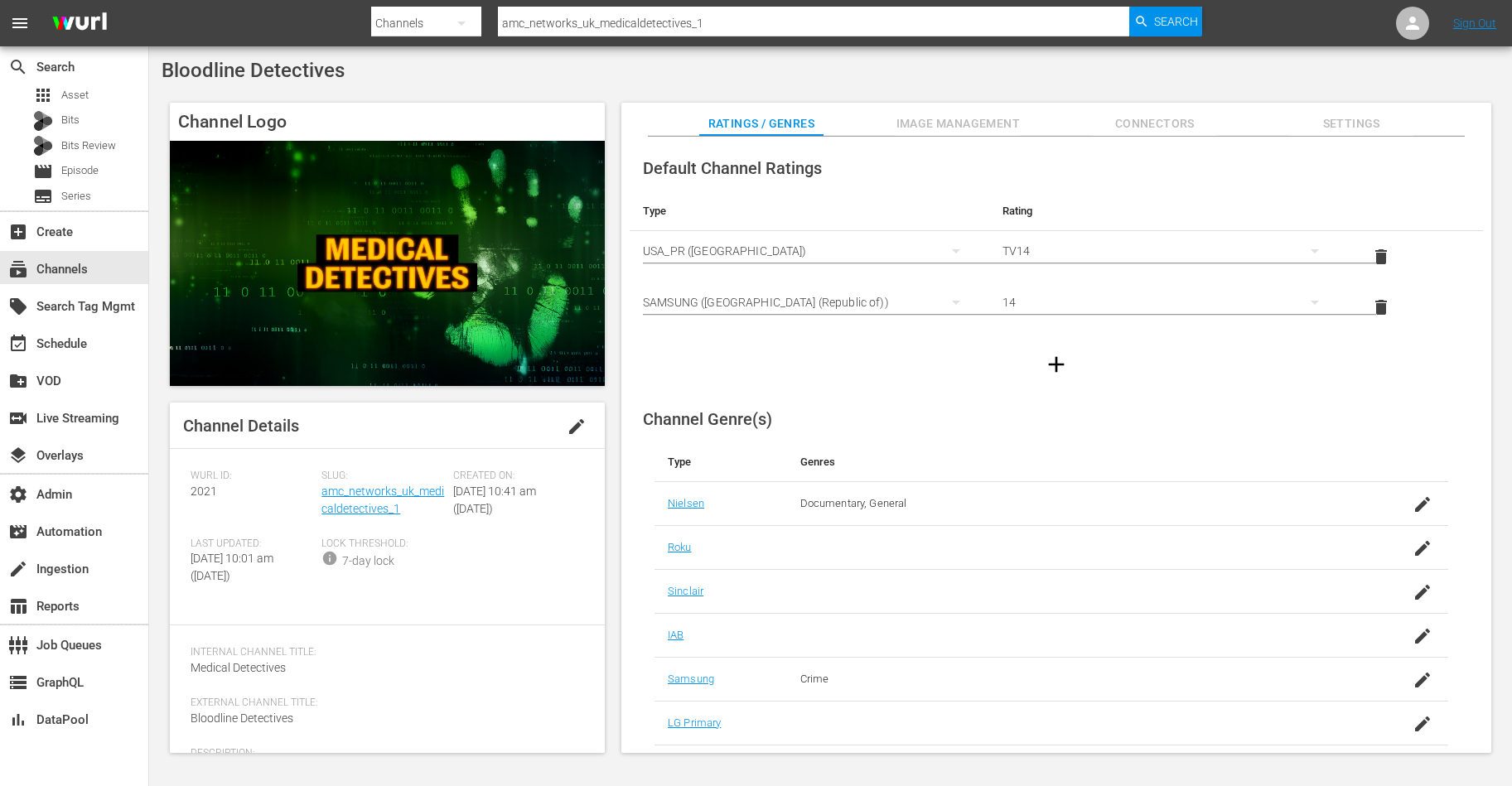
click at [957, 124] on span "Image Management" at bounding box center [957, 124] width 124 height 21
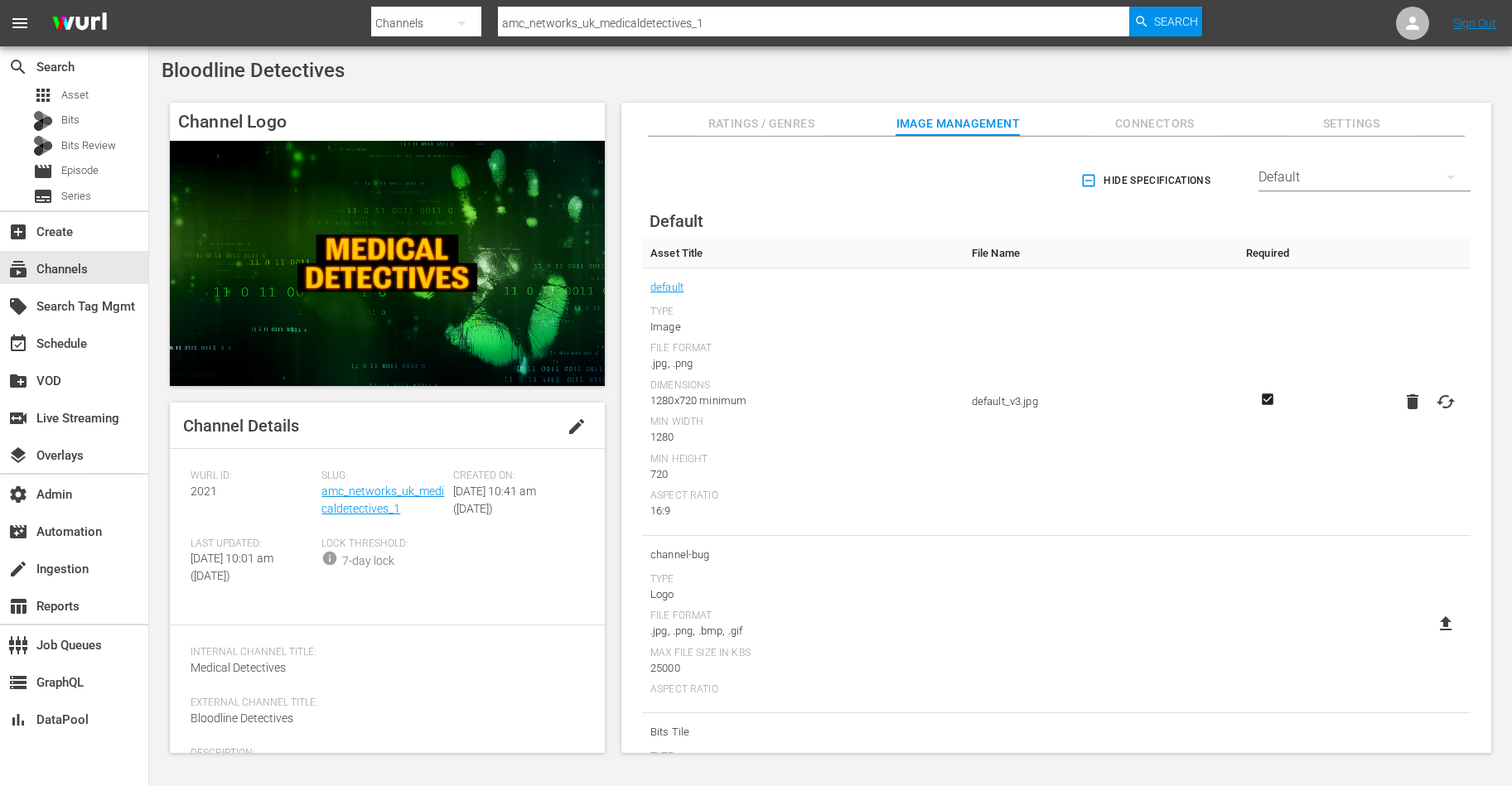
click at [1447, 405] on icon at bounding box center [1446, 402] width 20 height 20
click at [1430, 416] on input "file" at bounding box center [1429, 416] width 1 height 1
click at [350, 495] on link "amc_networks_uk_medicaldetectives_1" at bounding box center [383, 500] width 123 height 31
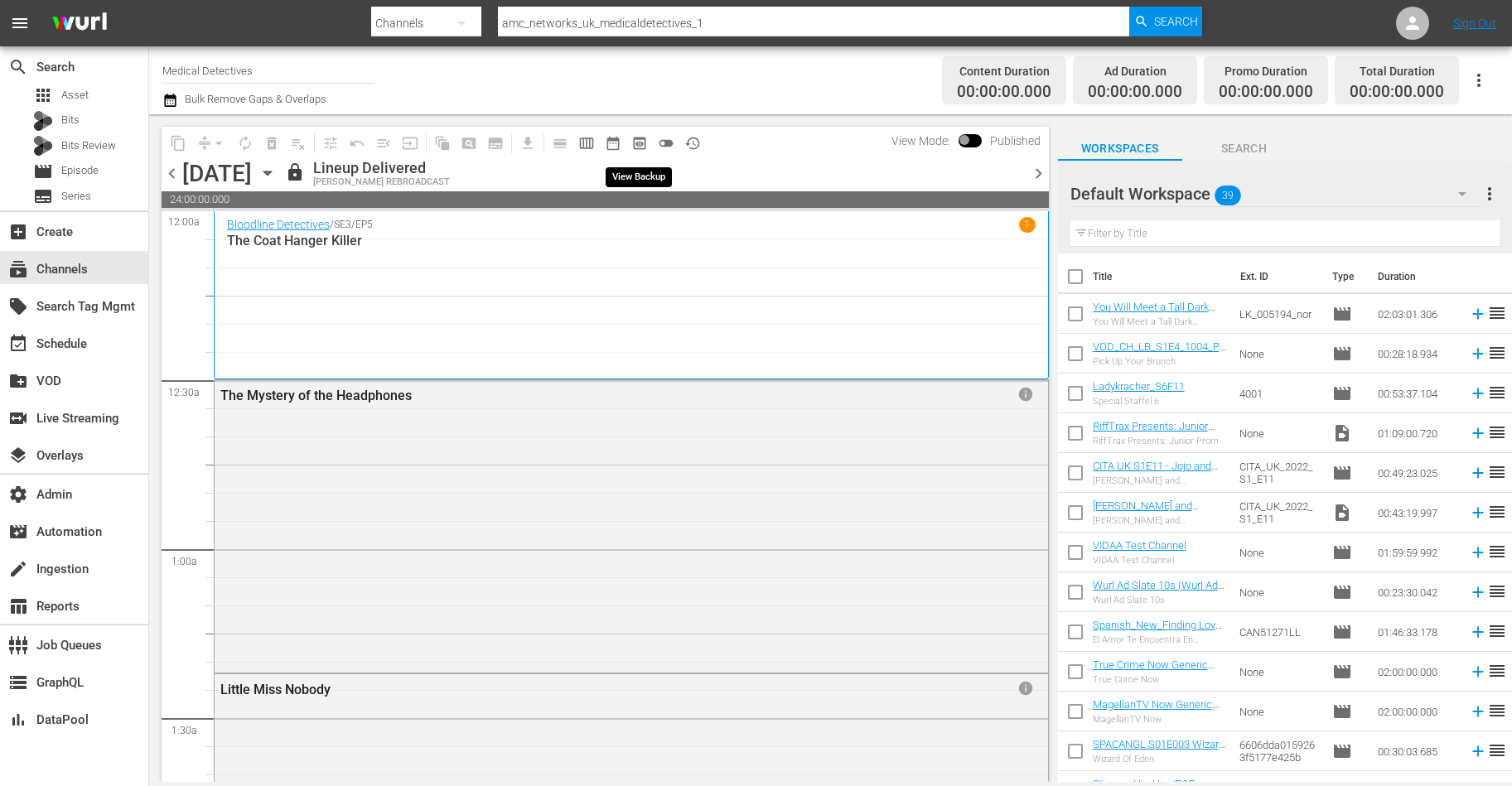
click at [640, 145] on span "preview_outlined" at bounding box center [639, 143] width 16 height 16
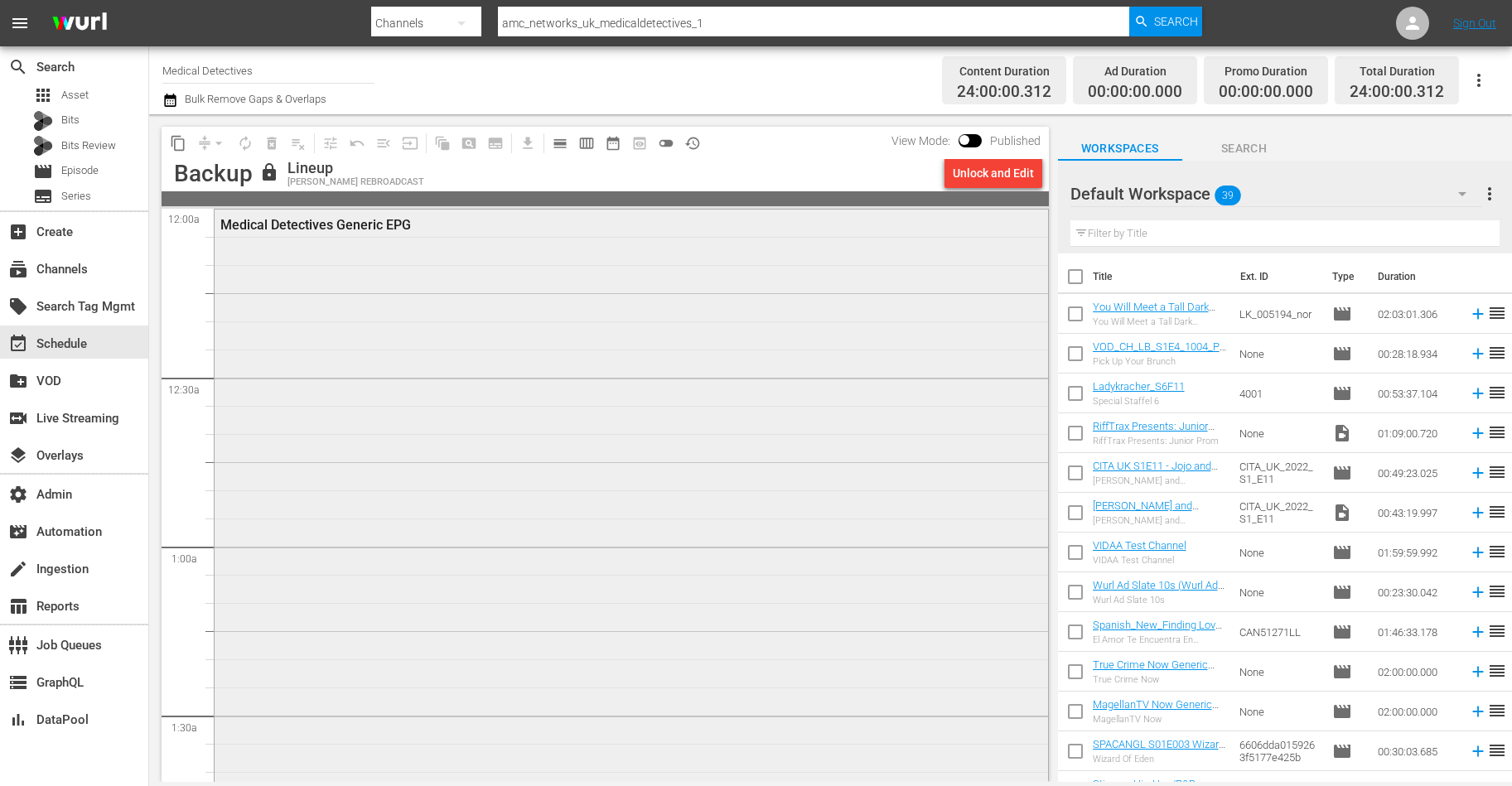
click at [720, 357] on div "Medical Detectives Generic EPG" at bounding box center [631, 545] width 833 height 671
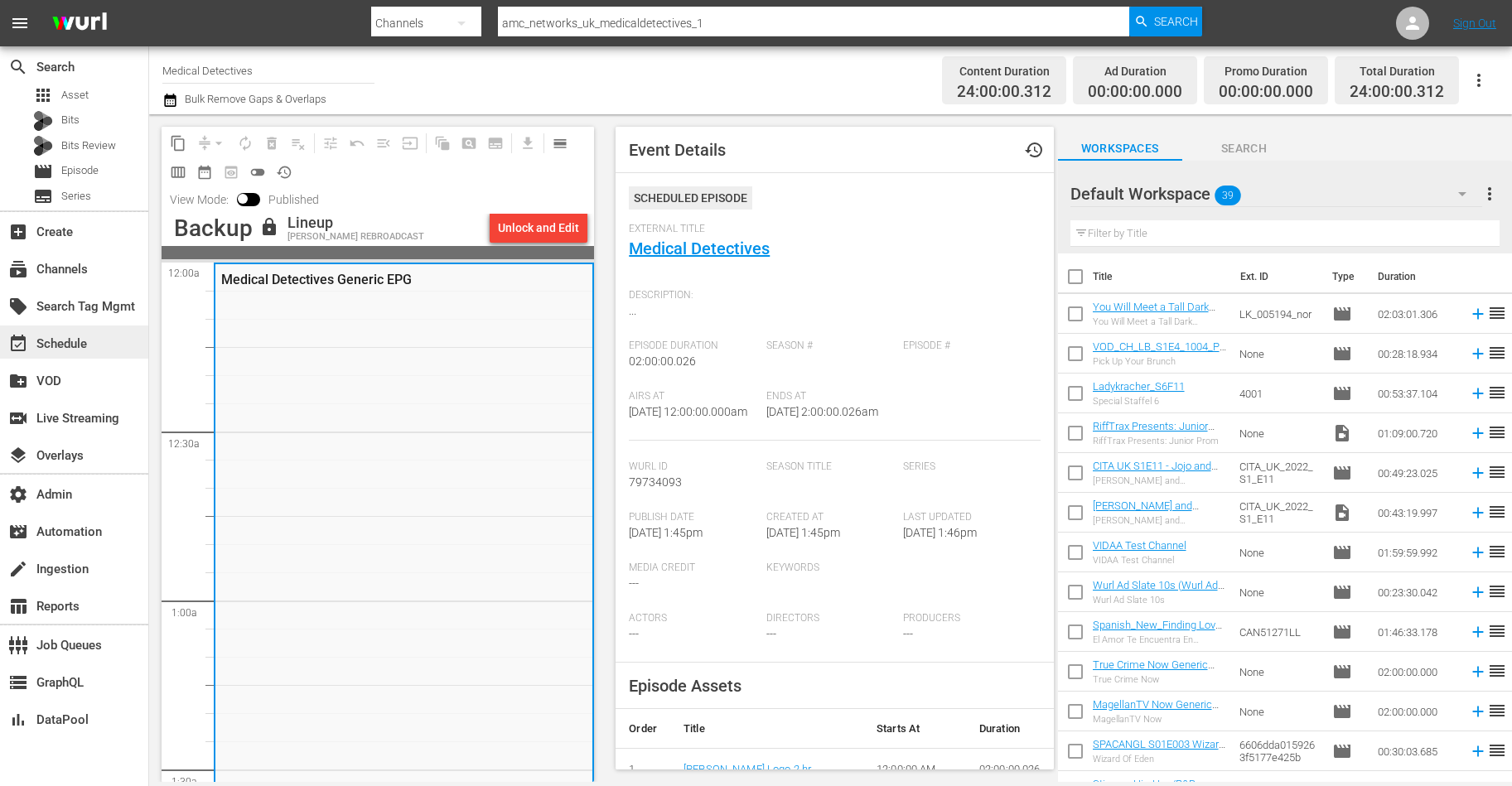
click at [58, 349] on div "event_available Schedule" at bounding box center [46, 342] width 93 height 15
click at [68, 272] on div "subscriptions Channels" at bounding box center [46, 267] width 93 height 15
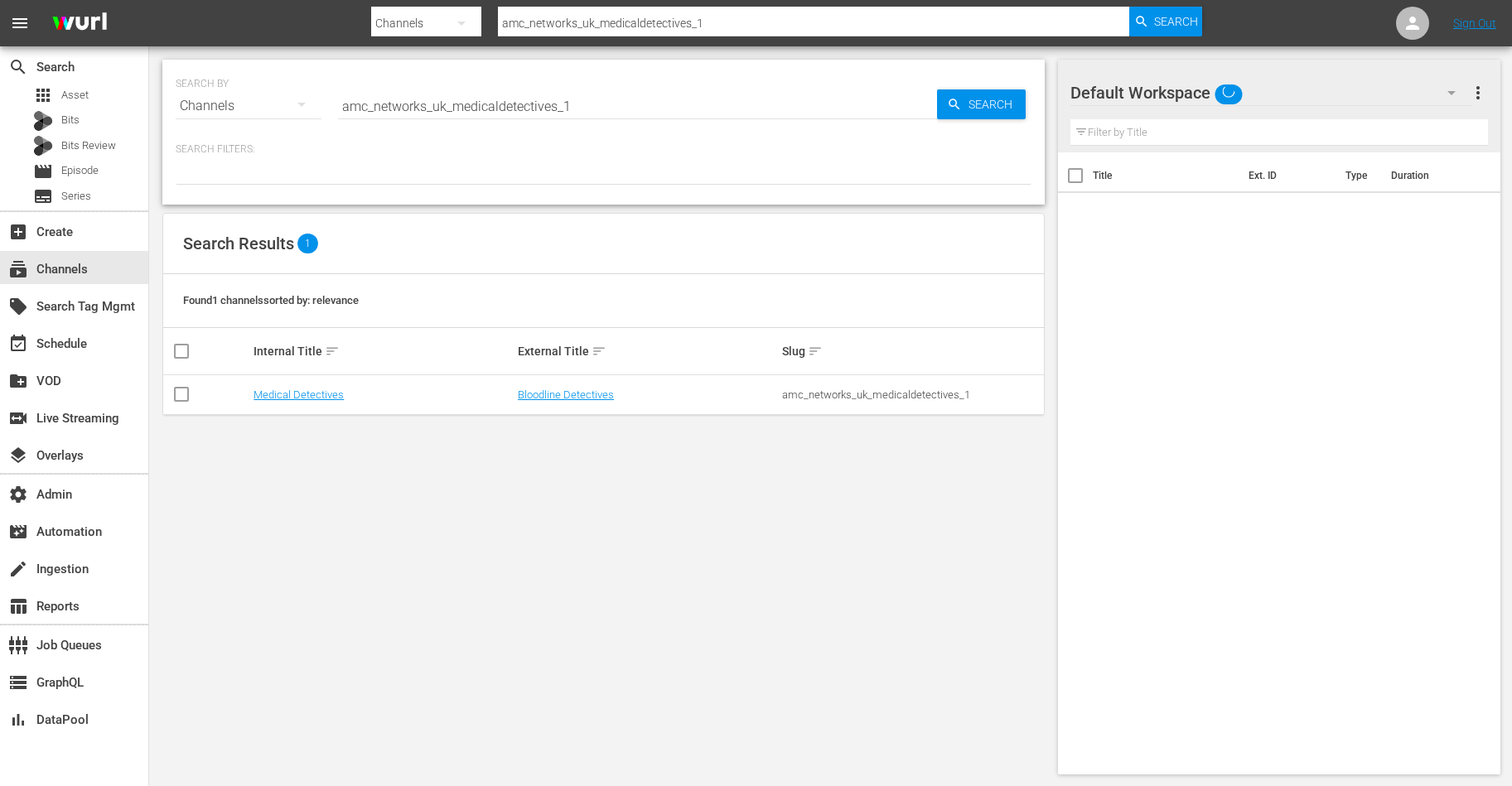
click at [399, 97] on input "amc_networks_uk_medicaldetectives_1" at bounding box center [638, 107] width 599 height 40
paste input "international_uk_evidenceofevil"
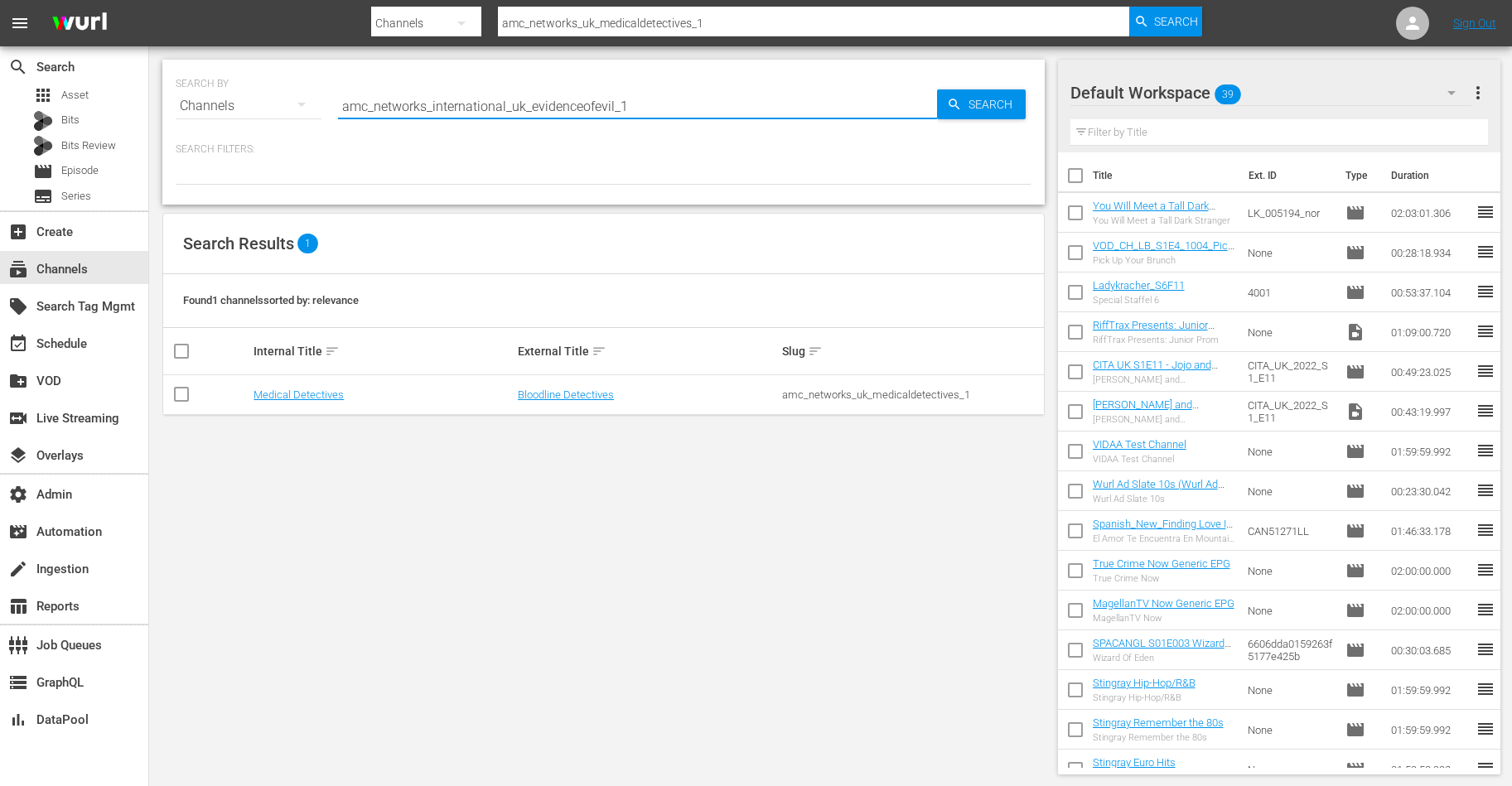
type input "amc_networks_international_uk_evidenceofevil_1"
click at [291, 389] on link "Evidence of Evil" at bounding box center [289, 395] width 72 height 13
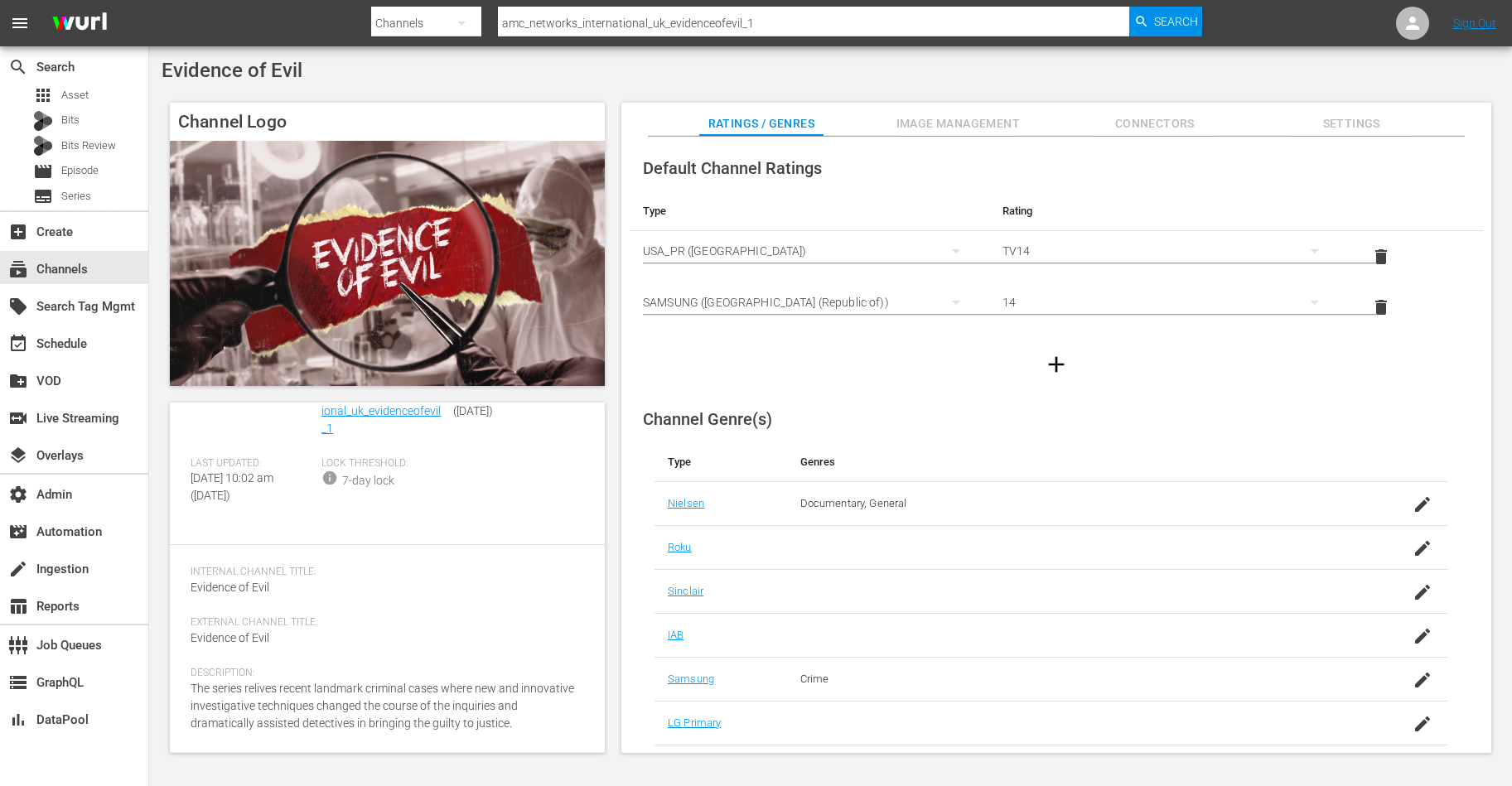
click at [958, 110] on button "Image Management" at bounding box center [957, 119] width 124 height 33
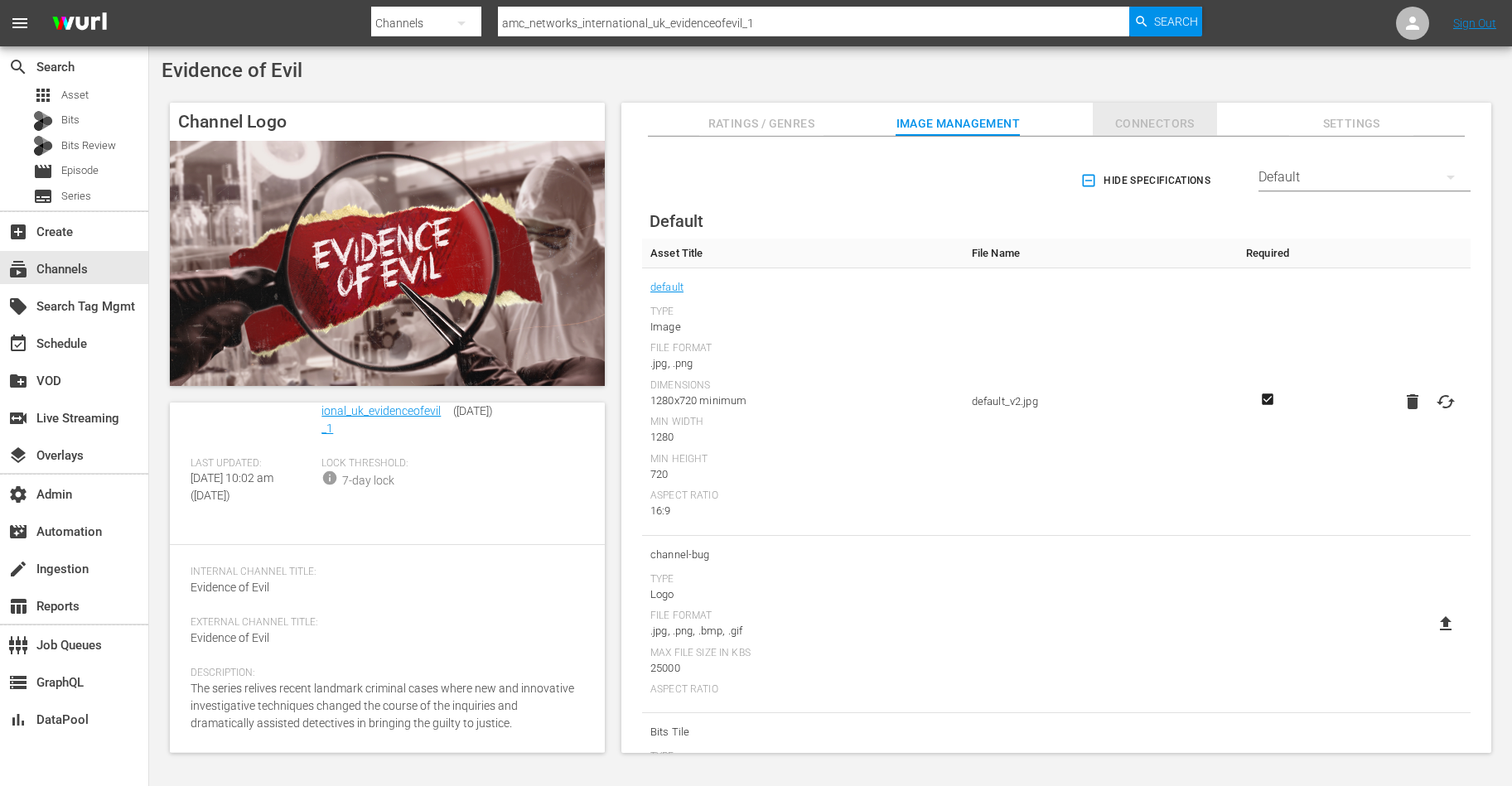
click at [1155, 128] on span "Connectors" at bounding box center [1155, 124] width 124 height 21
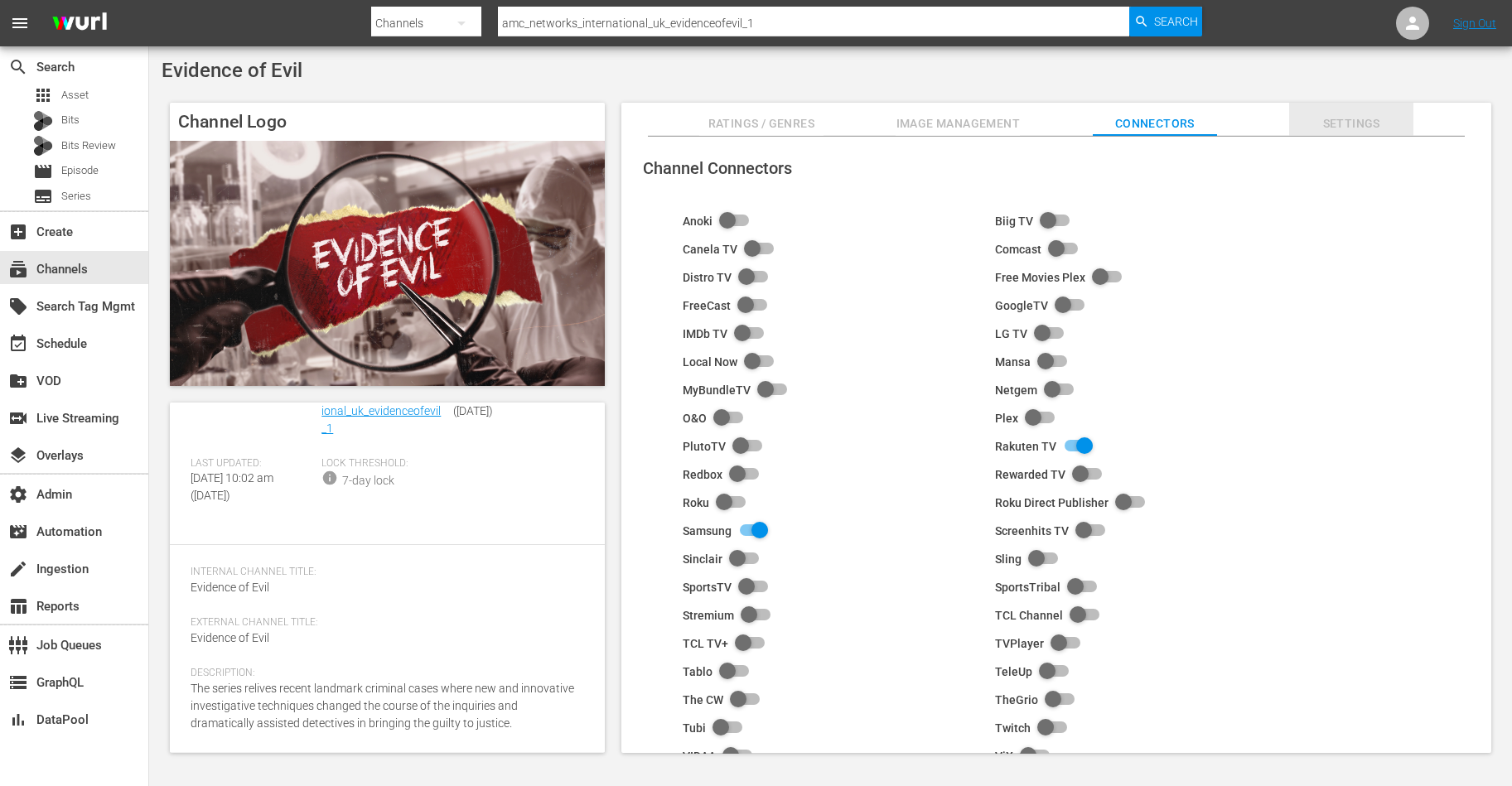
click at [1349, 105] on button "Settings" at bounding box center [1351, 119] width 124 height 33
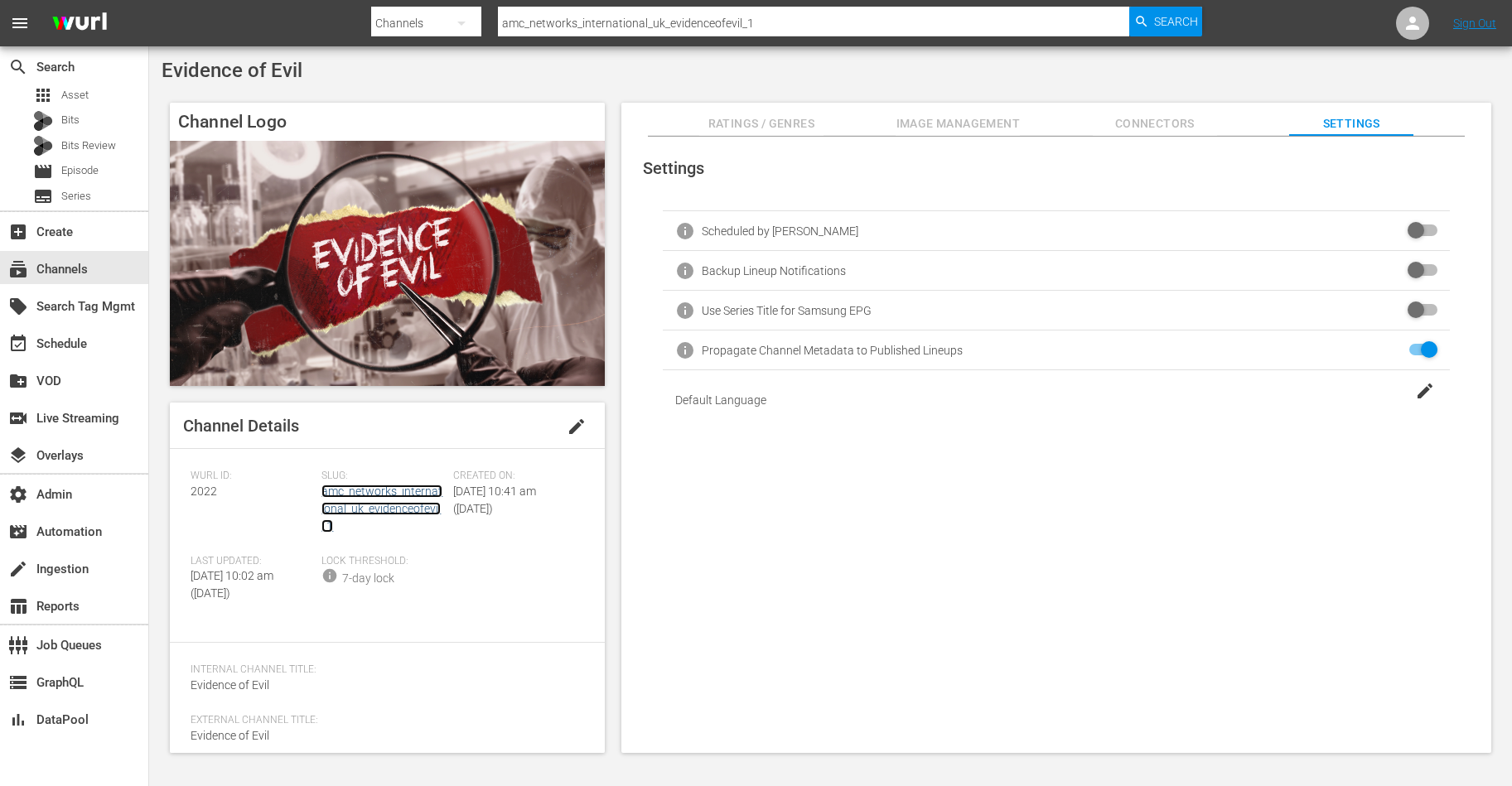
click at [364, 508] on link "amc_networks_international_uk_evidenceofevil_1" at bounding box center [382, 508] width 121 height 48
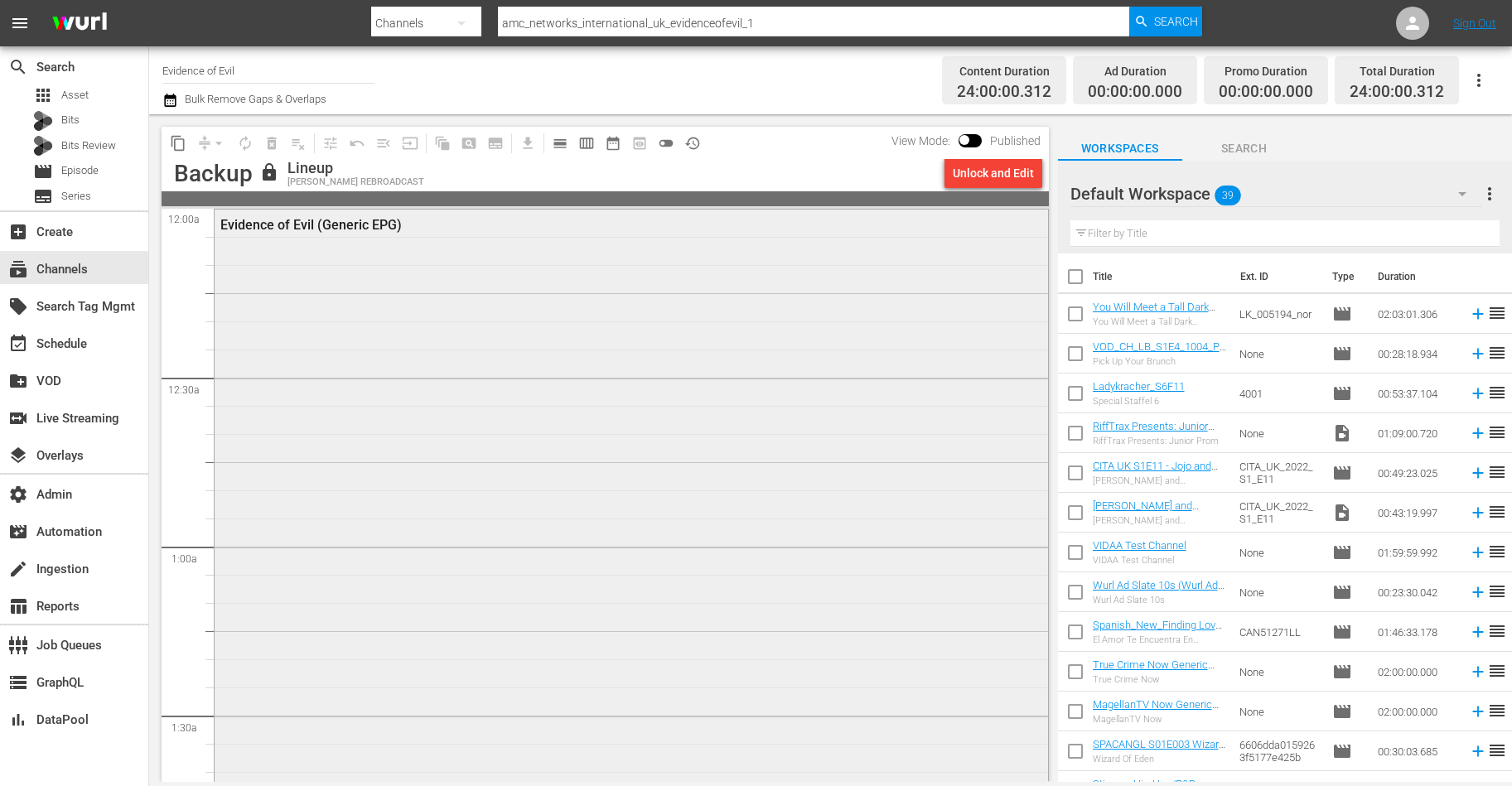
click at [532, 337] on div "Evidence of Evil (Generic EPG)" at bounding box center [631, 545] width 833 height 671
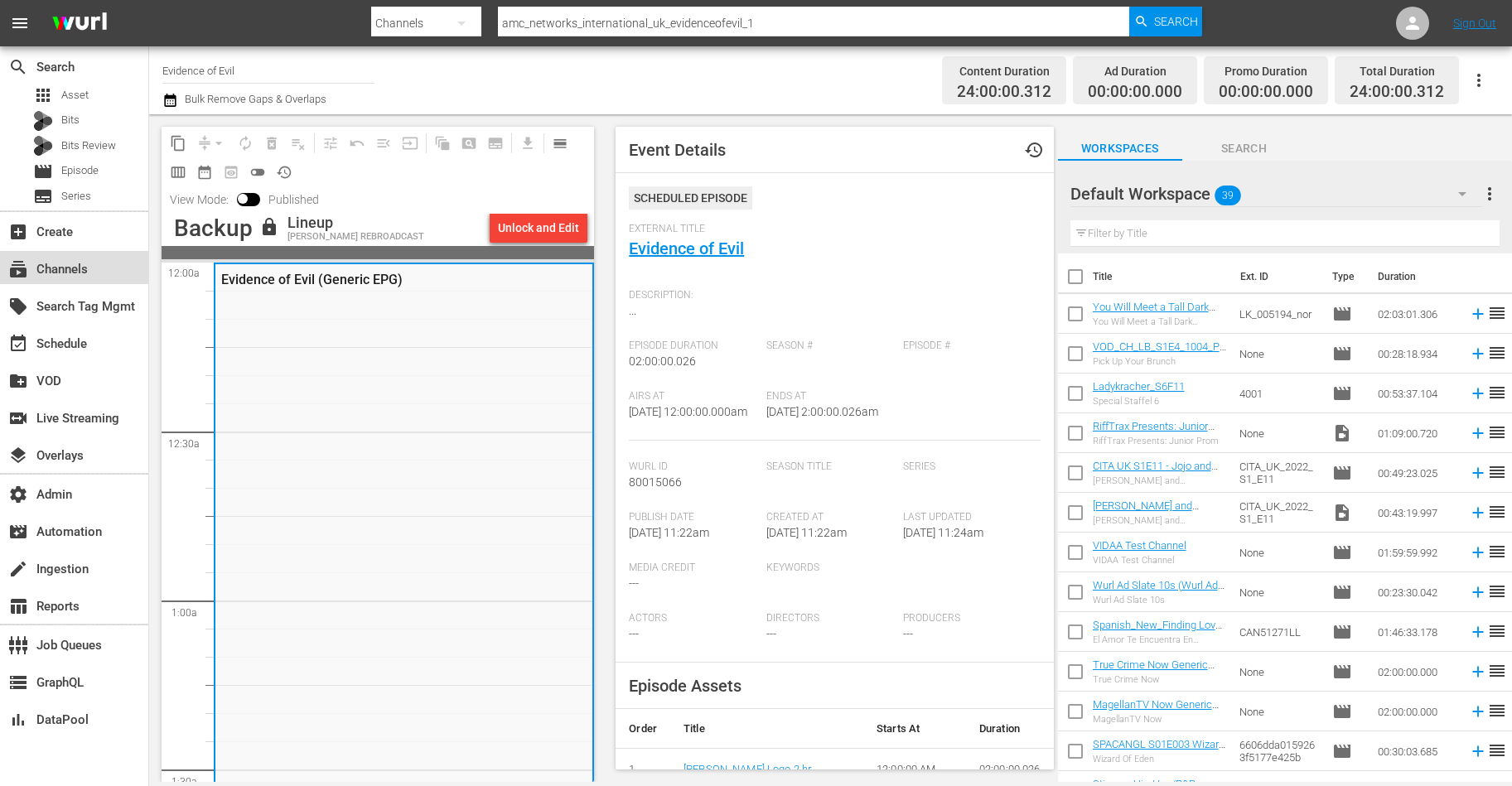
click at [80, 271] on div "subscriptions Channels" at bounding box center [46, 267] width 93 height 15
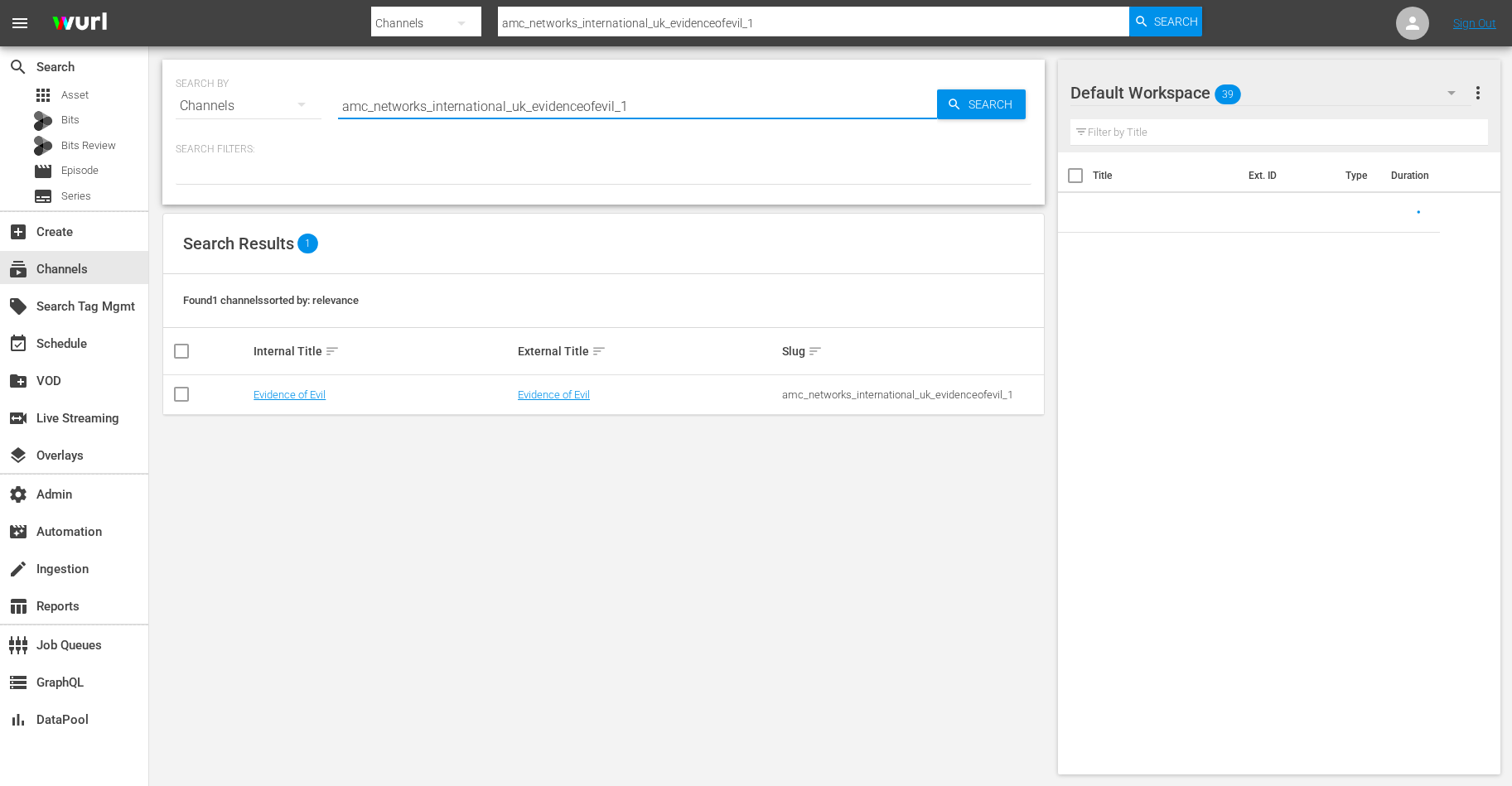
click at [402, 103] on input "amc_networks_international_uk_evidenceofevil_1" at bounding box center [638, 107] width 599 height 40
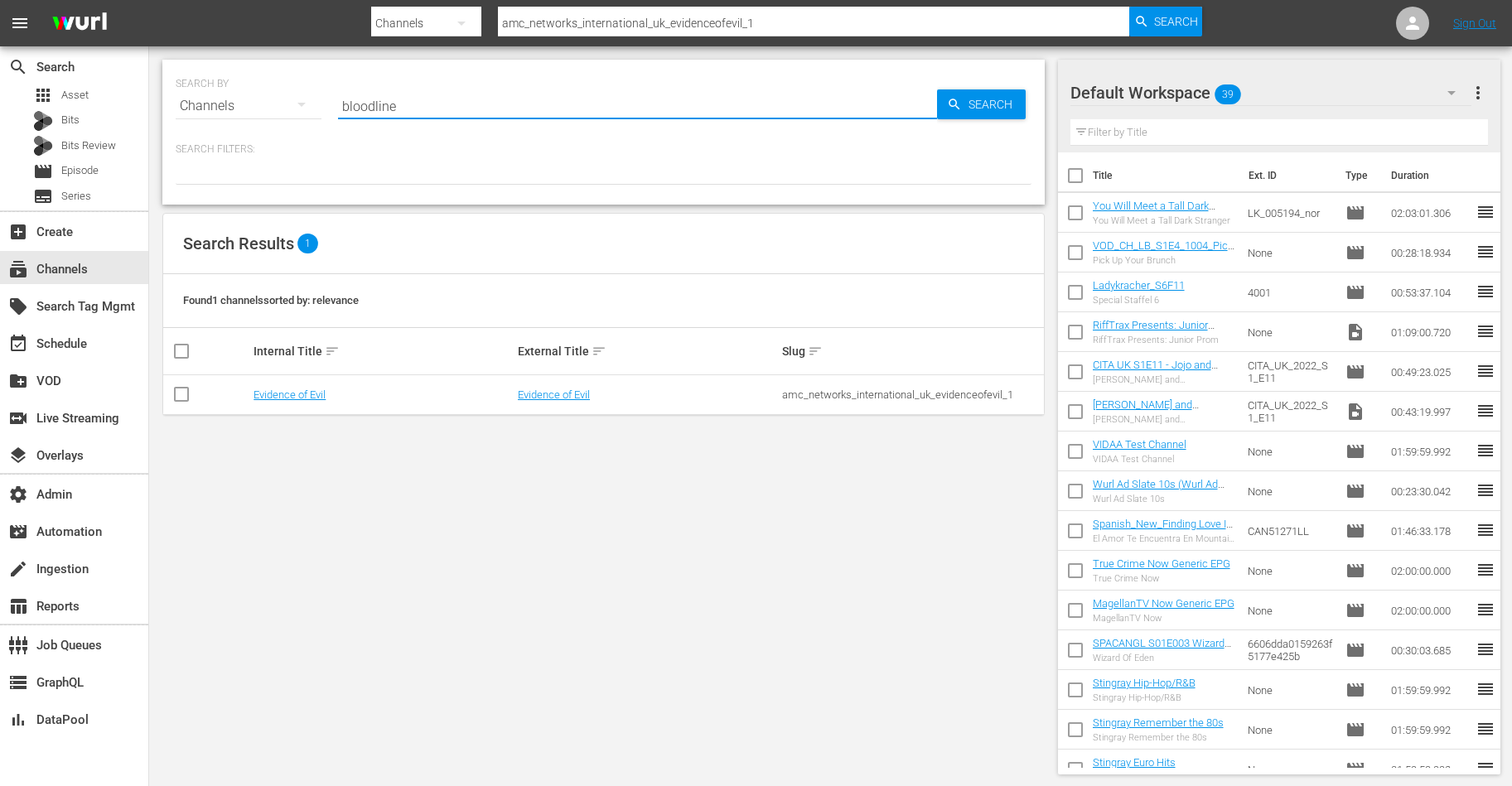
type input "bloodline"
click at [302, 395] on link "Medical Detectives" at bounding box center [298, 395] width 90 height 13
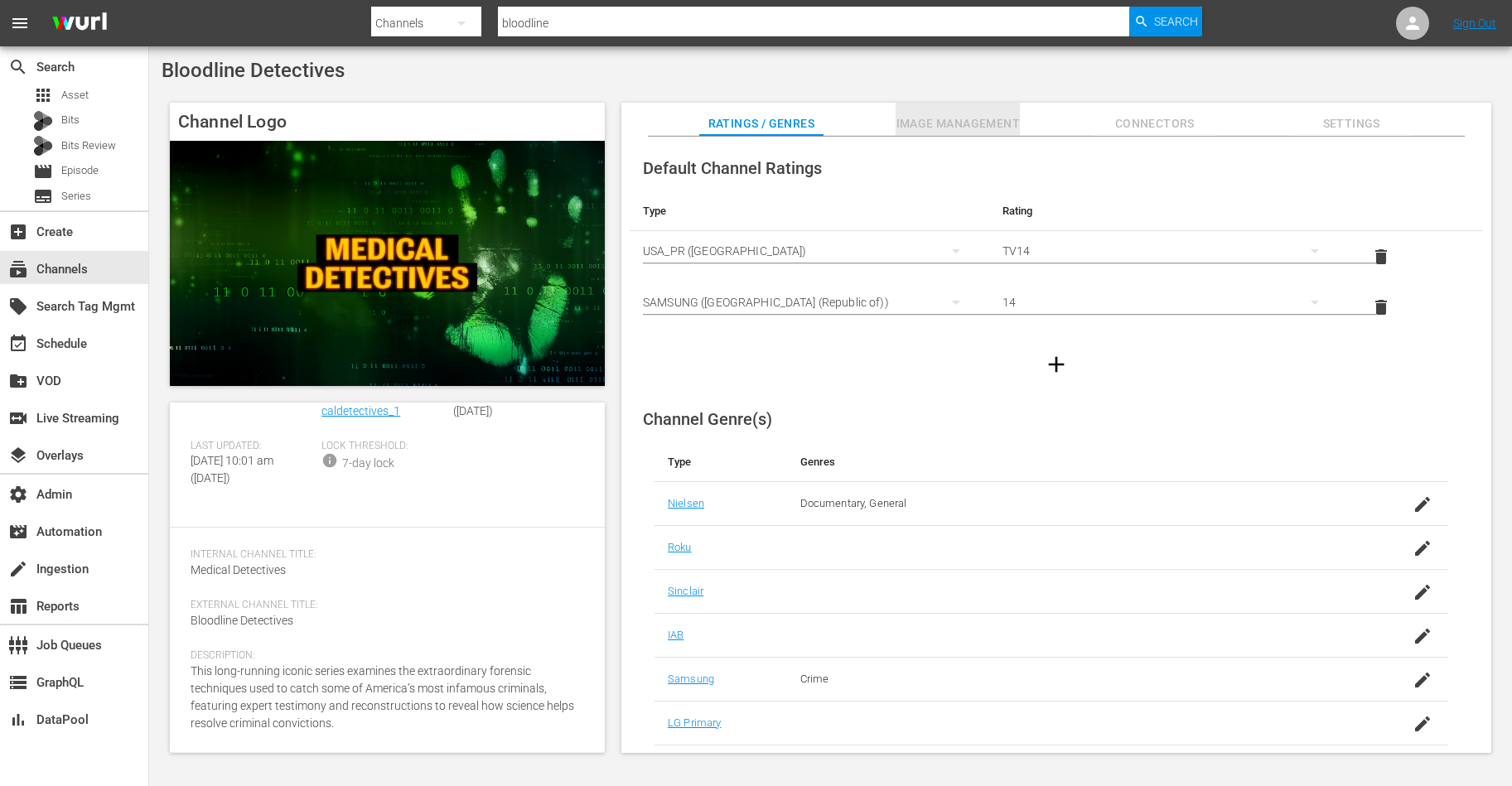
click at [969, 117] on span "Image Management" at bounding box center [957, 124] width 124 height 21
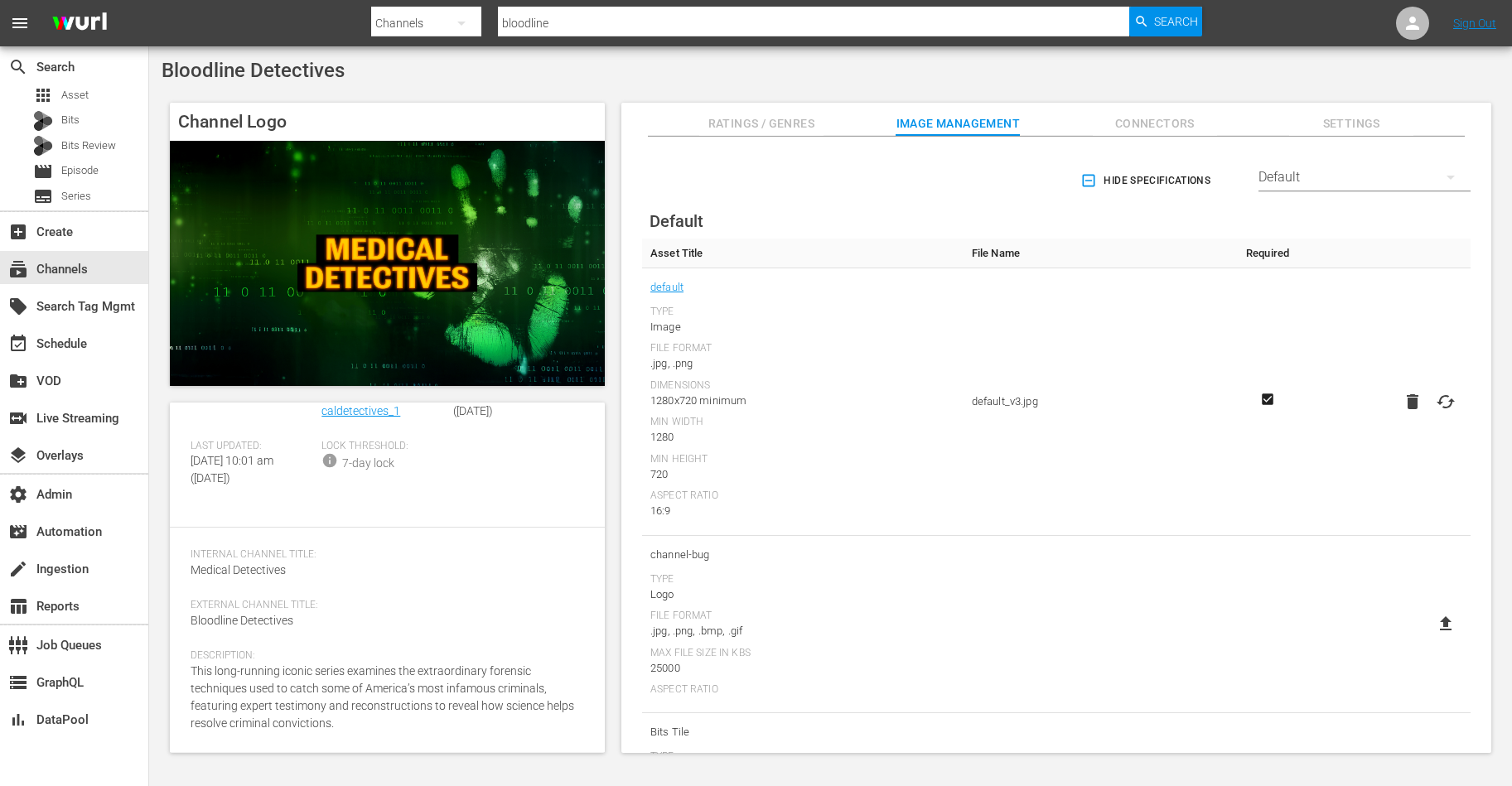
click at [1437, 399] on icon at bounding box center [1446, 402] width 20 height 20
click at [1430, 416] on input "file" at bounding box center [1429, 416] width 1 height 1
type input "C:\fakepath\BLOODLINE DETECTIVES_Type C_ 16_9 Rectangle 1920x1080.png"
click at [894, 513] on div "16:9" at bounding box center [802, 511] width 305 height 16
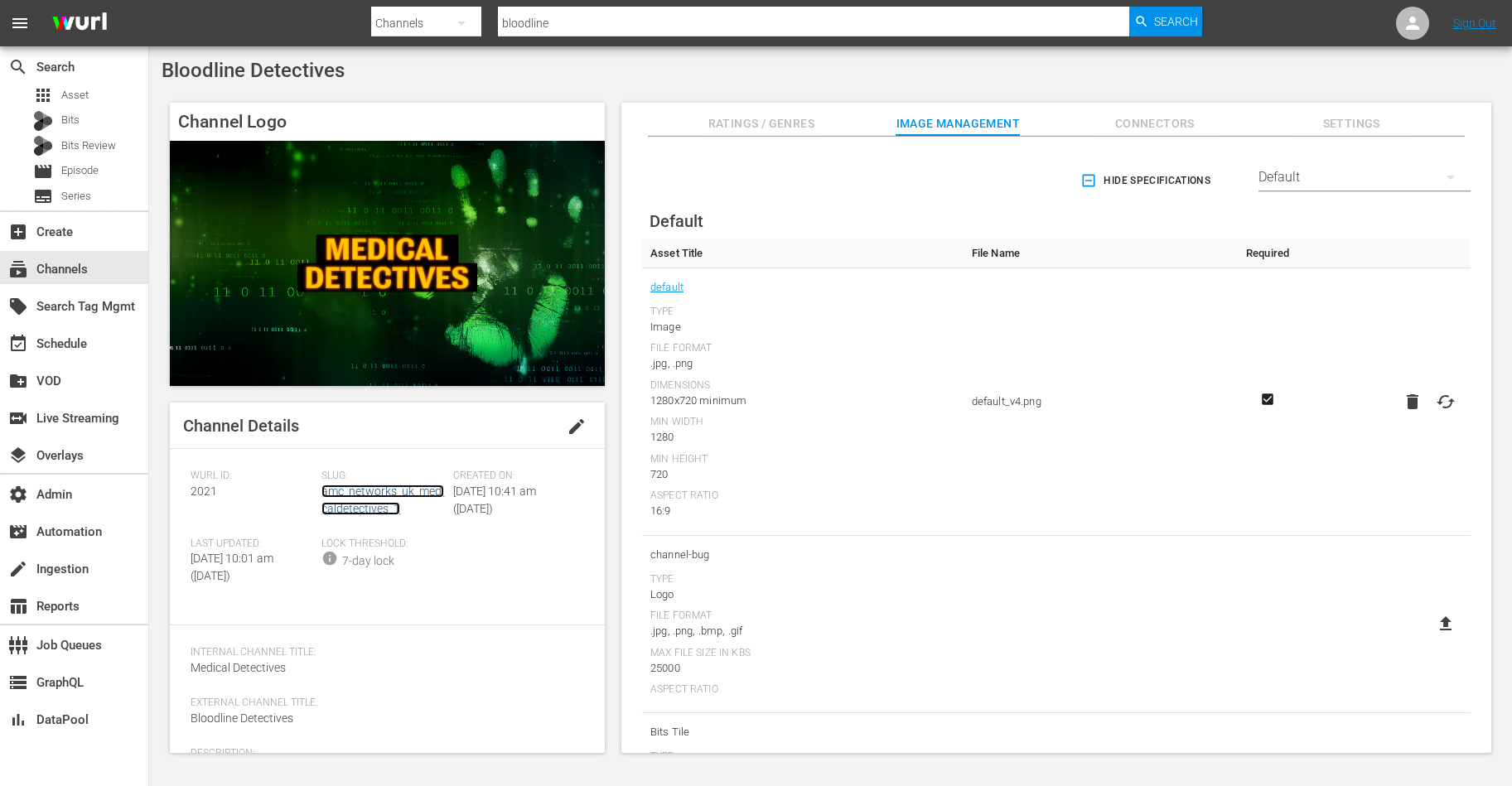
click at [371, 495] on link "amc_networks_uk_medicaldetectives_1" at bounding box center [383, 500] width 123 height 31
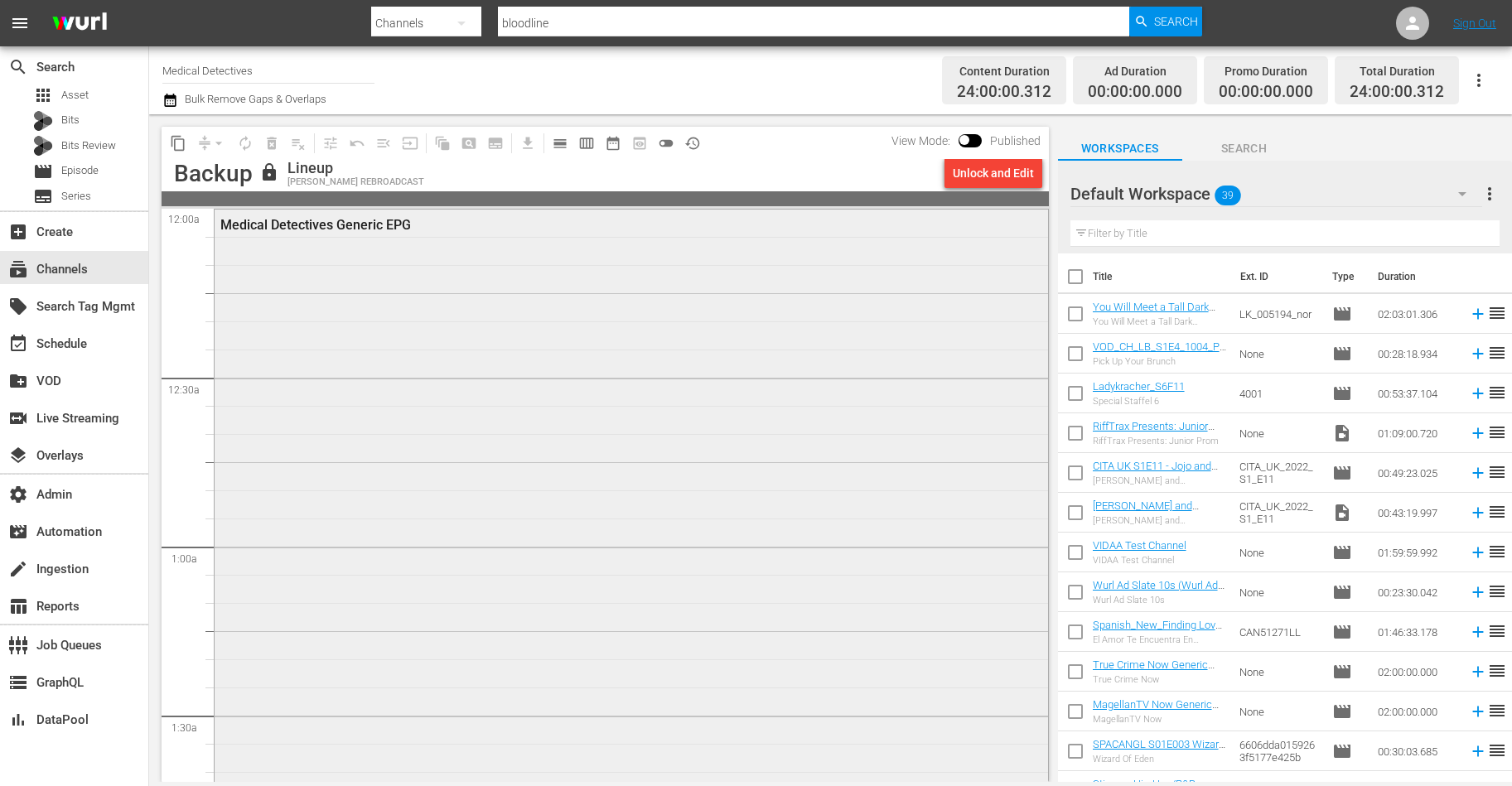
click at [651, 282] on div "Medical Detectives Generic EPG" at bounding box center [631, 545] width 833 height 671
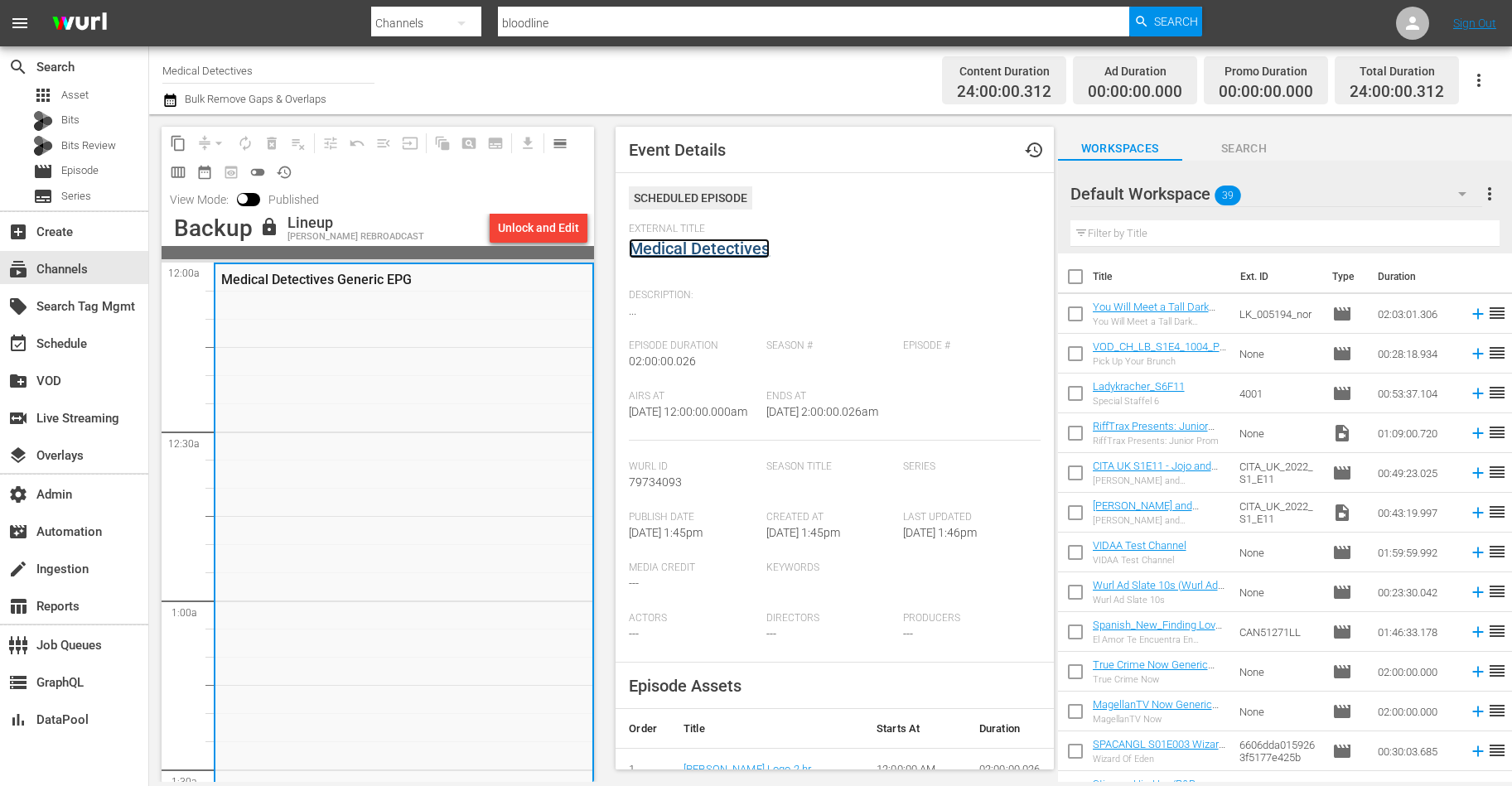
click at [680, 249] on link "Medical Detectives" at bounding box center [699, 249] width 141 height 20
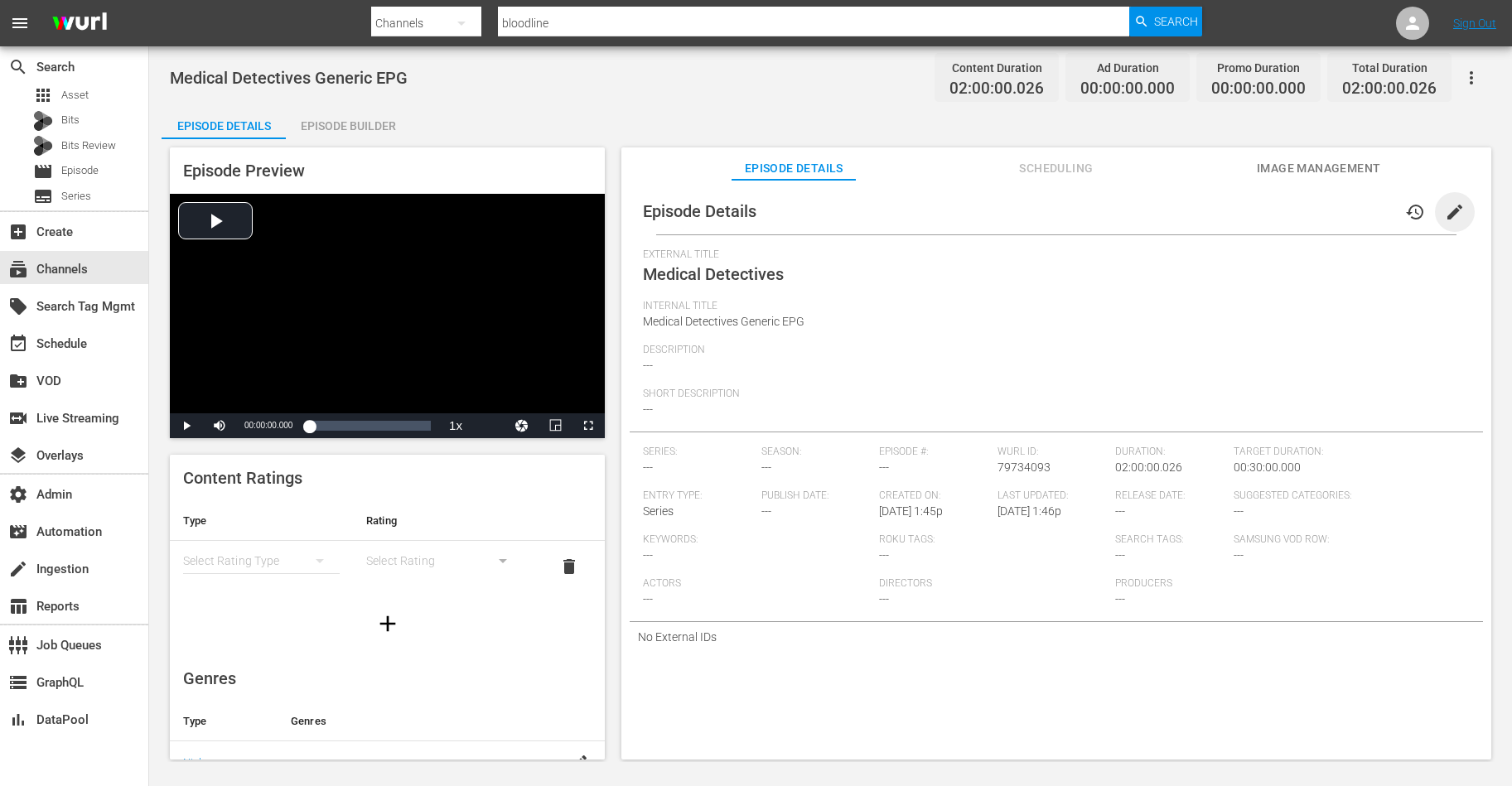
click at [1445, 211] on span "edit" at bounding box center [1455, 212] width 20 height 20
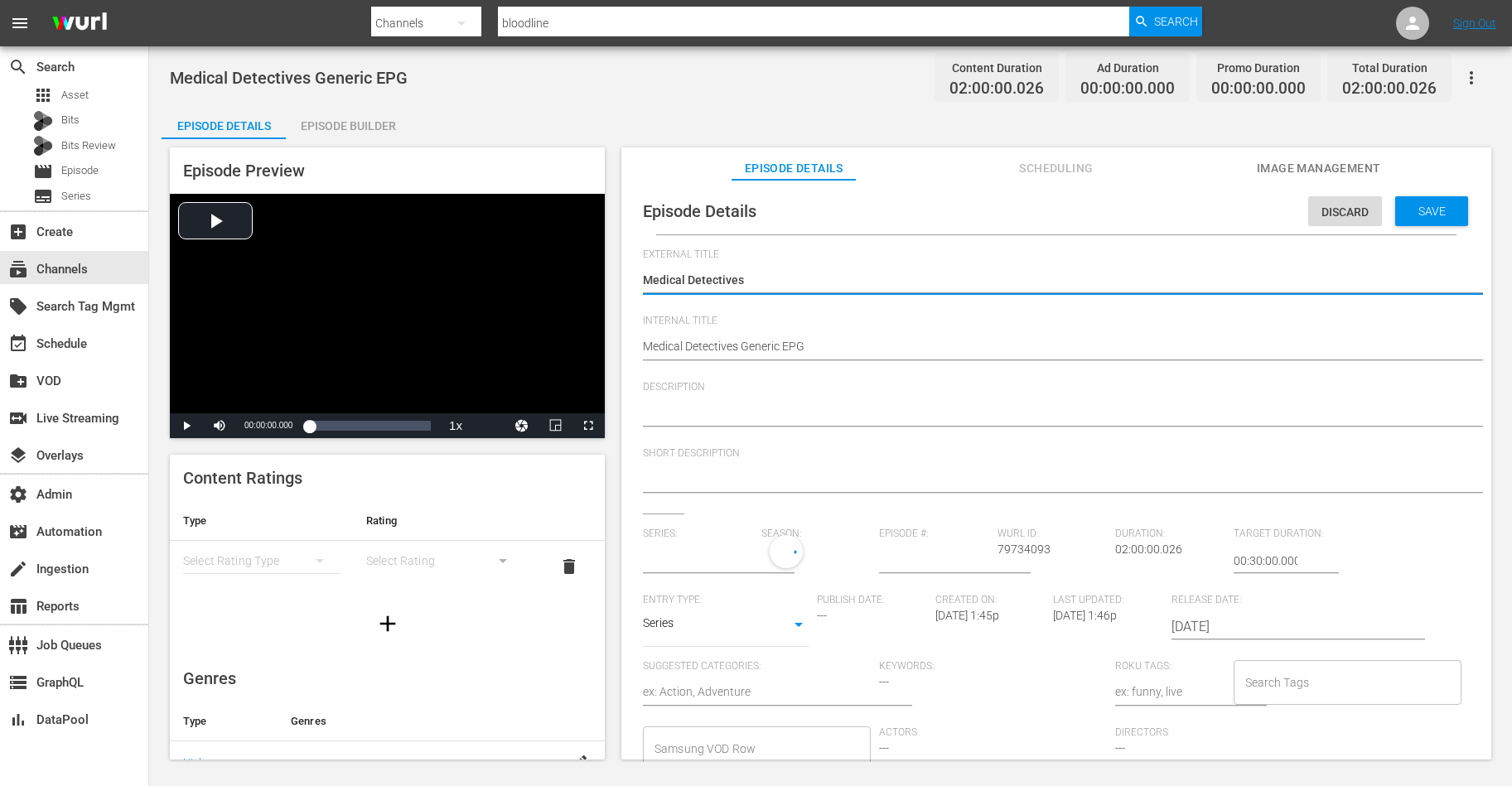
type input "No Series"
click at [751, 417] on textarea at bounding box center [1052, 414] width 819 height 20
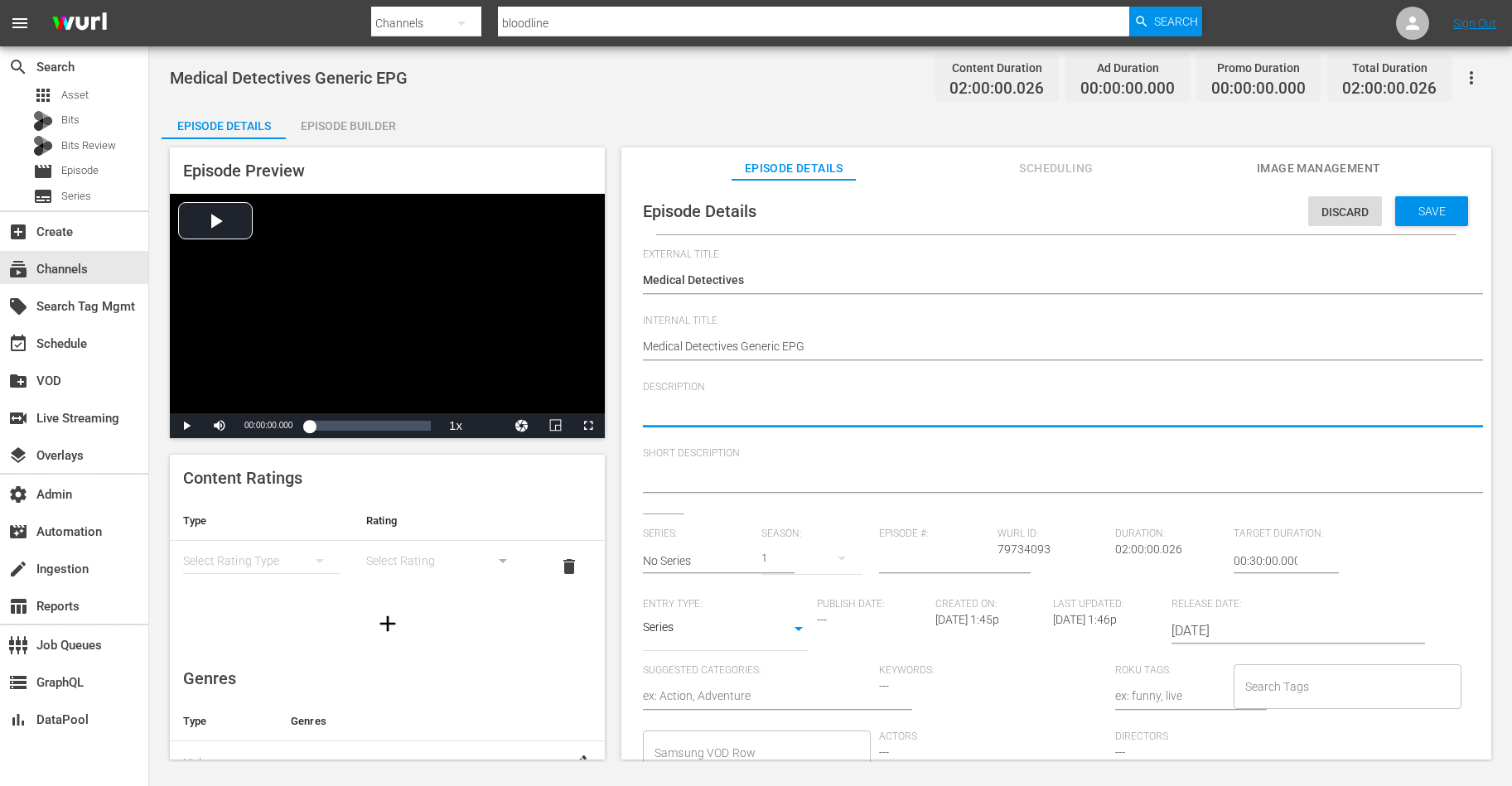
paste textarea "This long-running iconic series examines the extraordinary forensic techniques …"
type textarea "This long-running iconic series examines the extraordinary forensic techniques …"
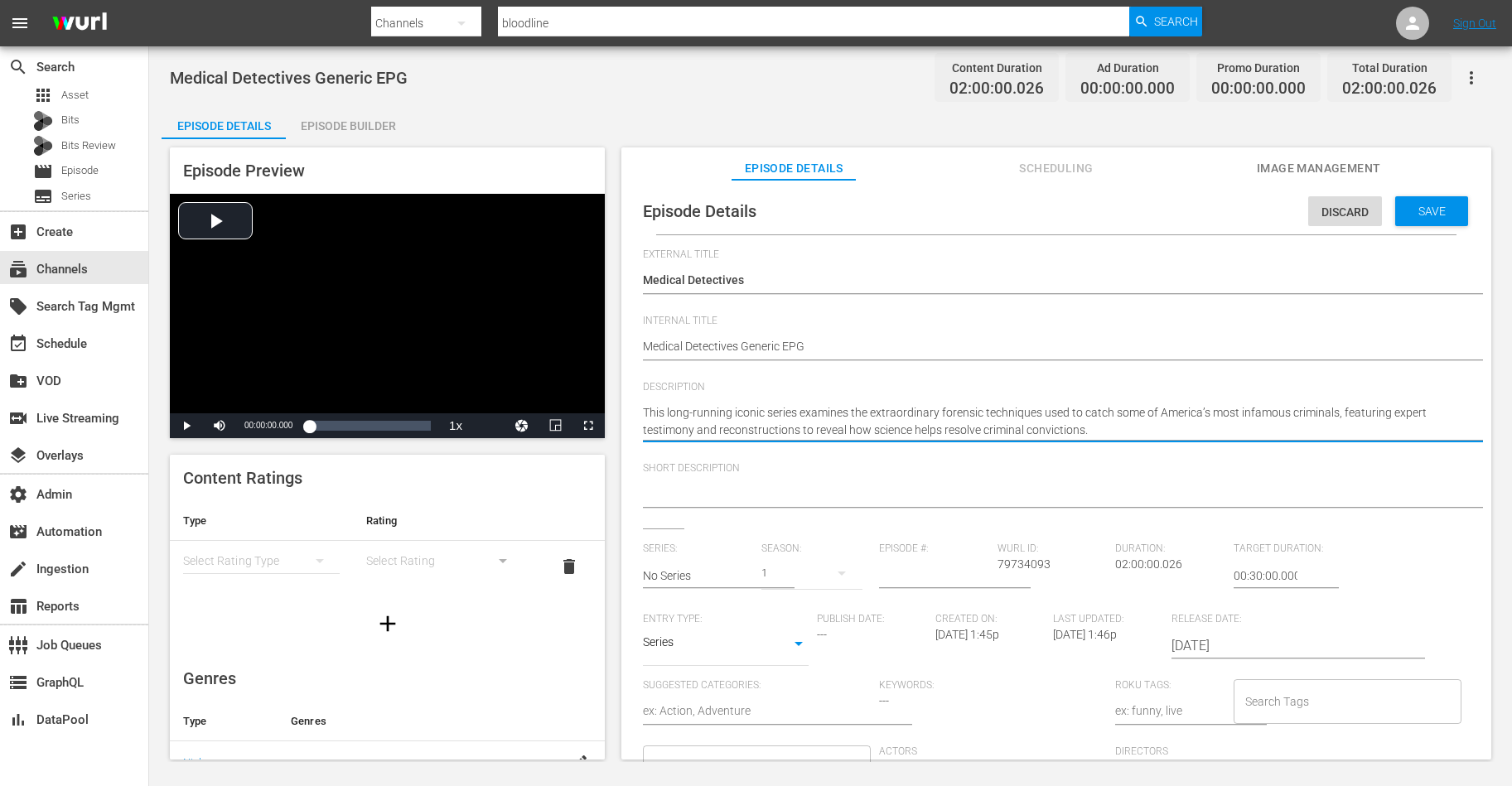
type textarea "This long-running iconic series examines the extraordinary forensic techniques …"
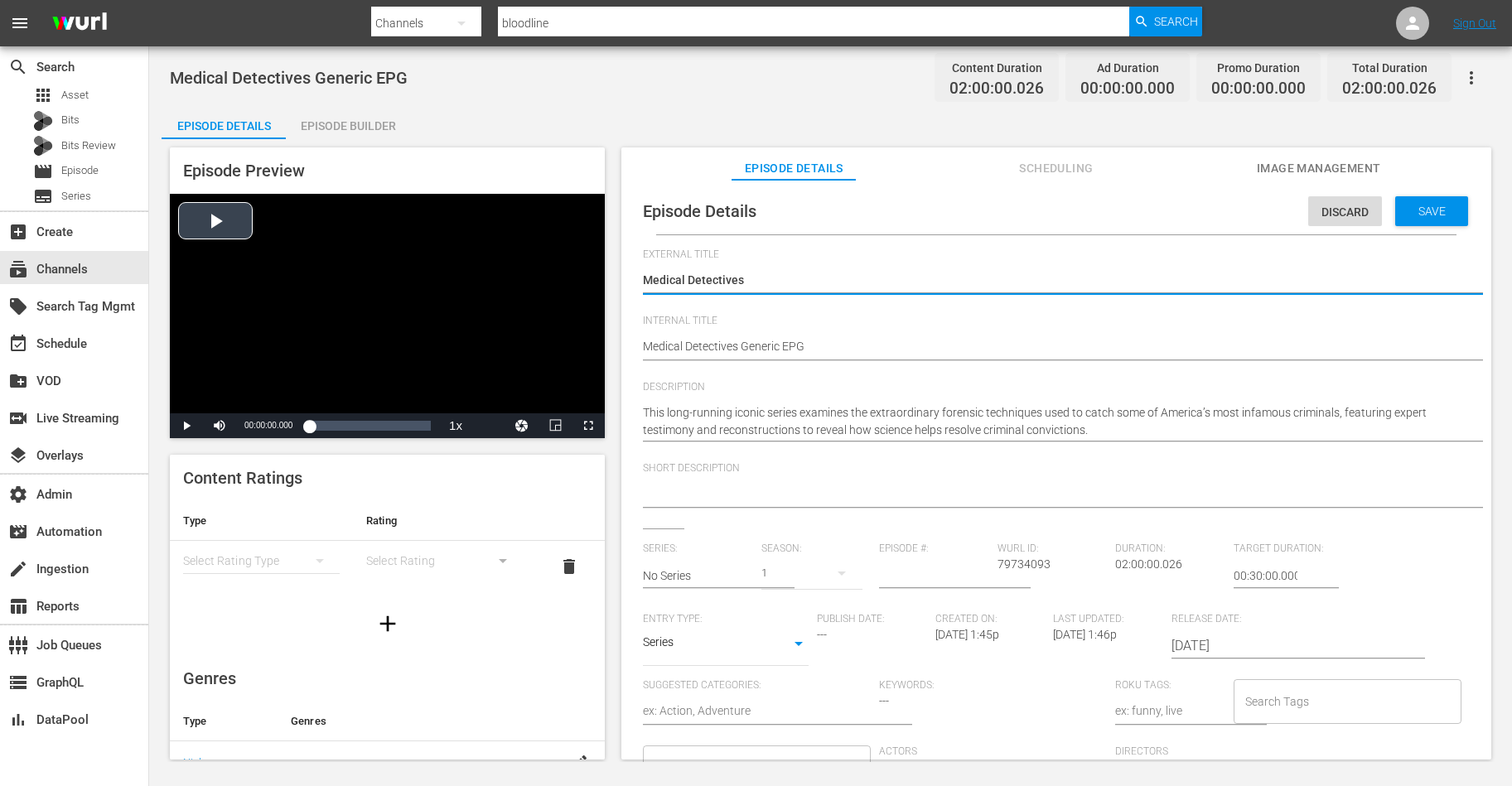
drag, startPoint x: 757, startPoint y: 284, endPoint x: 599, endPoint y: 283, distance: 158.0
click at [599, 283] on div "Episode Preview Video Player is loading. Play Video Play Mute Current Time 00:0…" at bounding box center [830, 456] width 1338 height 634
type textarea "B"
type textarea "Bl"
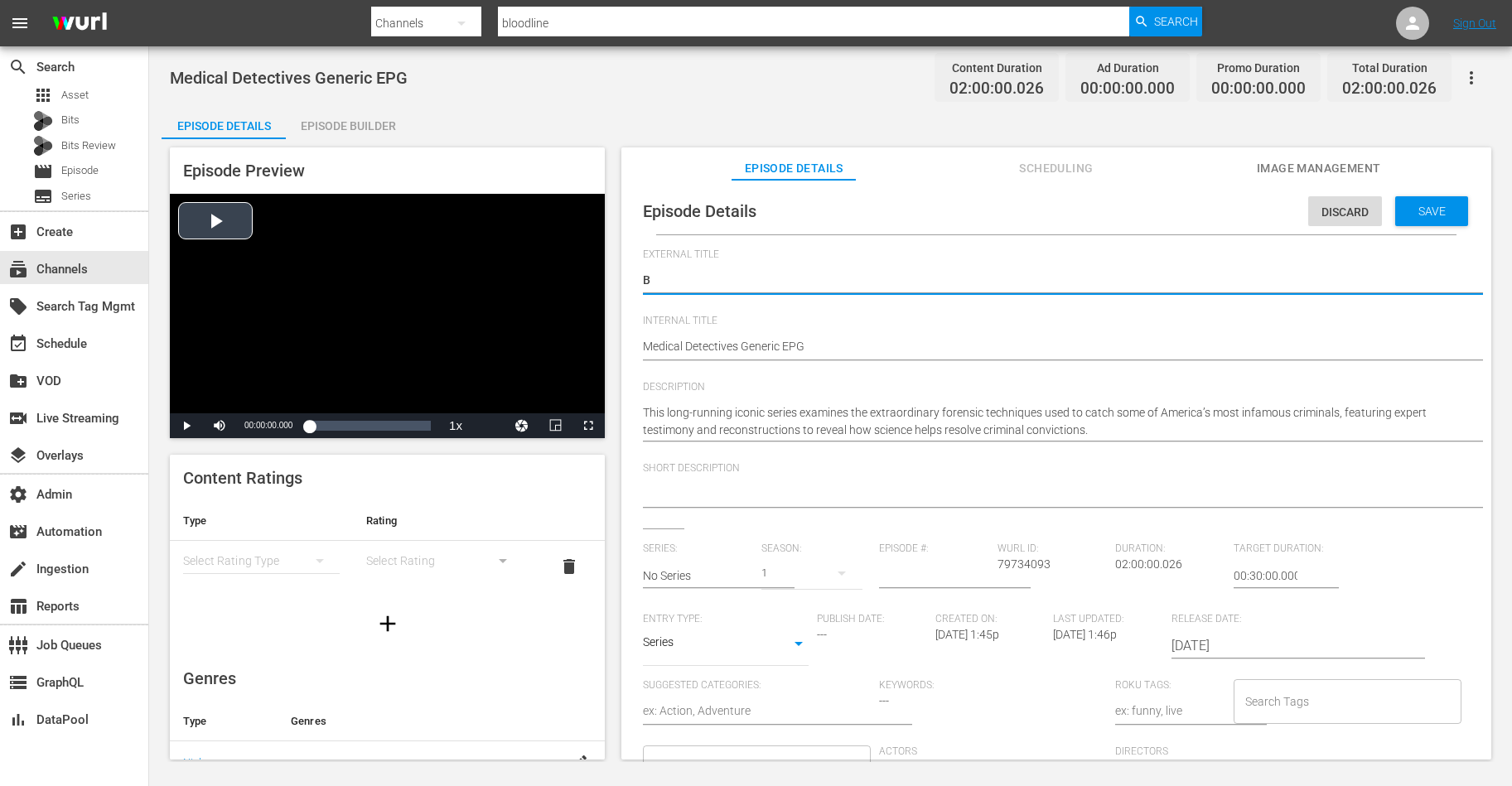
type textarea "Bl"
type textarea "Blo"
type textarea "Bloo"
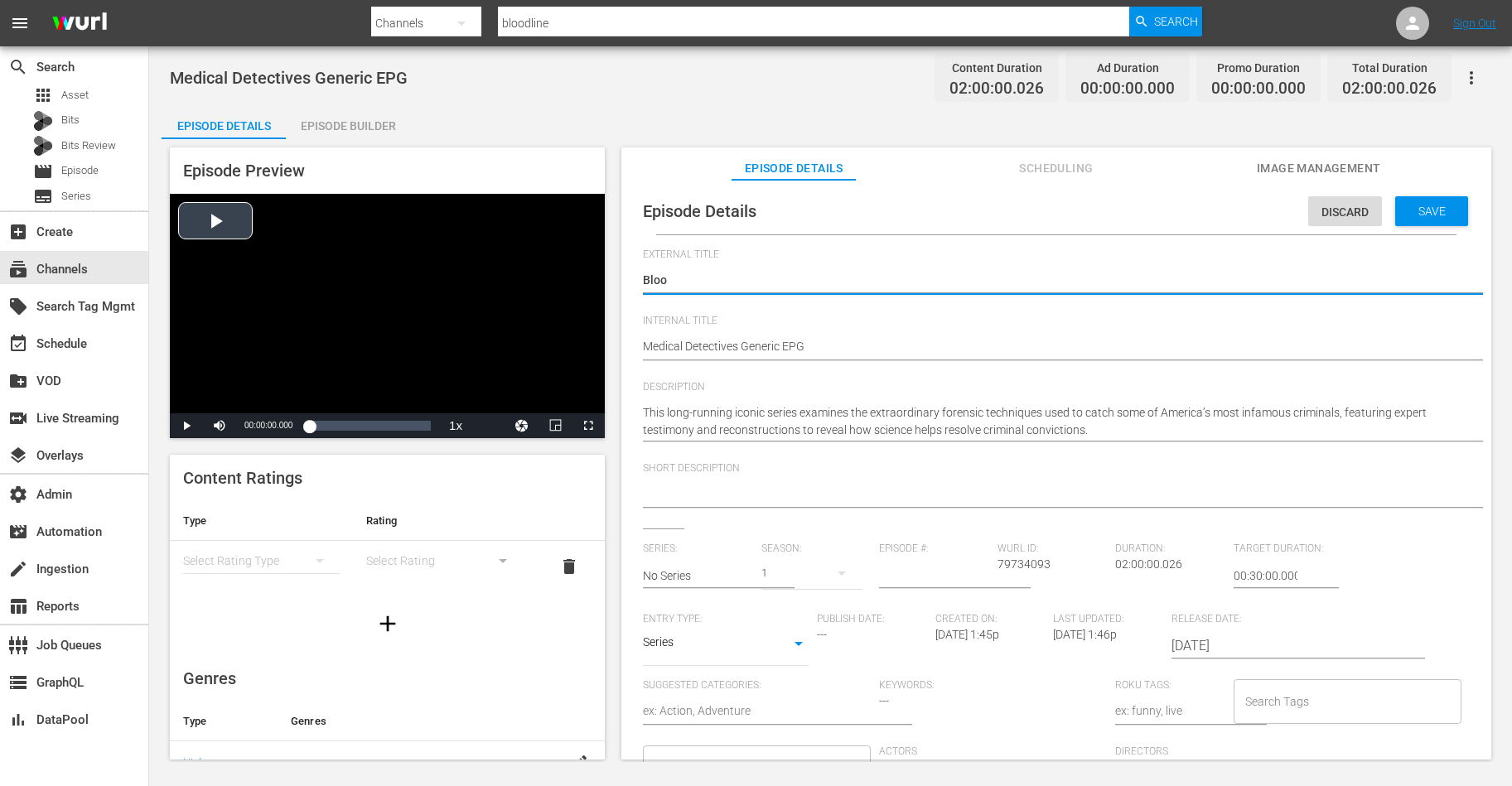
type textarea "Blood"
type textarea "Bloodl"
type textarea "Bloodli"
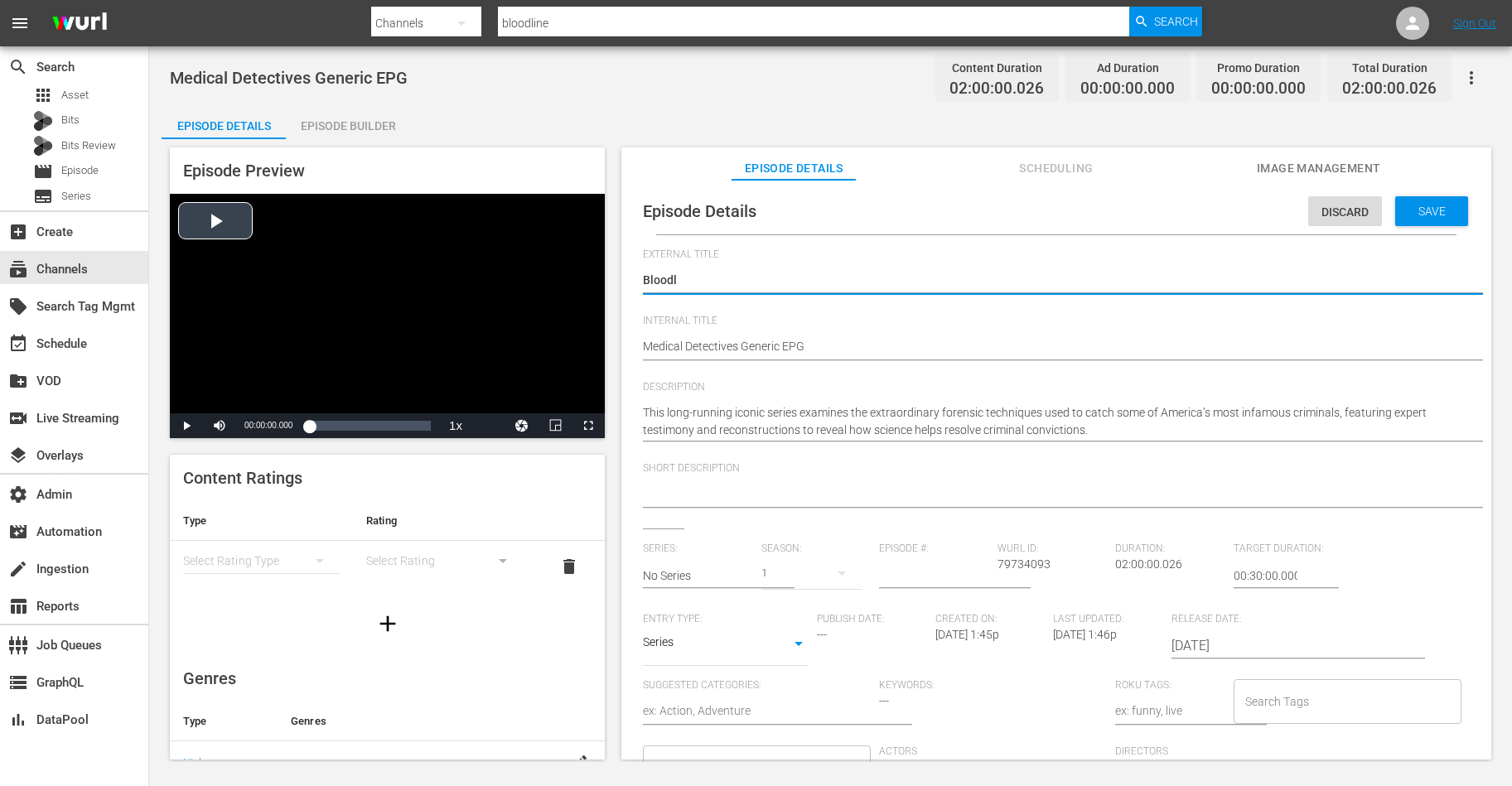
type textarea "Bloodli"
type textarea "Bloodlin"
type textarea "Bloodline"
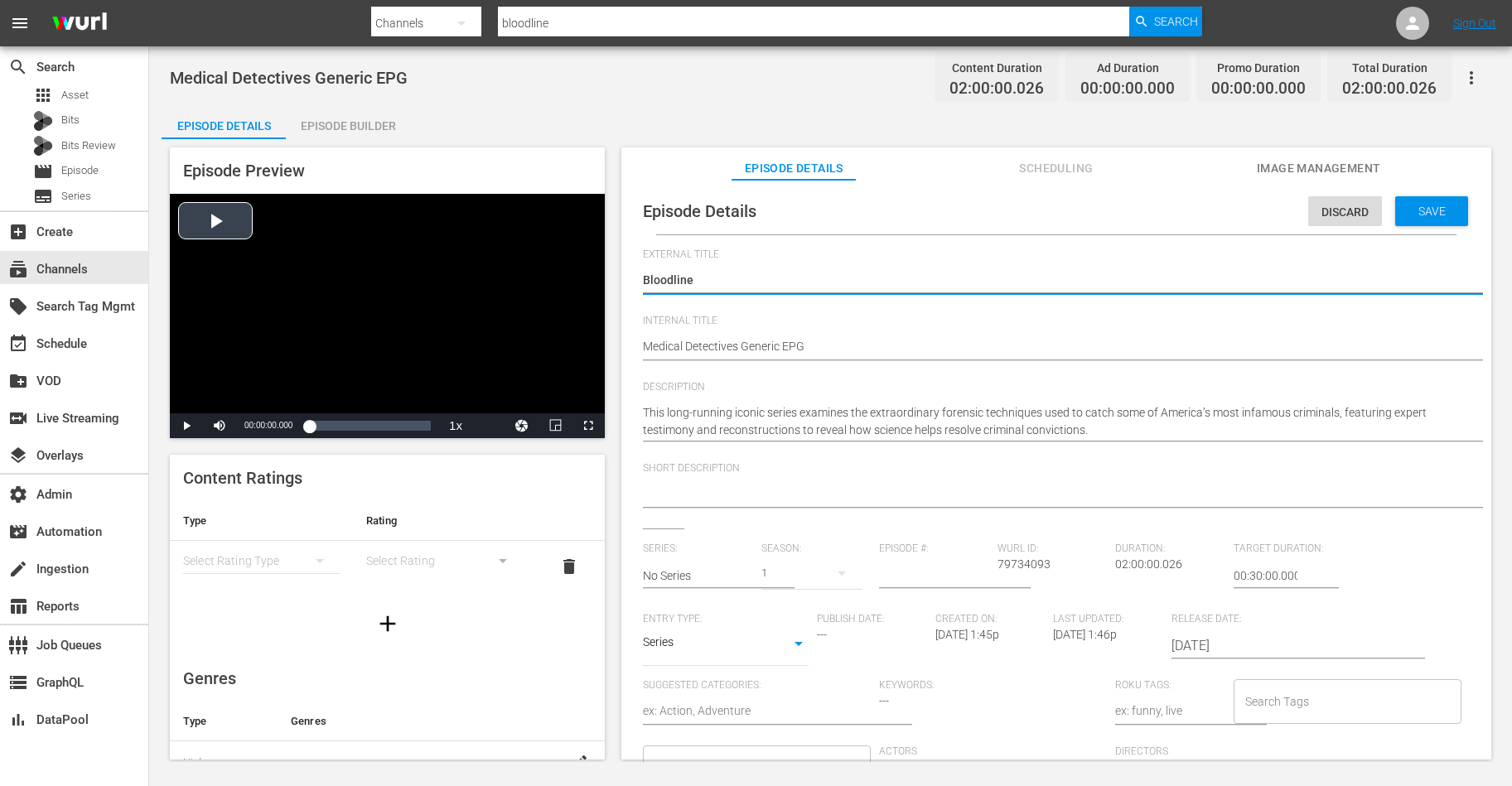
type textarea "Bloodline D"
type textarea "Bloodline De"
type textarea "Bloodline Det"
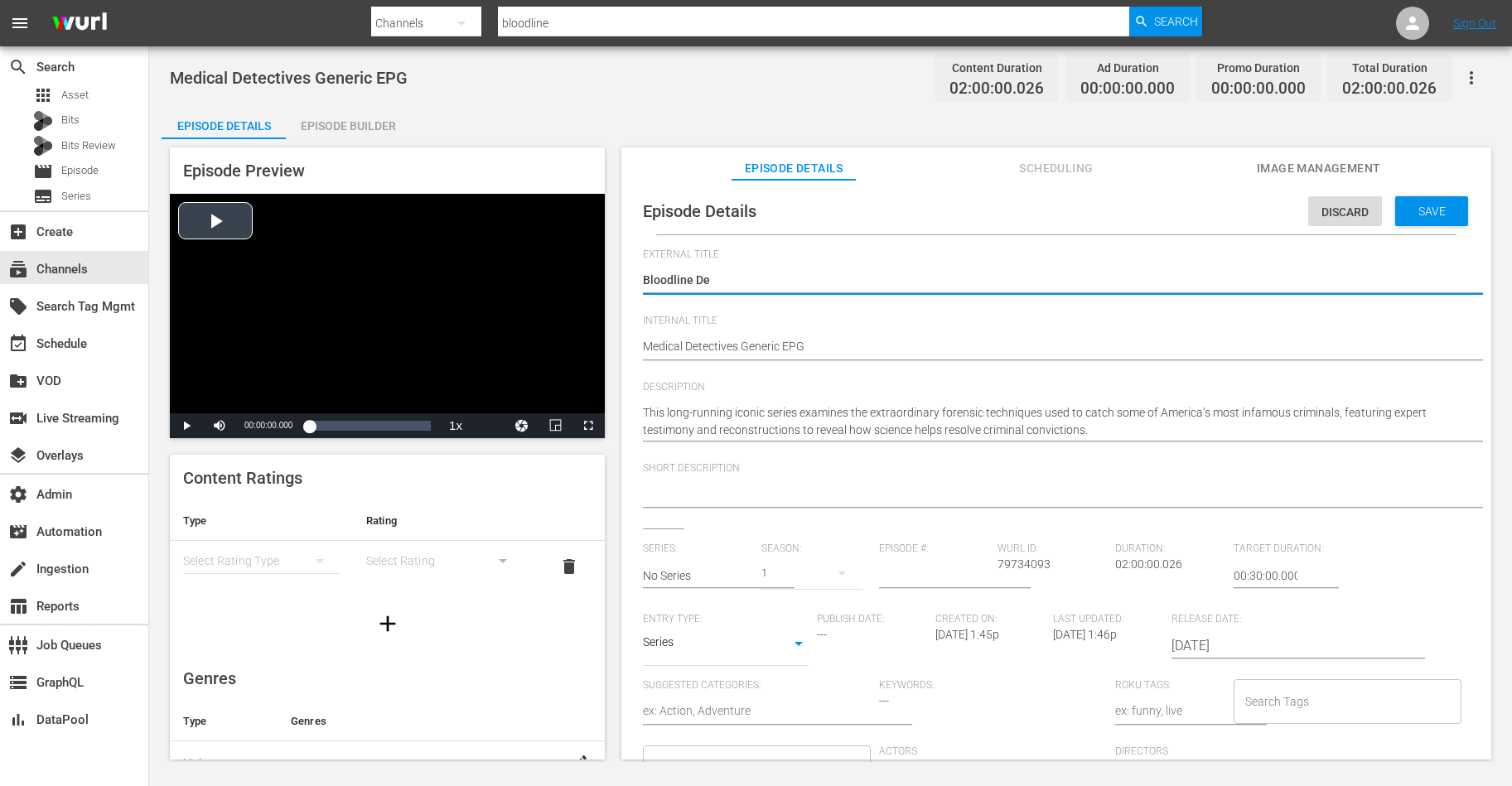
type textarea "Bloodline Det"
type textarea "Bloodline Dete"
type textarea "Bloodline Detec"
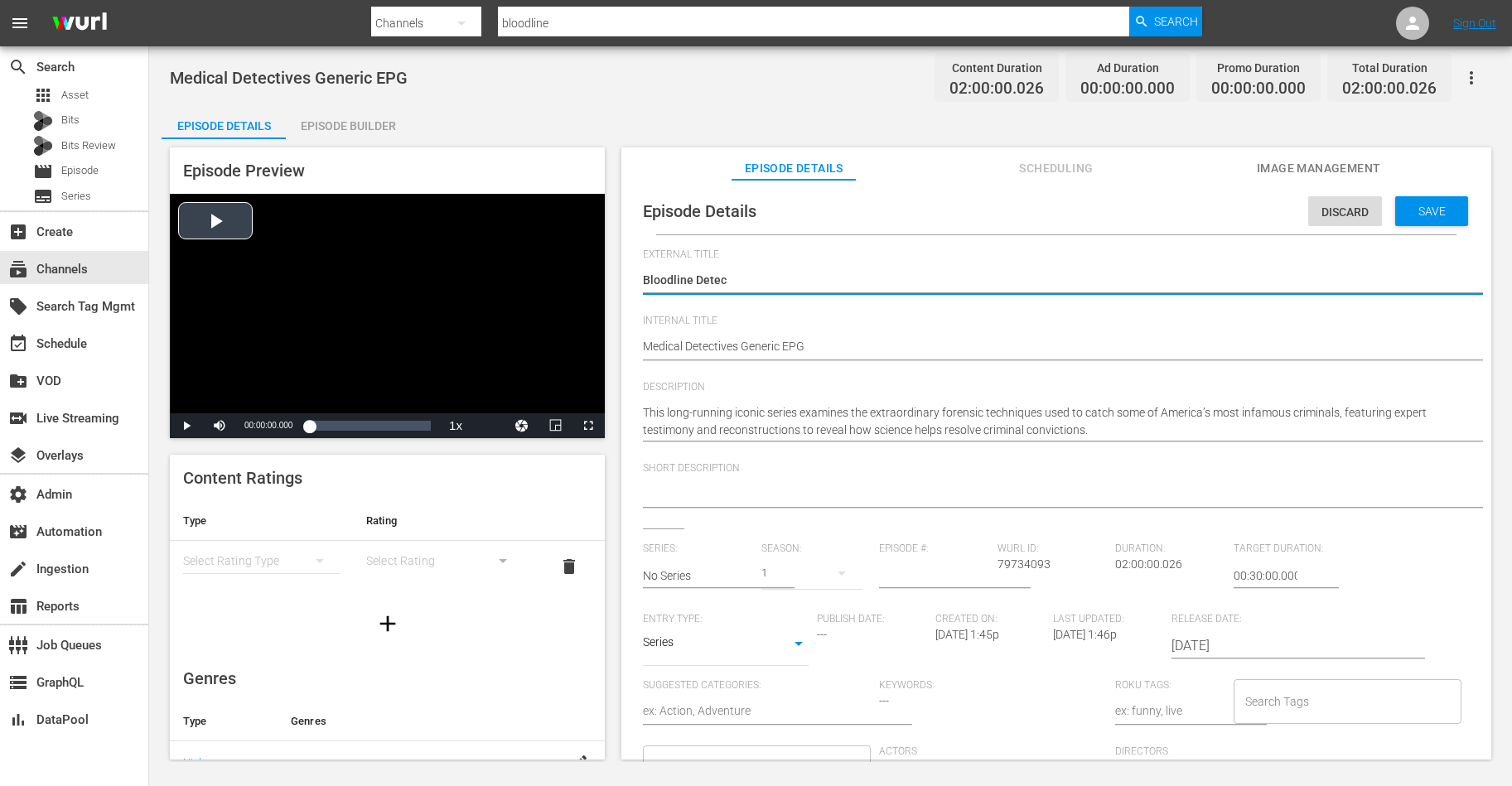
type textarea "Bloodline Detect"
type textarea "Bloodline Detecti"
type textarea "Bloodline Detectiv"
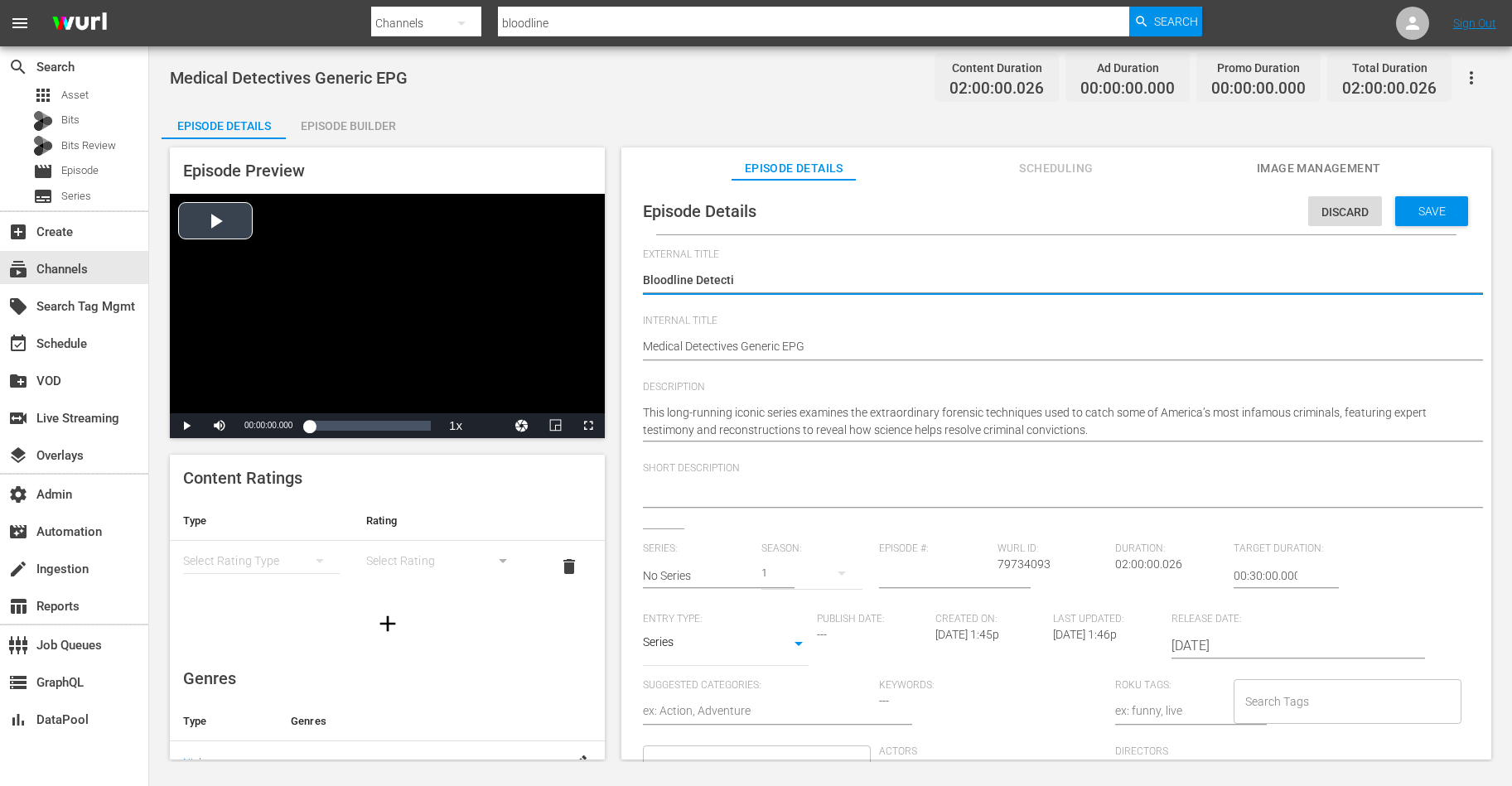
type textarea "Bloodline Detectiv"
type textarea "Bloodline Detective"
type textarea "Bloodline Detectives"
click at [691, 282] on textarea "Medical Detectives" at bounding box center [1052, 281] width 819 height 20
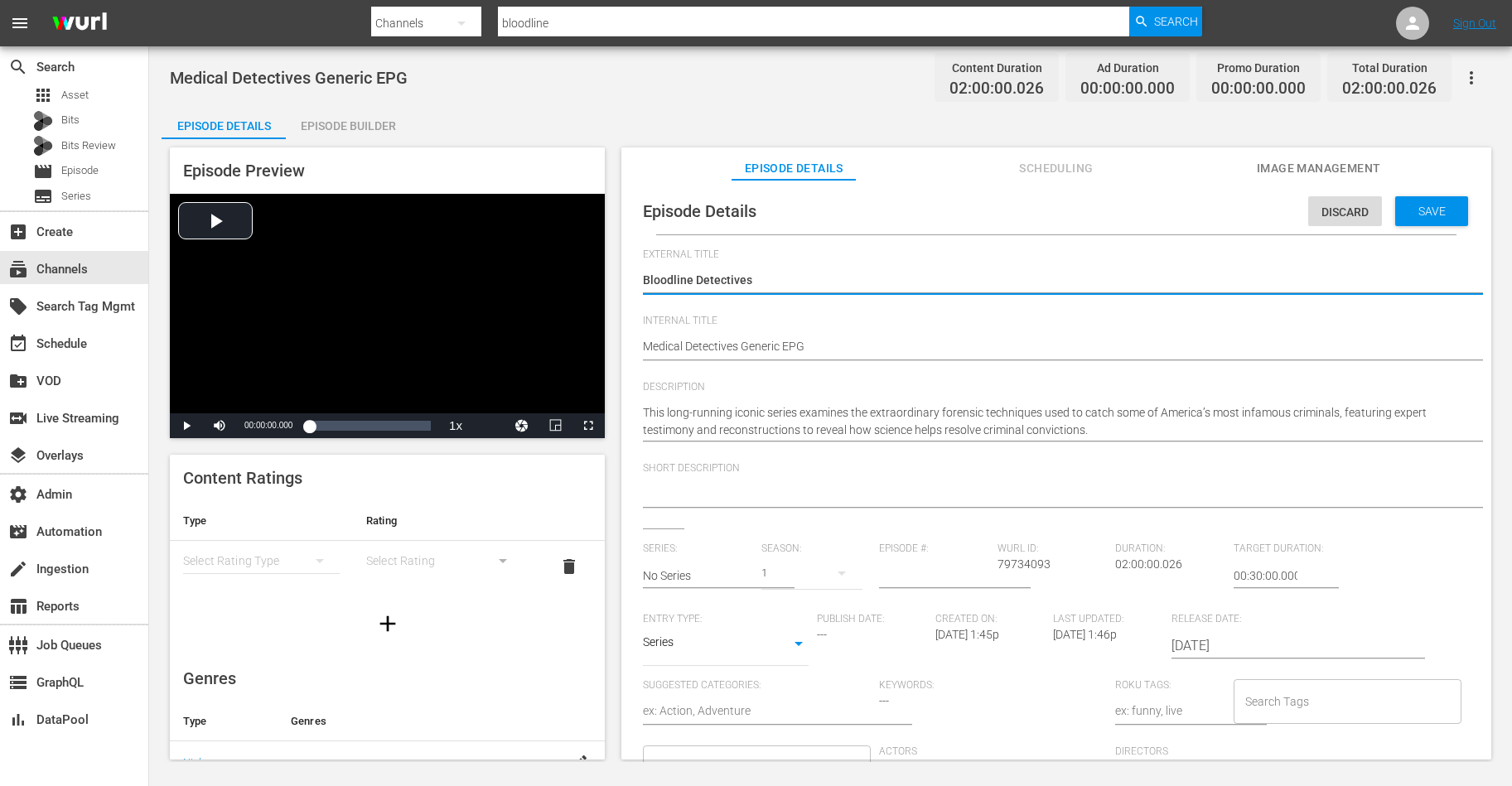
click at [691, 282] on textarea "Medical Detectives" at bounding box center [1052, 281] width 819 height 20
type textarea "Bloodline Detectives"
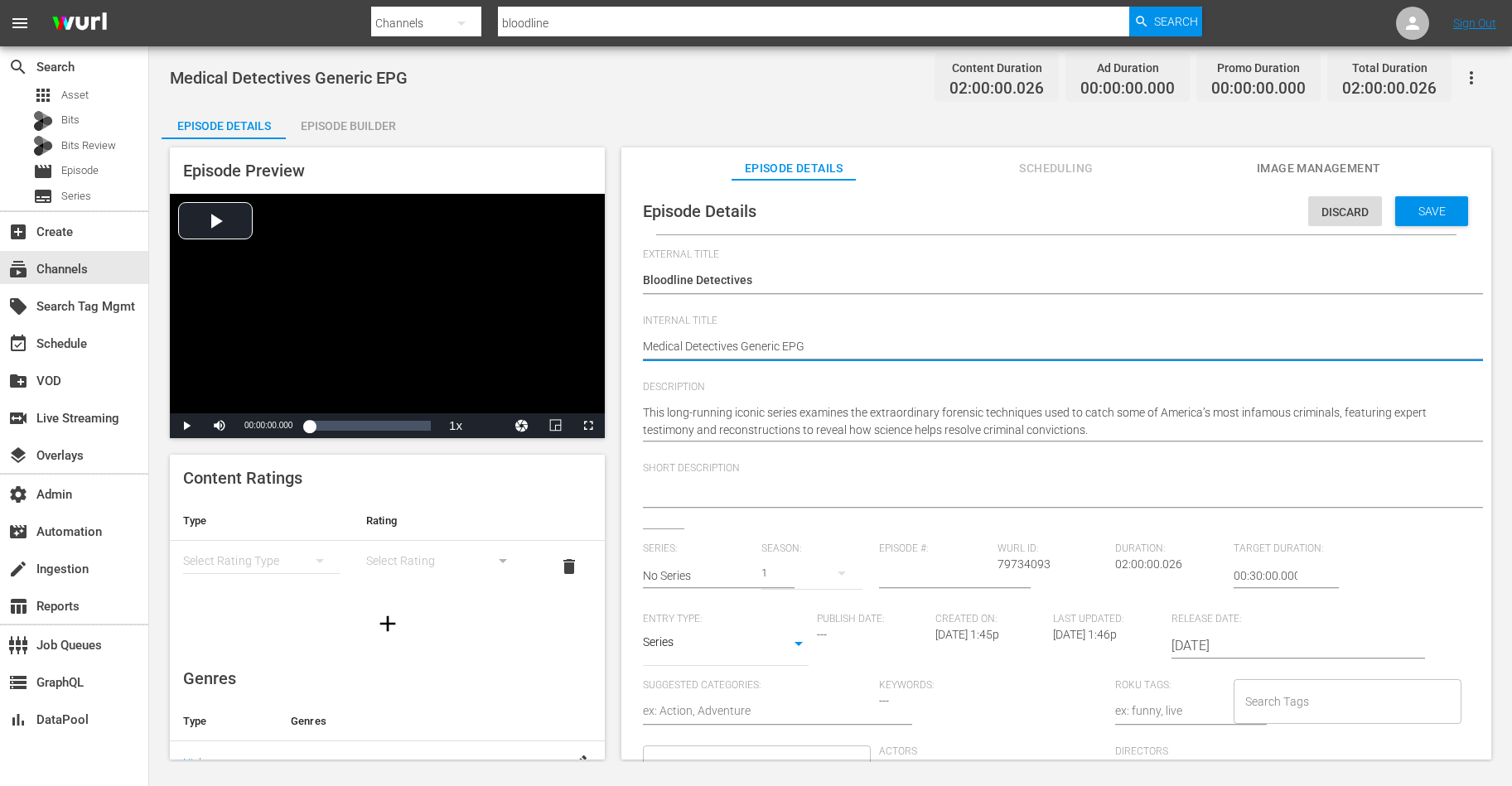
drag, startPoint x: 738, startPoint y: 351, endPoint x: 620, endPoint y: 351, distance: 118.0
paste textarea "Bloodline"
type textarea "Bloodline Detectives Generic EPG"
click at [1411, 210] on span "Save" at bounding box center [1432, 211] width 54 height 14
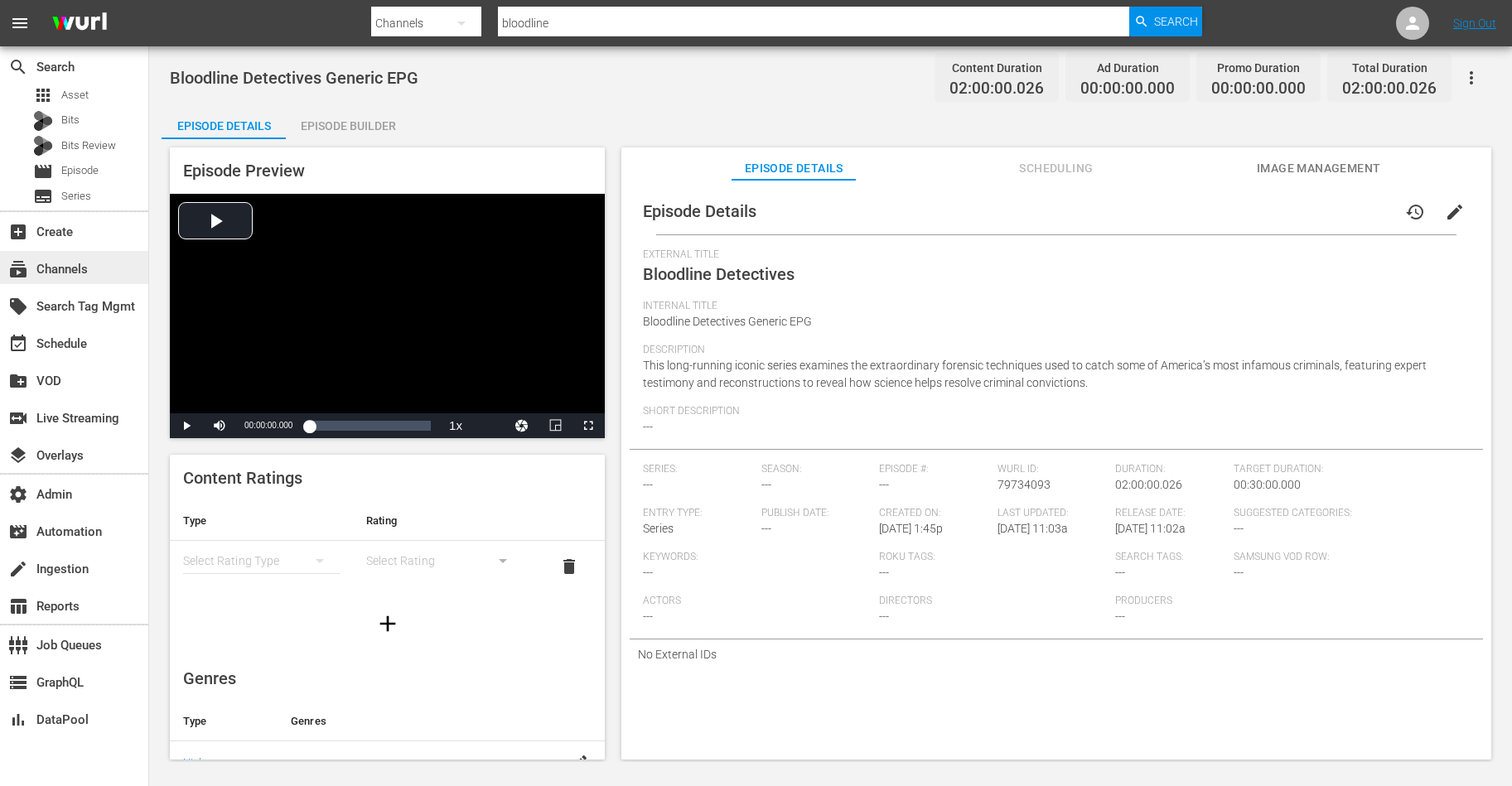
click at [89, 273] on div "subscriptions Channels" at bounding box center [74, 268] width 148 height 33
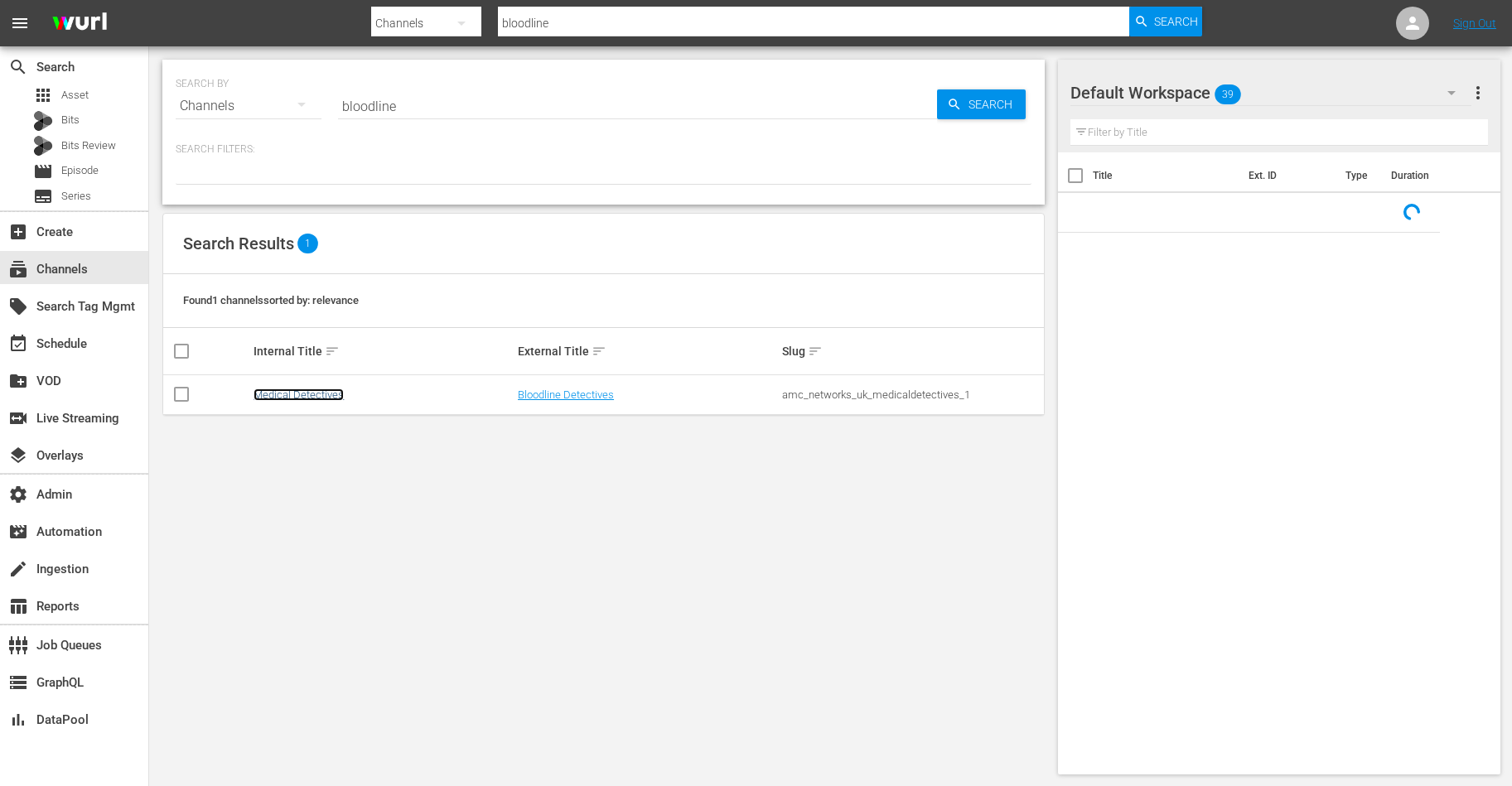
click at [282, 395] on link "Medical Detectives" at bounding box center [298, 395] width 90 height 13
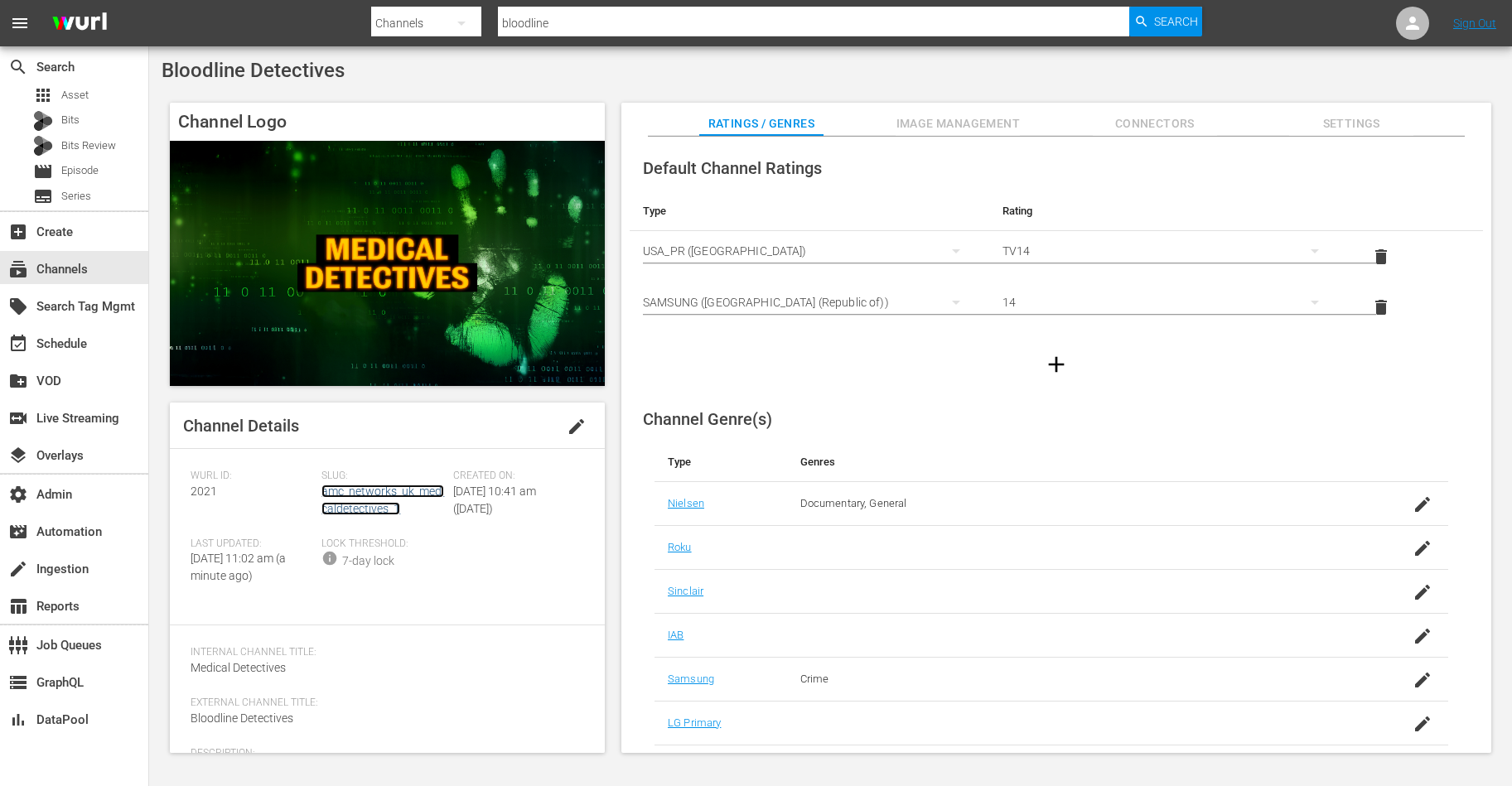
click at [368, 493] on link "amc_networks_uk_medicaldetectives_1" at bounding box center [383, 500] width 123 height 31
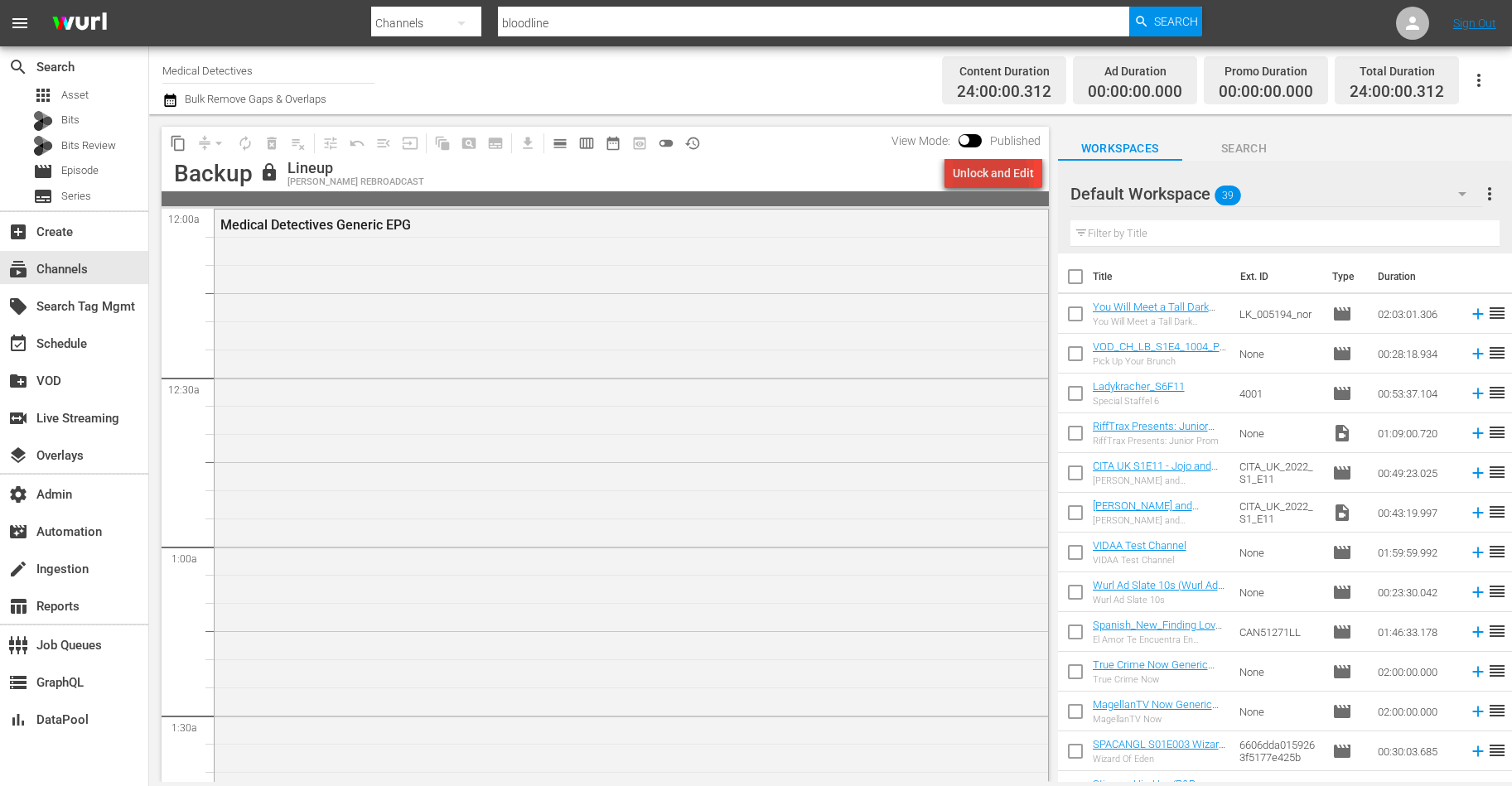
click at [970, 182] on div "Unlock and Edit" at bounding box center [993, 173] width 81 height 30
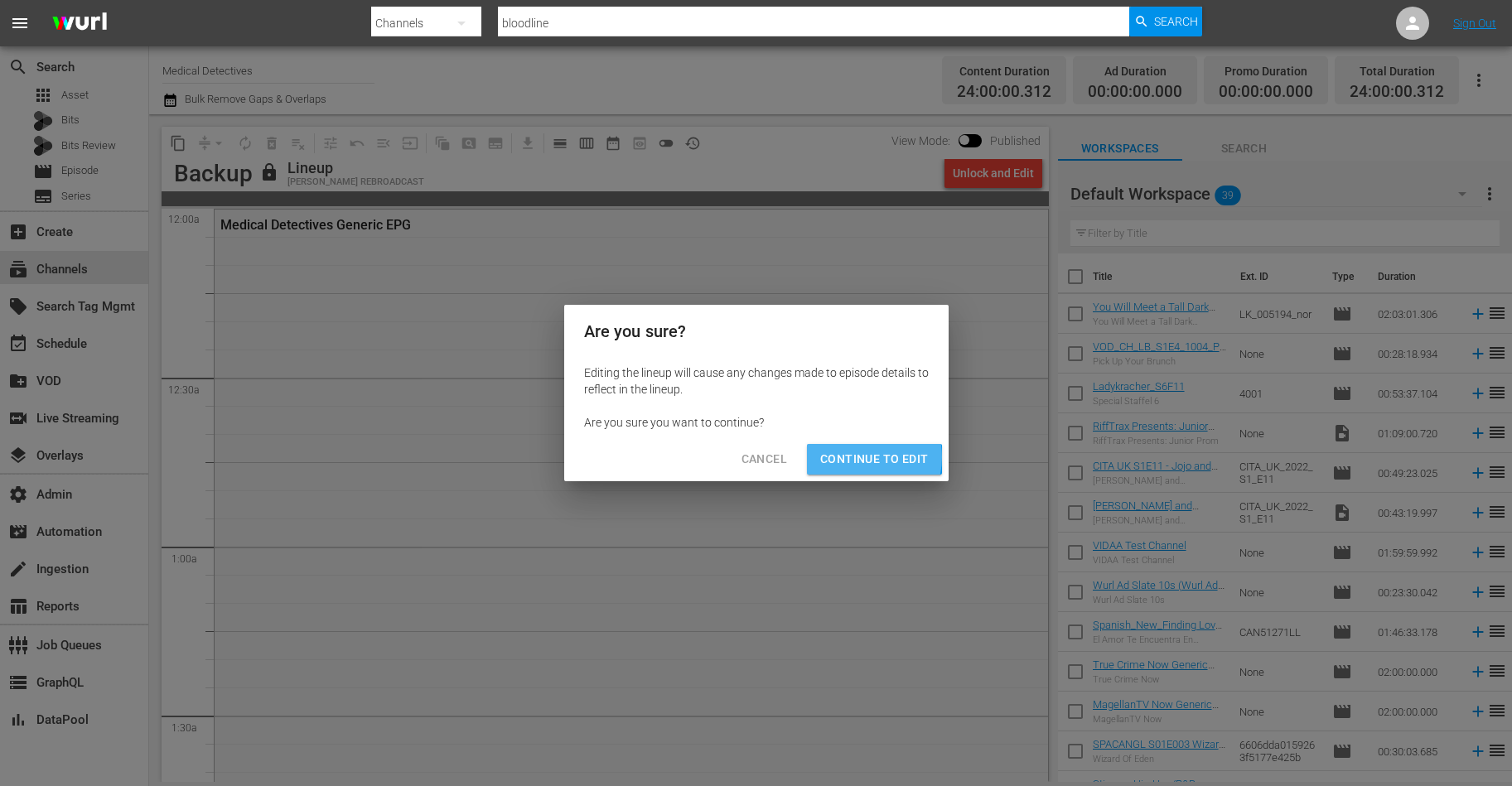
click at [855, 457] on span "Continue to Edit" at bounding box center [874, 459] width 107 height 21
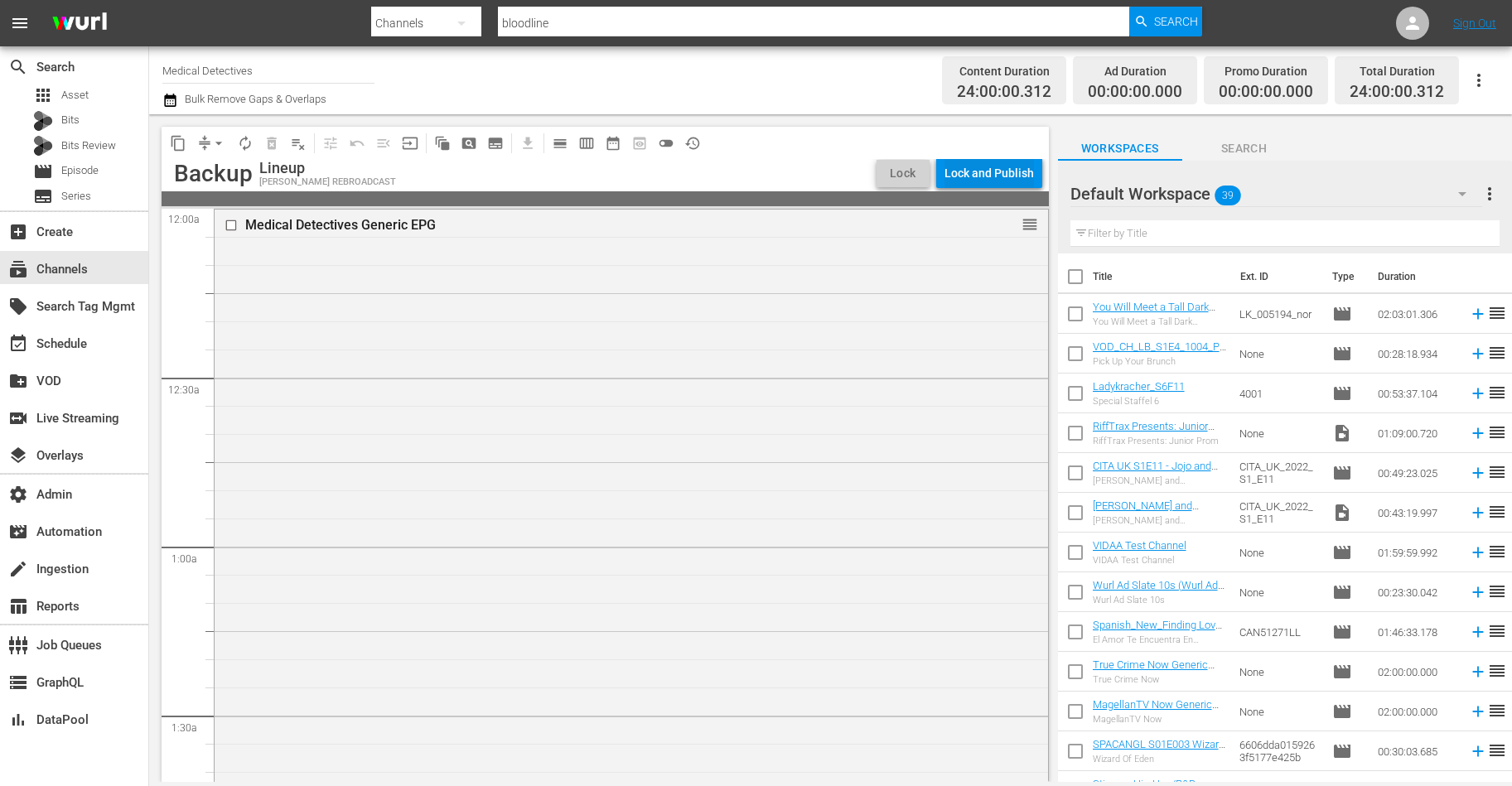
click at [989, 179] on div "Lock and Publish" at bounding box center [989, 173] width 89 height 30
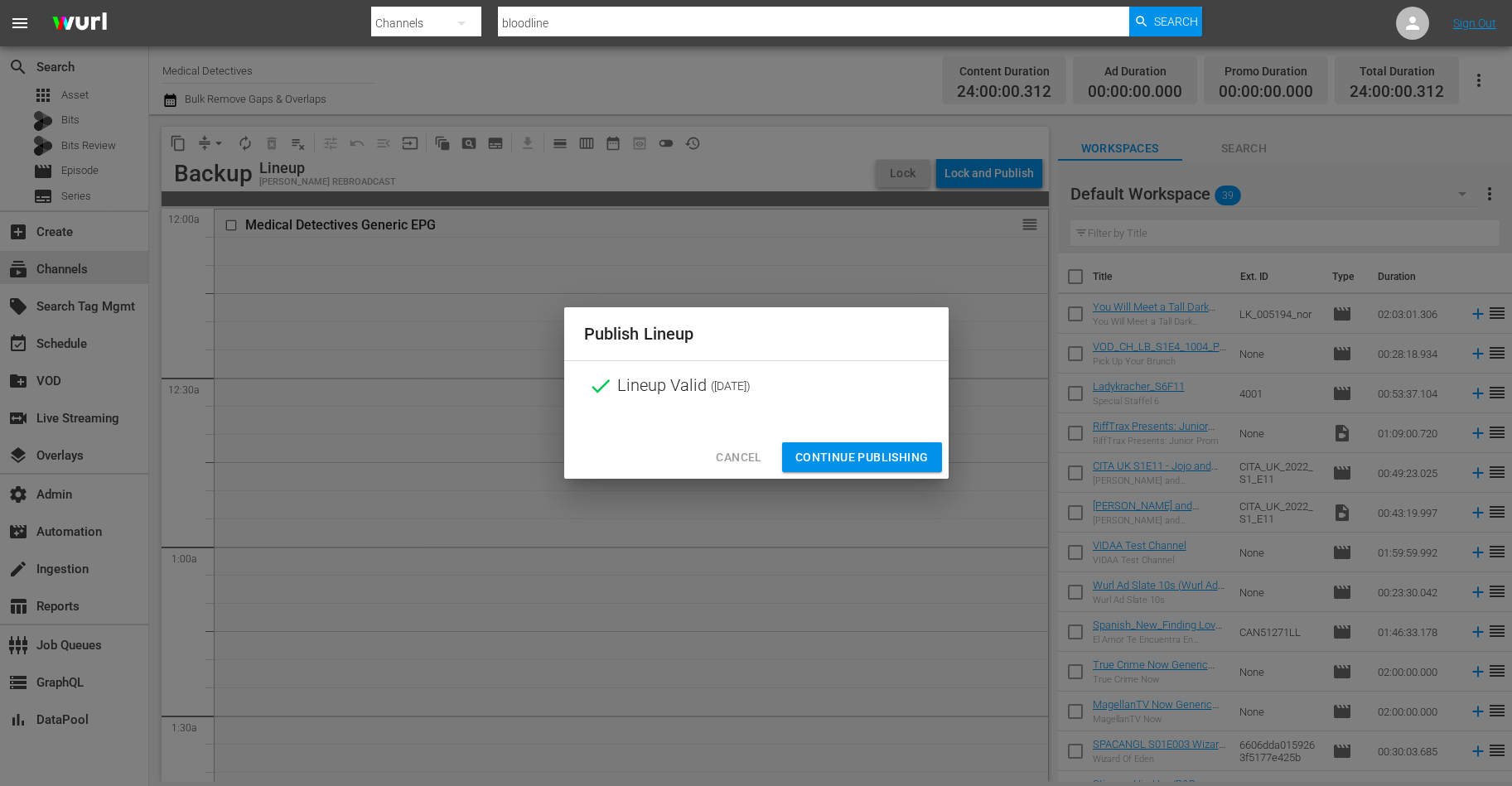
click at [864, 453] on span "Continue Publishing" at bounding box center [862, 457] width 133 height 21
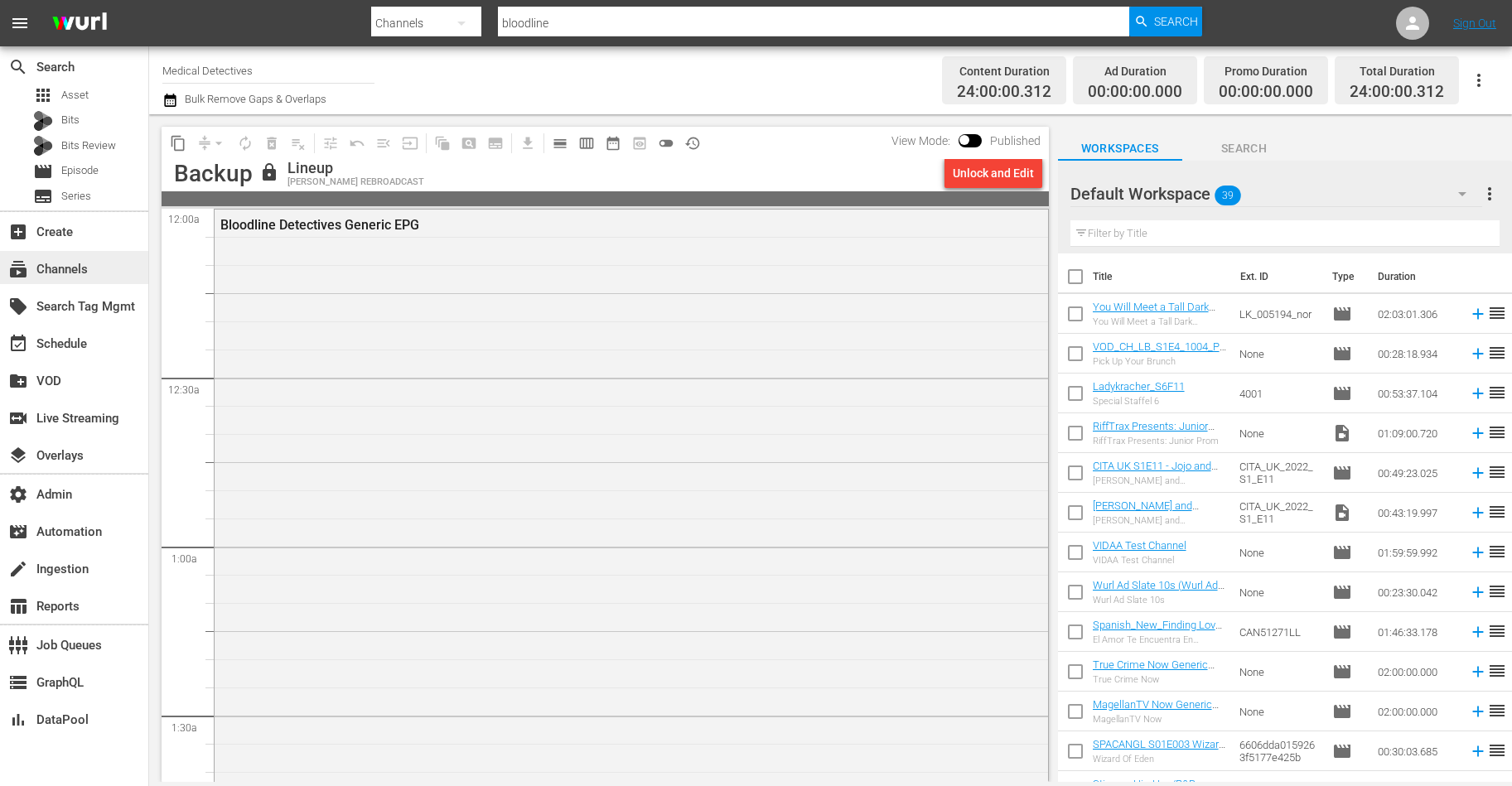
click at [67, 266] on div "subscriptions Channels" at bounding box center [46, 267] width 93 height 15
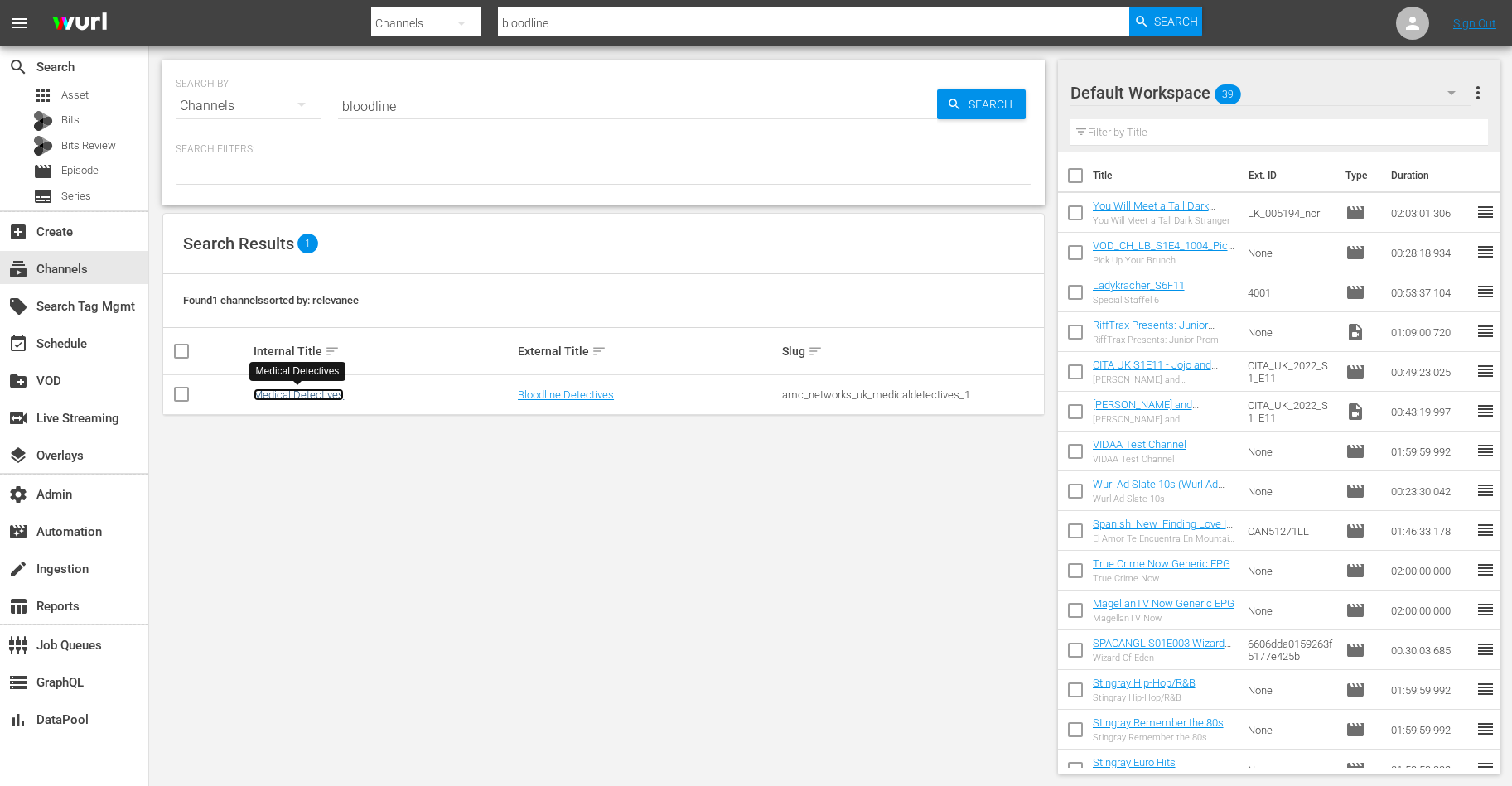
click at [316, 390] on link "Medical Detectives" at bounding box center [298, 395] width 90 height 13
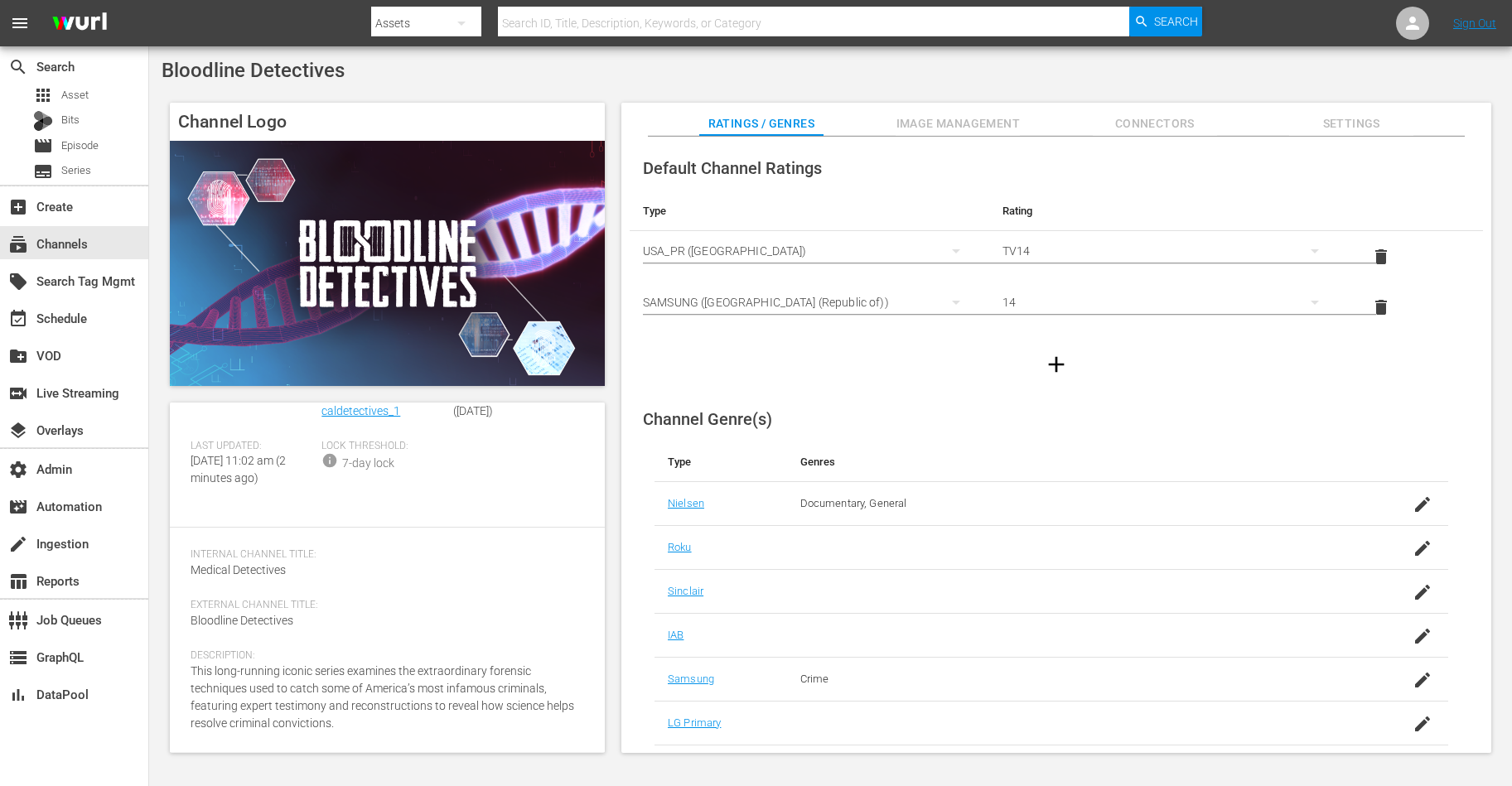
scroll to position [133, 0]
